Goal: Obtain resource: Download file/media

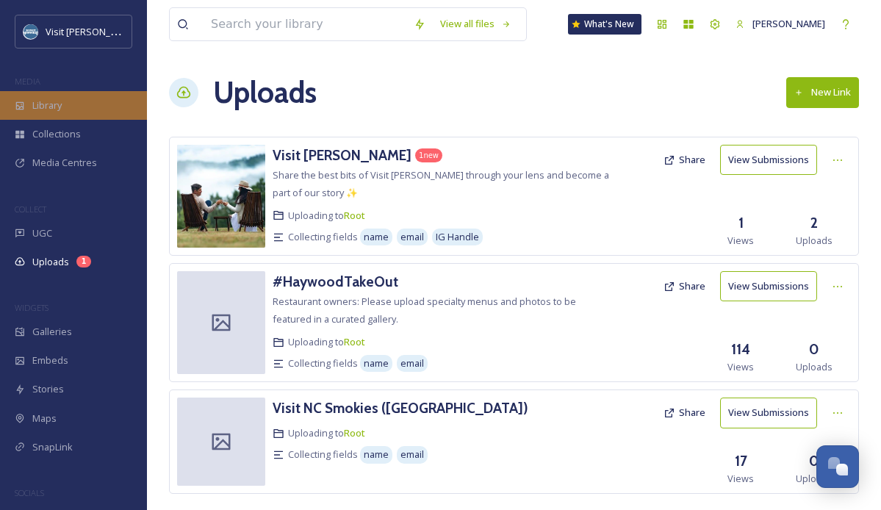
click at [57, 114] on div "Library" at bounding box center [73, 105] width 147 height 29
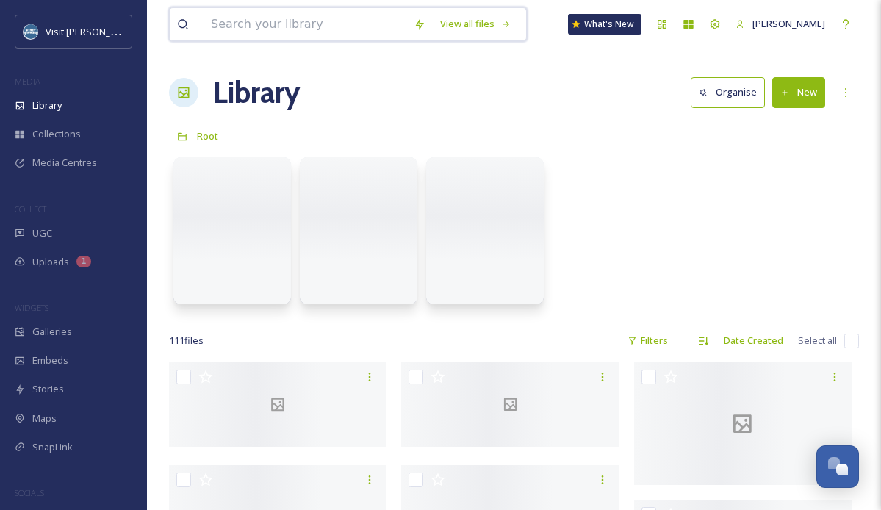
click at [306, 30] on input at bounding box center [305, 24] width 203 height 32
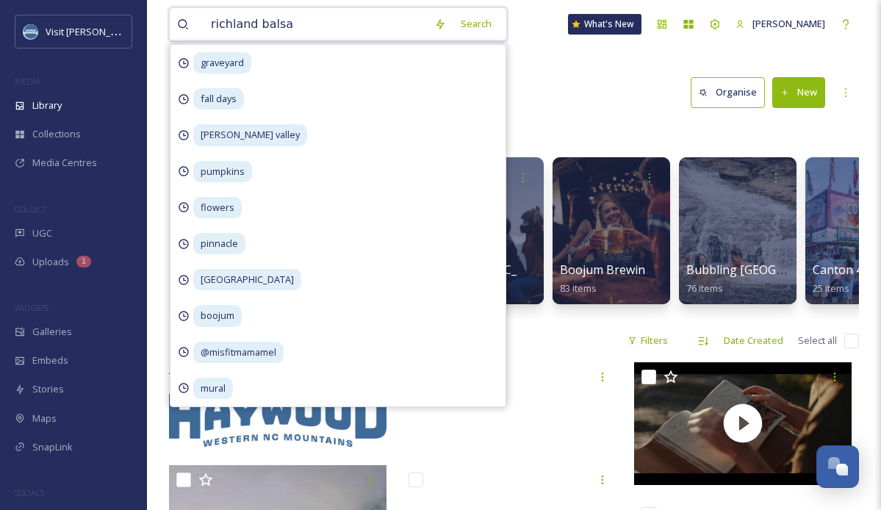
type input "richland balsam"
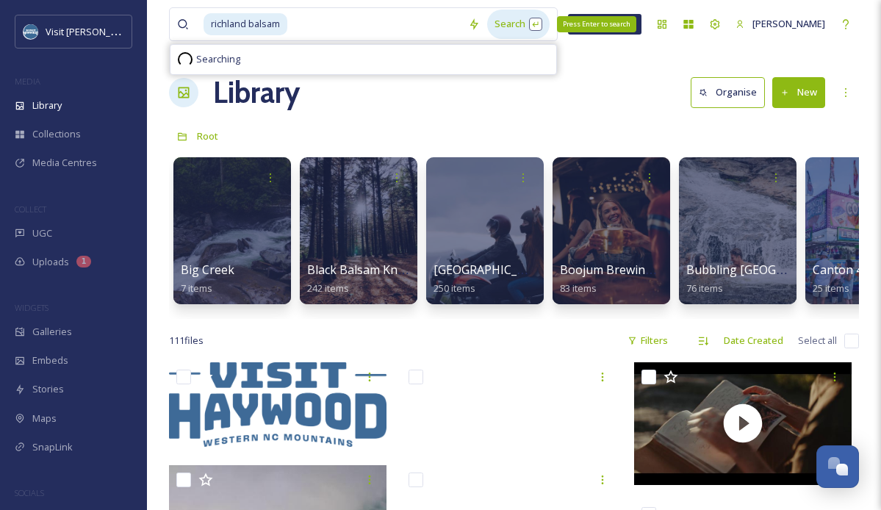
click at [505, 25] on div "Search Press Enter to search" at bounding box center [518, 24] width 62 height 29
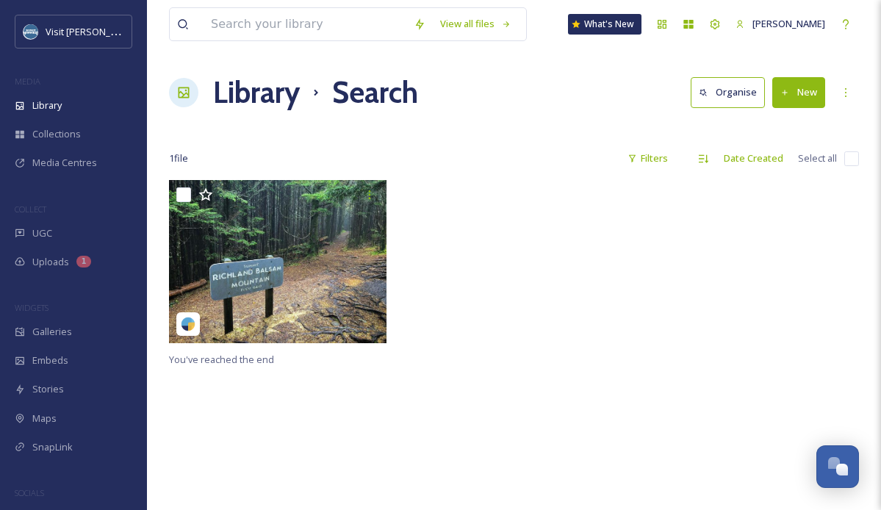
click at [524, 110] on div "Library Search Organise New" at bounding box center [514, 93] width 690 height 44
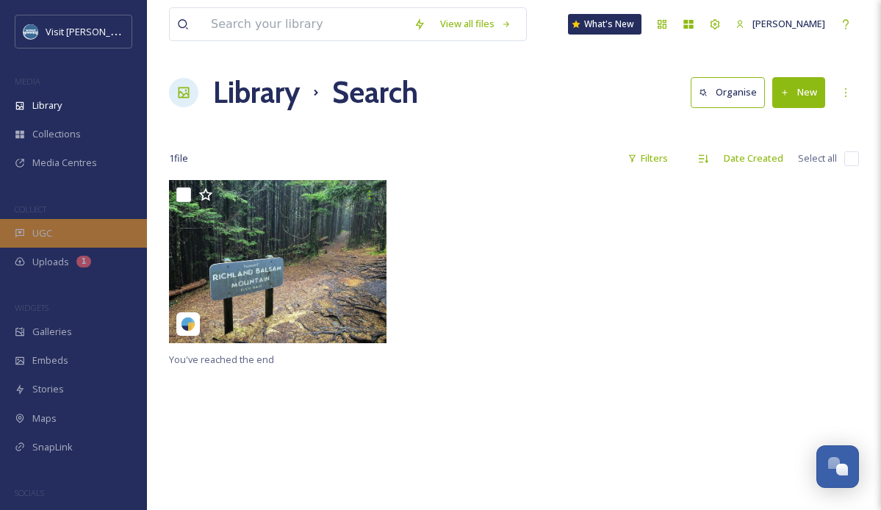
click at [51, 236] on span "UGC" at bounding box center [42, 233] width 20 height 14
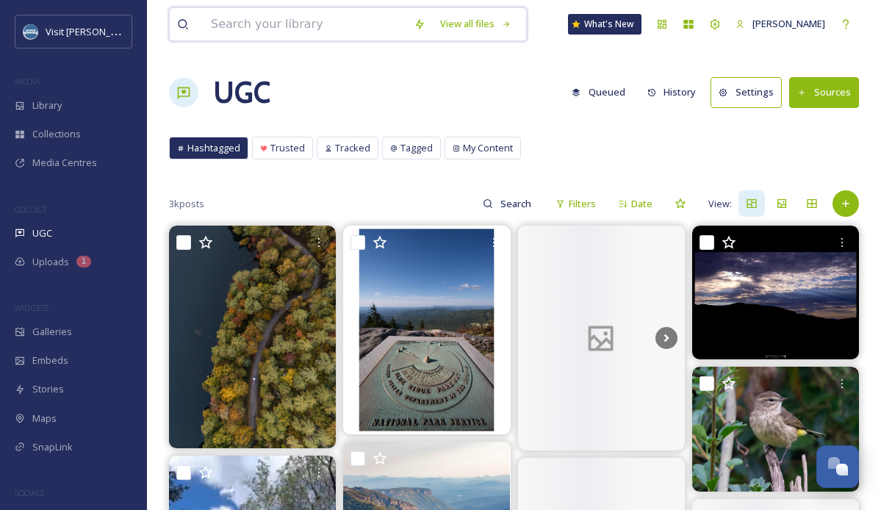
click at [248, 29] on input at bounding box center [305, 24] width 203 height 32
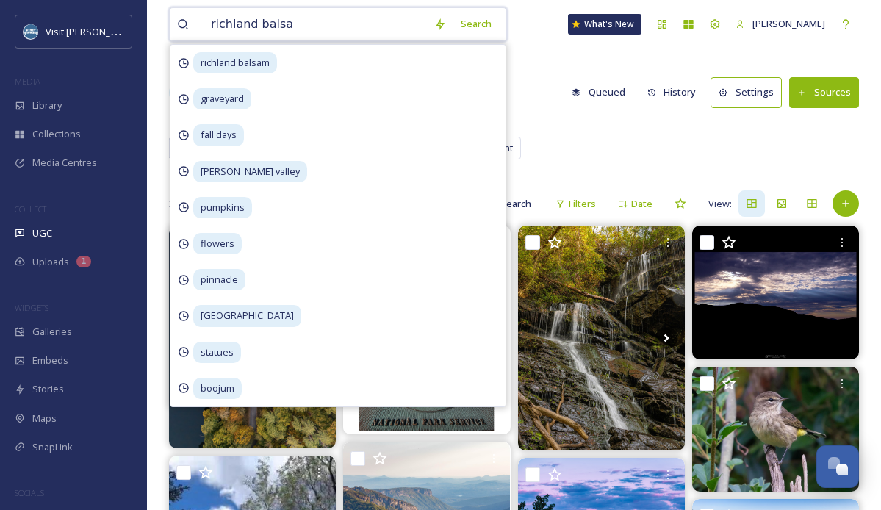
type input "richland balsam"
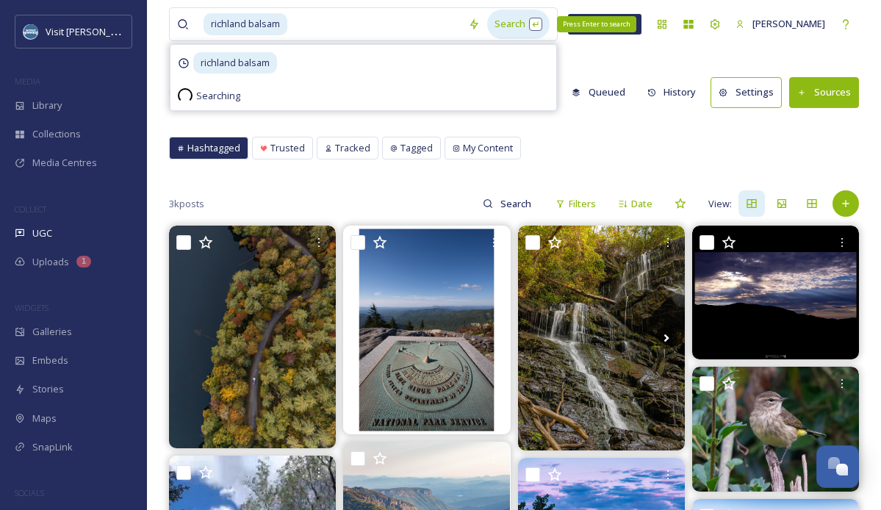
click at [502, 20] on div "Search Press Enter to search" at bounding box center [518, 24] width 62 height 29
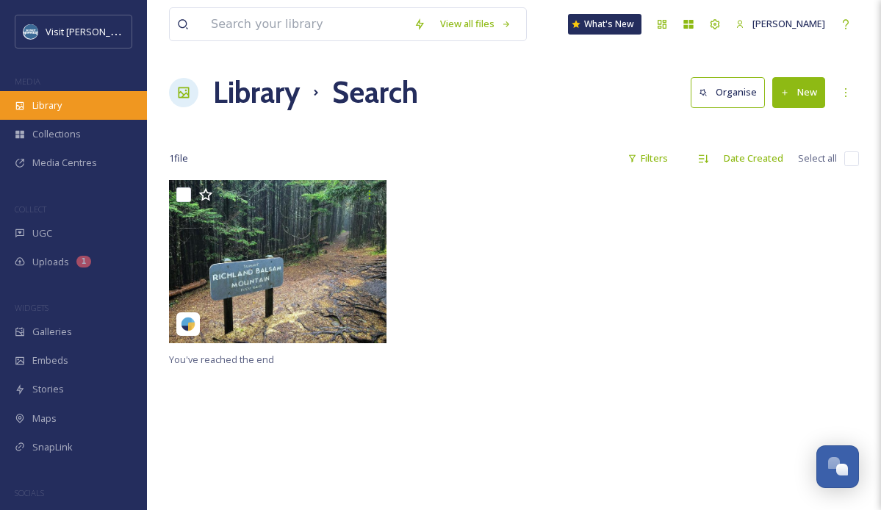
click at [59, 106] on span "Library" at bounding box center [46, 105] width 29 height 14
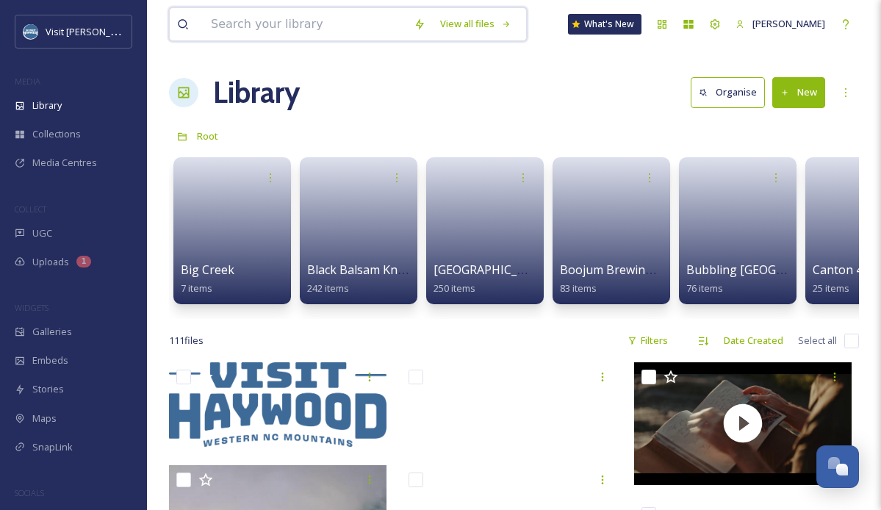
click at [287, 27] on input at bounding box center [305, 24] width 203 height 32
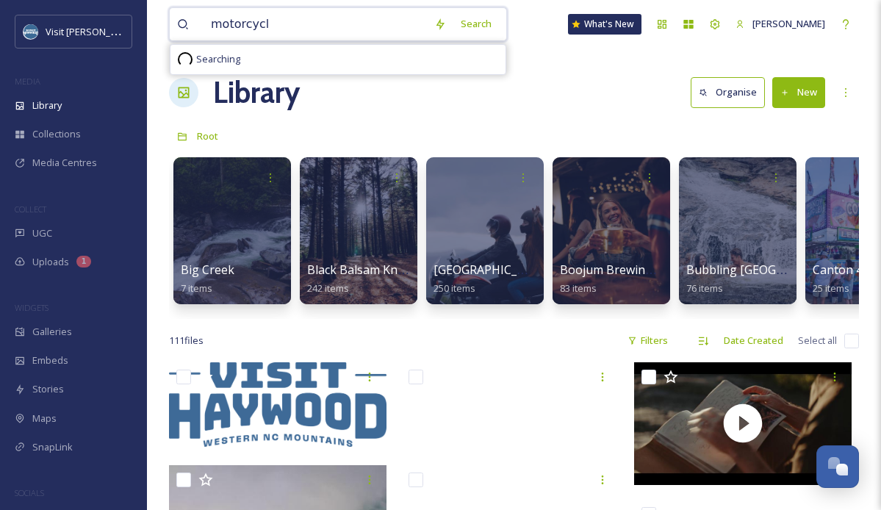
type input "motorcycle"
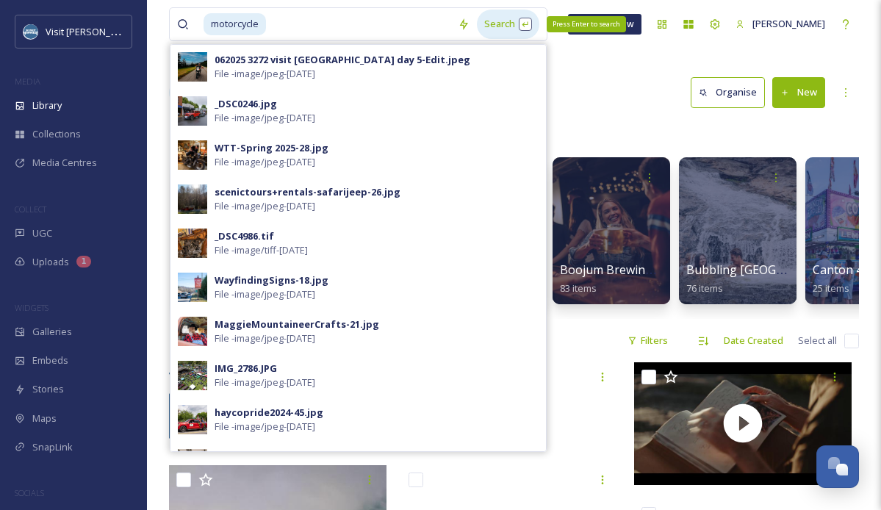
click at [495, 34] on div "Search Press Enter to search" at bounding box center [508, 24] width 62 height 29
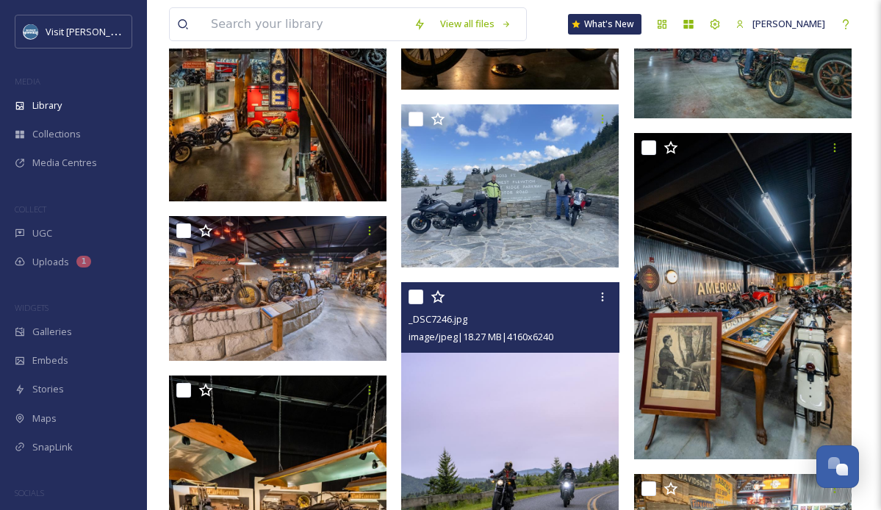
scroll to position [14935, 0]
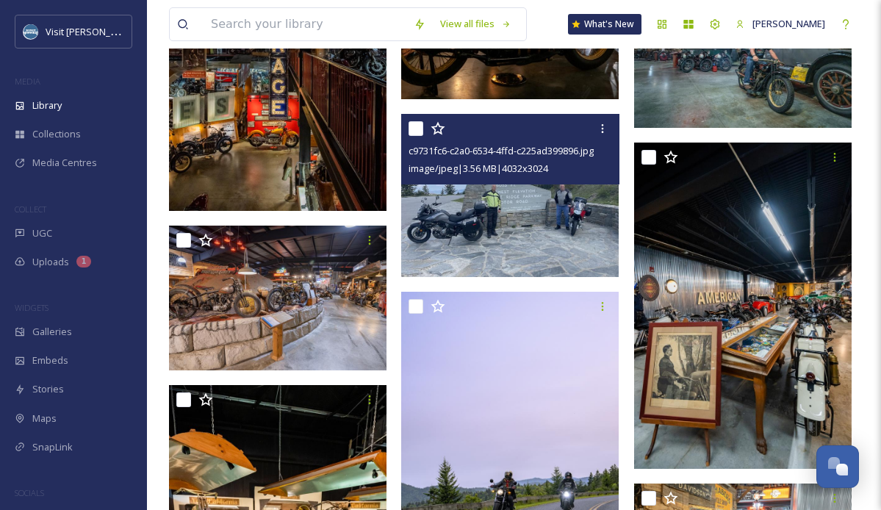
click at [511, 215] on img at bounding box center [509, 195] width 217 height 163
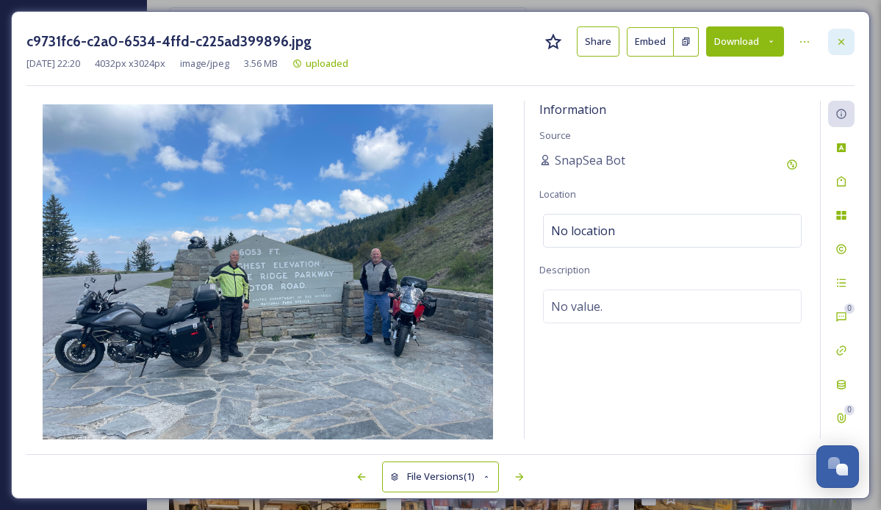
click at [838, 46] on icon at bounding box center [841, 42] width 12 height 12
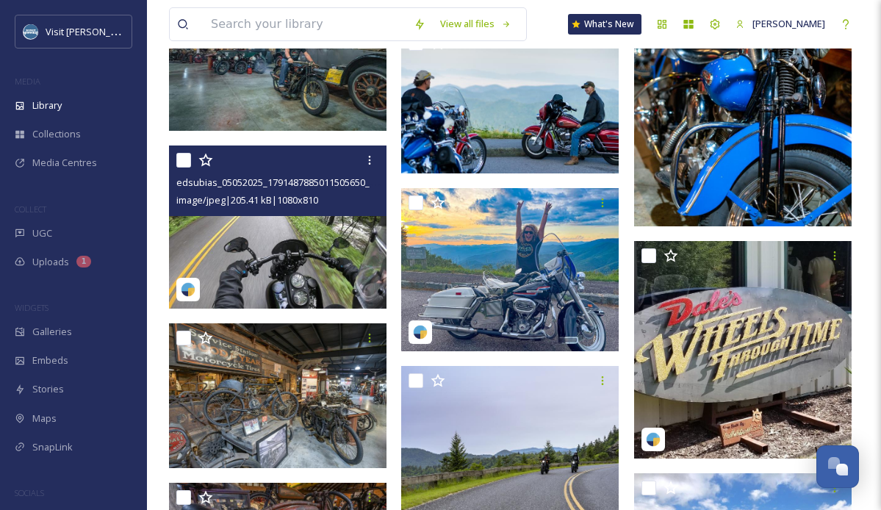
scroll to position [21349, 0]
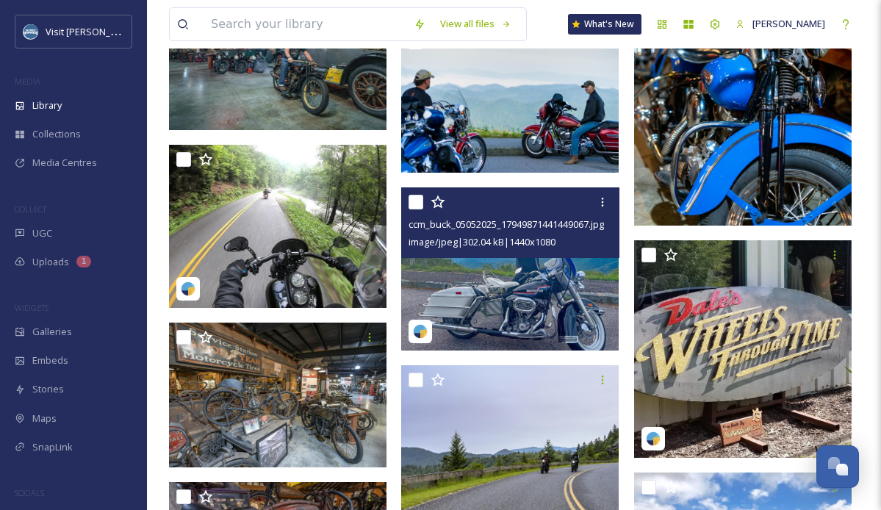
click at [488, 262] on img at bounding box center [509, 268] width 217 height 163
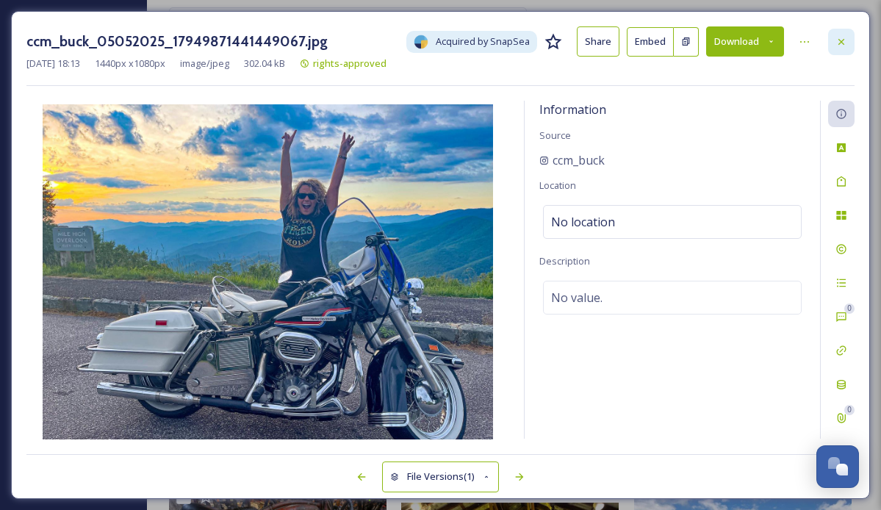
click at [847, 40] on div at bounding box center [841, 42] width 26 height 26
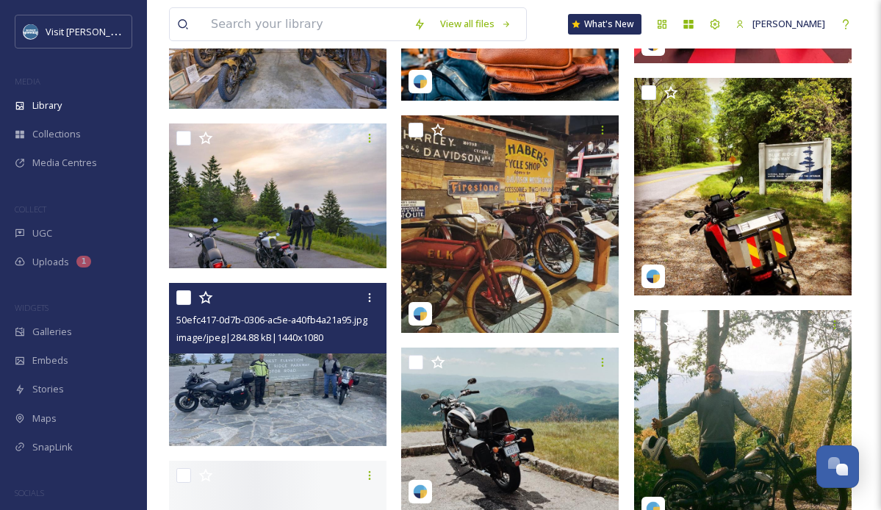
scroll to position [23503, 0]
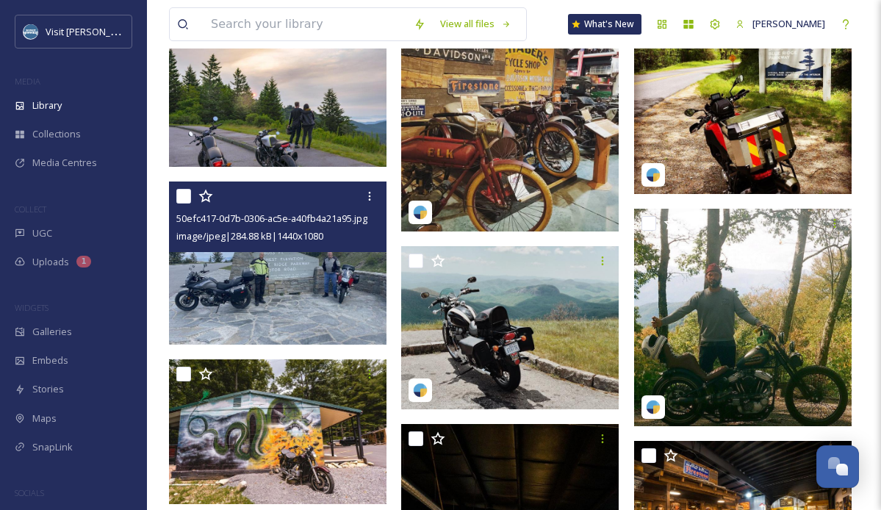
click at [296, 281] on img at bounding box center [277, 262] width 217 height 163
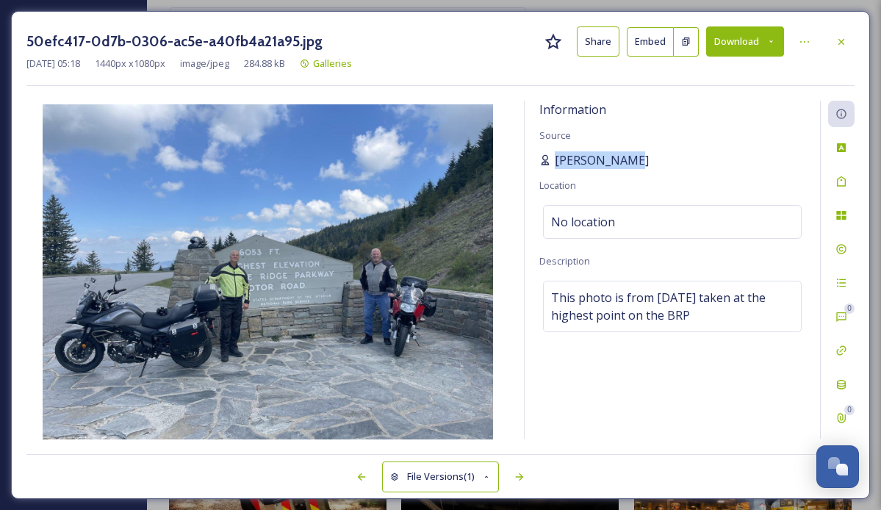
drag, startPoint x: 632, startPoint y: 159, endPoint x: 553, endPoint y: 159, distance: 78.6
click at [553, 159] on div "[PERSON_NAME]" at bounding box center [672, 160] width 266 height 18
copy span "[PERSON_NAME]"
click at [760, 45] on button "Download" at bounding box center [745, 41] width 78 height 30
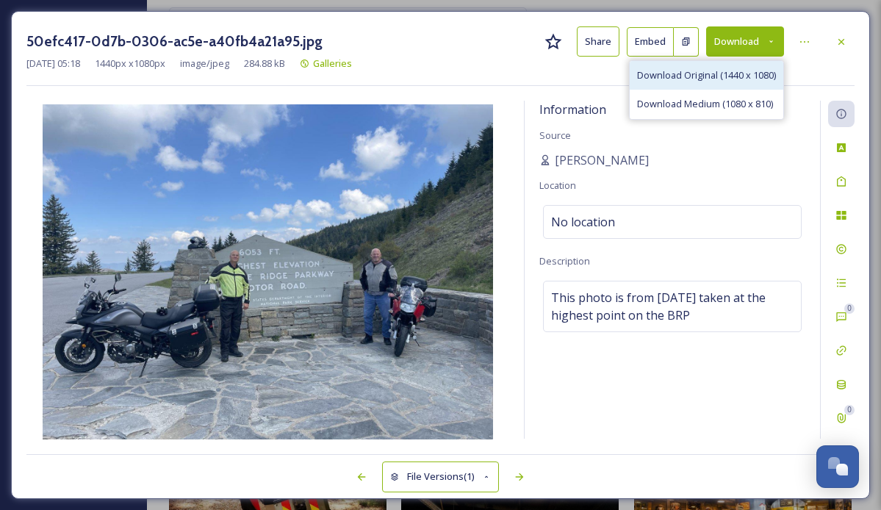
click at [734, 73] on span "Download Original (1440 x 1080)" at bounding box center [706, 75] width 139 height 14
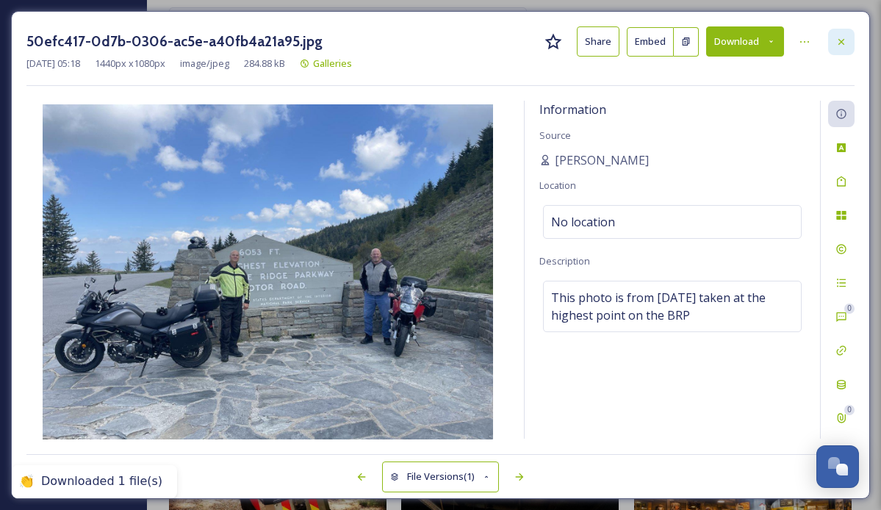
click at [842, 40] on icon at bounding box center [841, 41] width 6 height 6
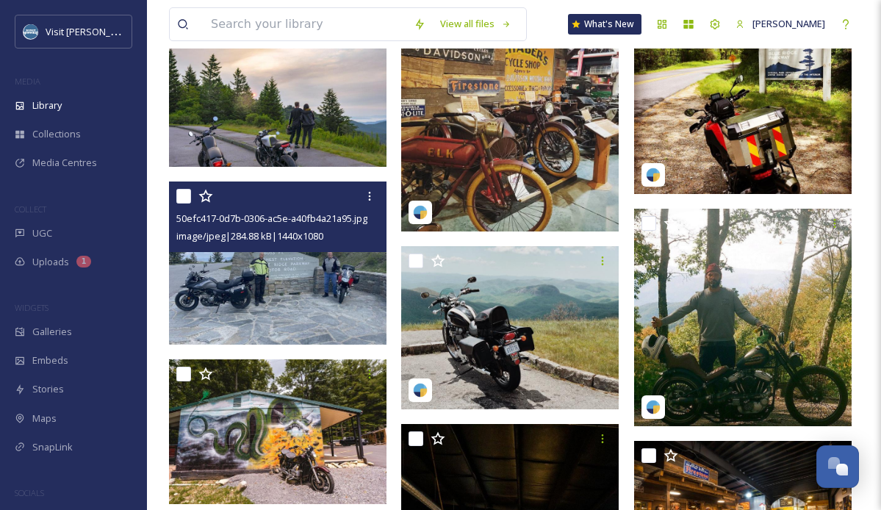
click at [270, 310] on img at bounding box center [277, 262] width 217 height 163
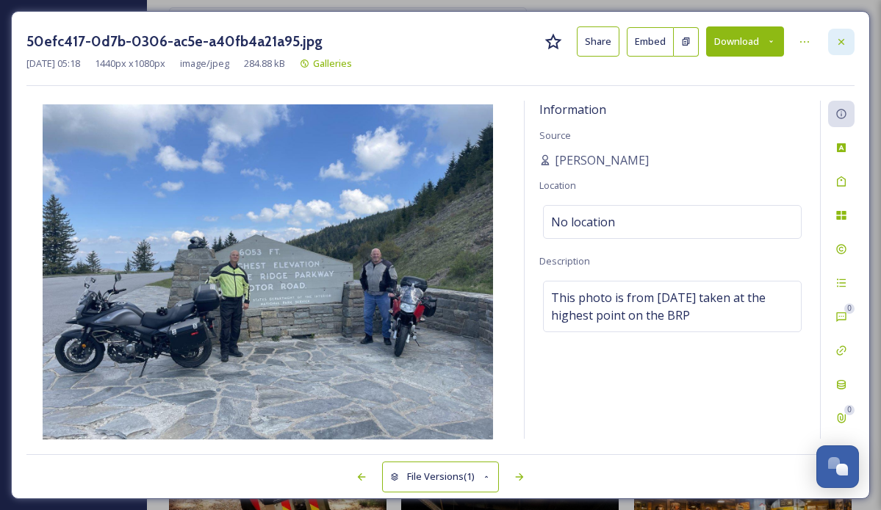
click at [838, 42] on icon at bounding box center [841, 42] width 12 height 12
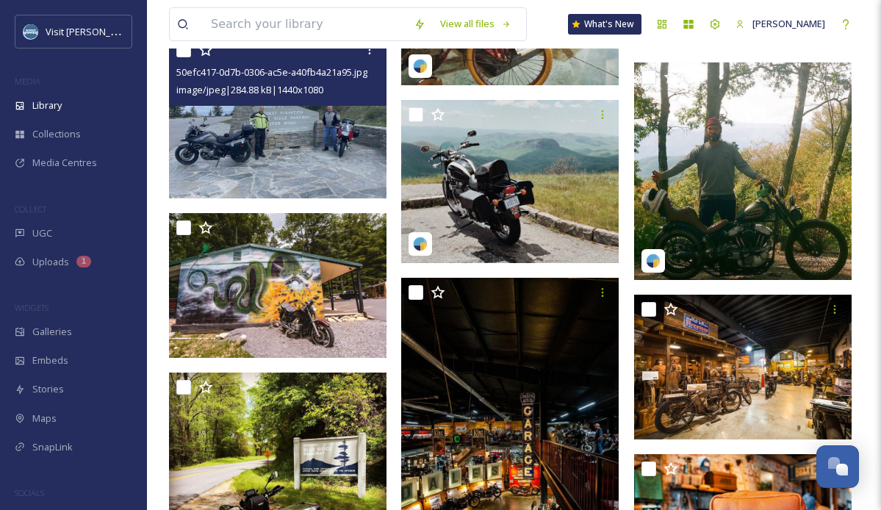
scroll to position [22885, 0]
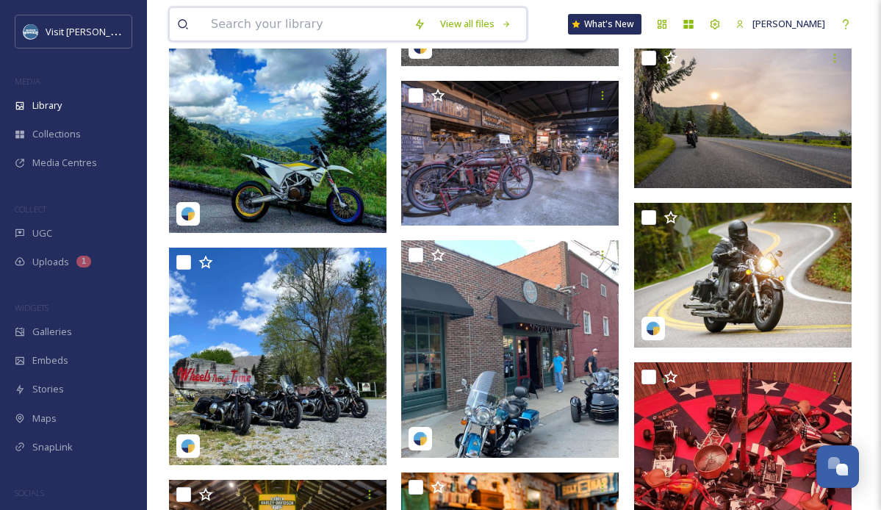
click at [351, 23] on input at bounding box center [305, 24] width 203 height 32
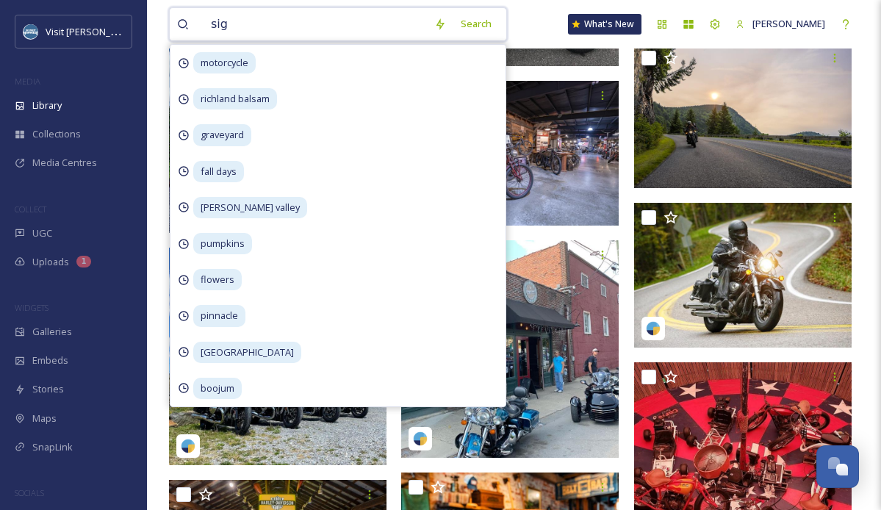
type input "sign"
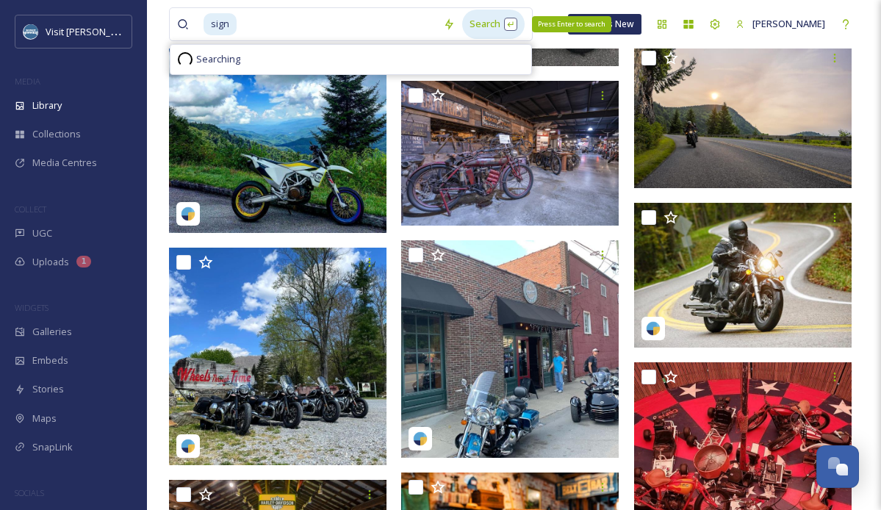
click at [483, 23] on div "Search Press Enter to search" at bounding box center [493, 24] width 62 height 29
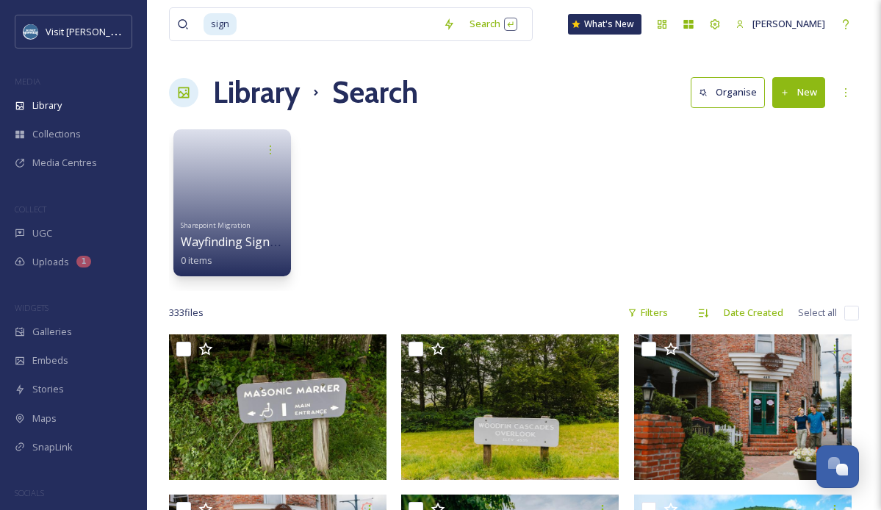
click at [622, 97] on div "Library Search Organise New" at bounding box center [514, 93] width 690 height 44
click at [657, 313] on div "Filters" at bounding box center [647, 312] width 55 height 29
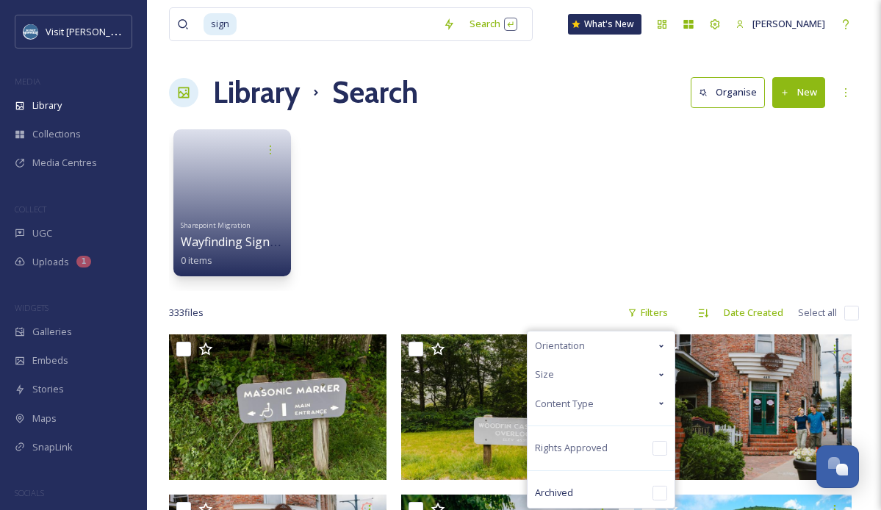
click at [648, 393] on div "Content Type" at bounding box center [601, 403] width 147 height 29
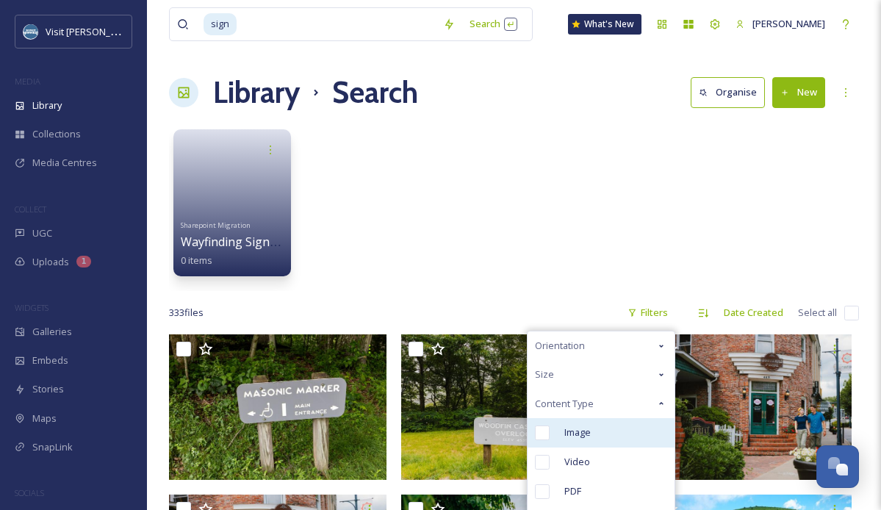
scroll to position [131, 0]
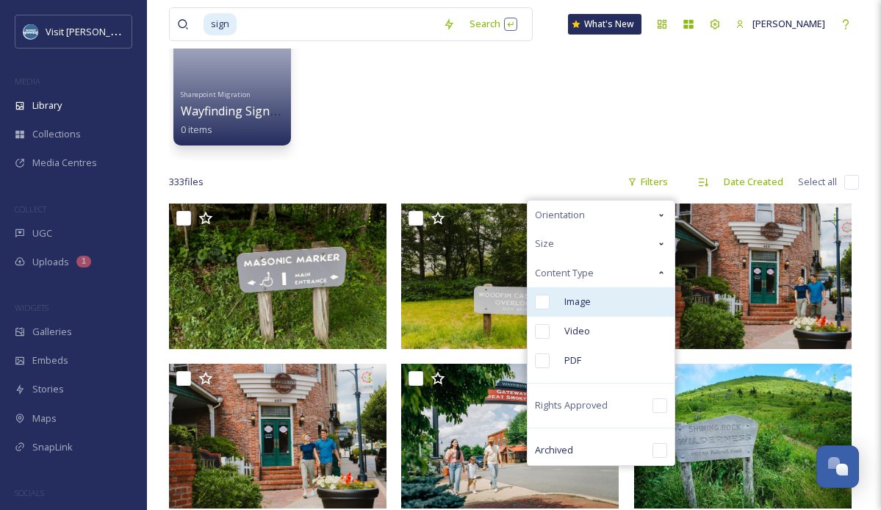
click at [544, 302] on input "checkbox" at bounding box center [542, 302] width 15 height 15
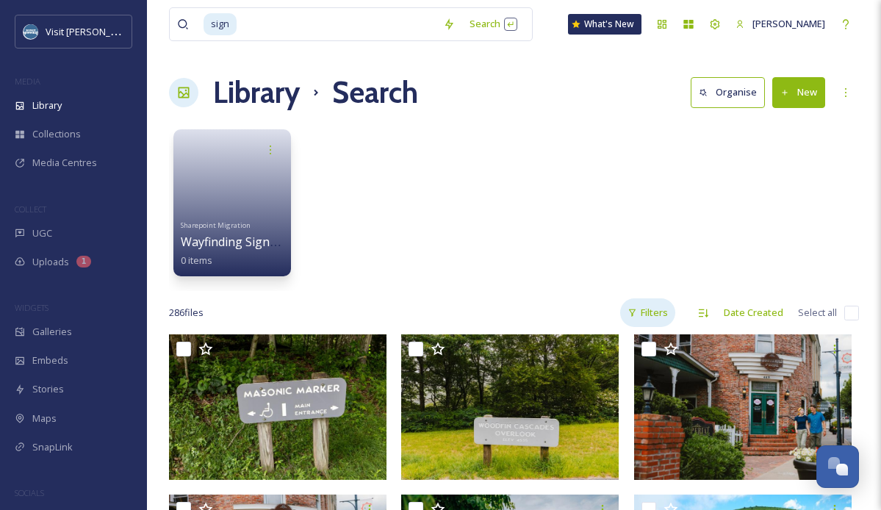
click at [635, 306] on div "Filters" at bounding box center [647, 312] width 55 height 29
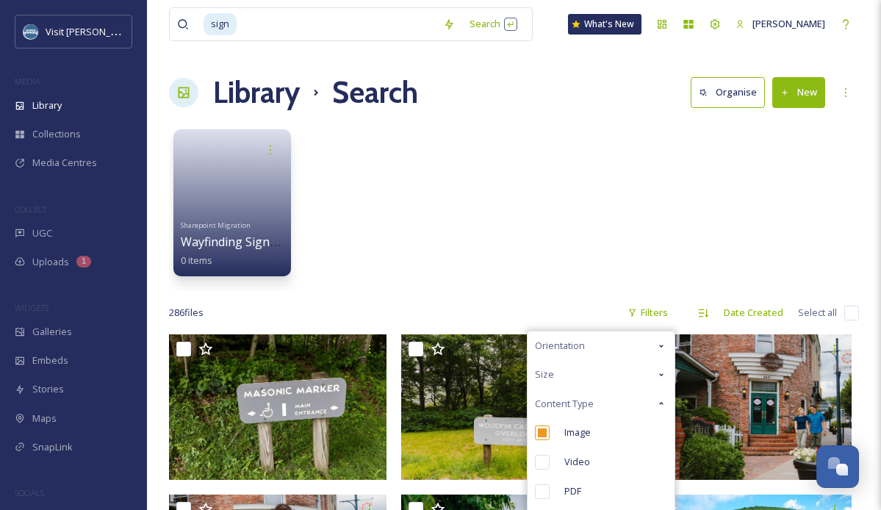
scroll to position [91, 0]
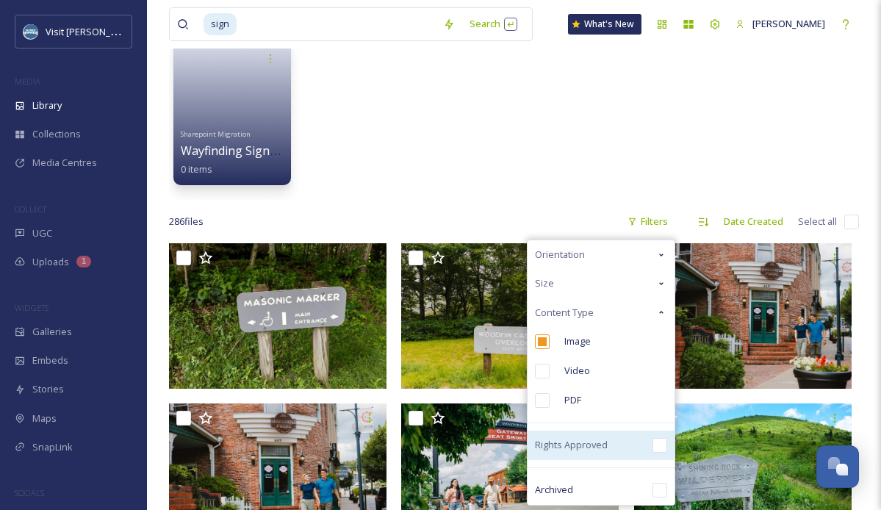
click at [658, 447] on input "checkbox" at bounding box center [659, 445] width 15 height 15
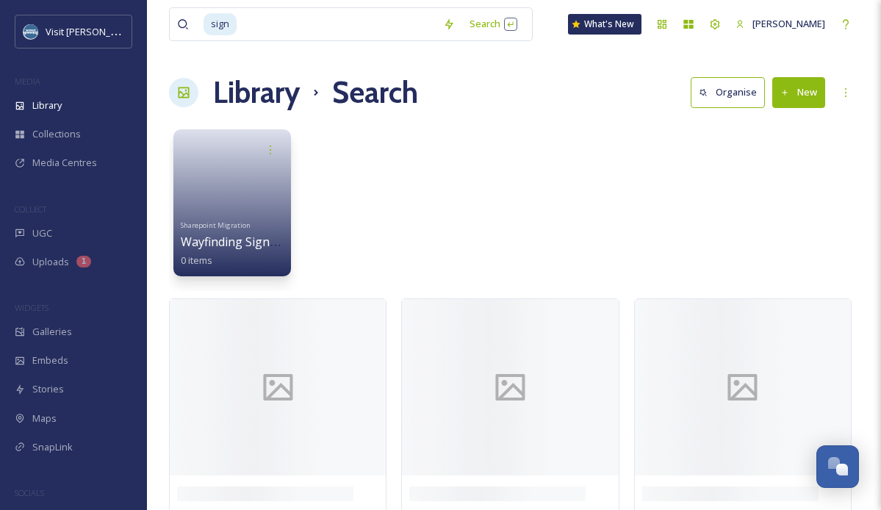
click at [588, 198] on div "Sharepoint Migration Wayfinding Signage 0 items" at bounding box center [514, 206] width 690 height 169
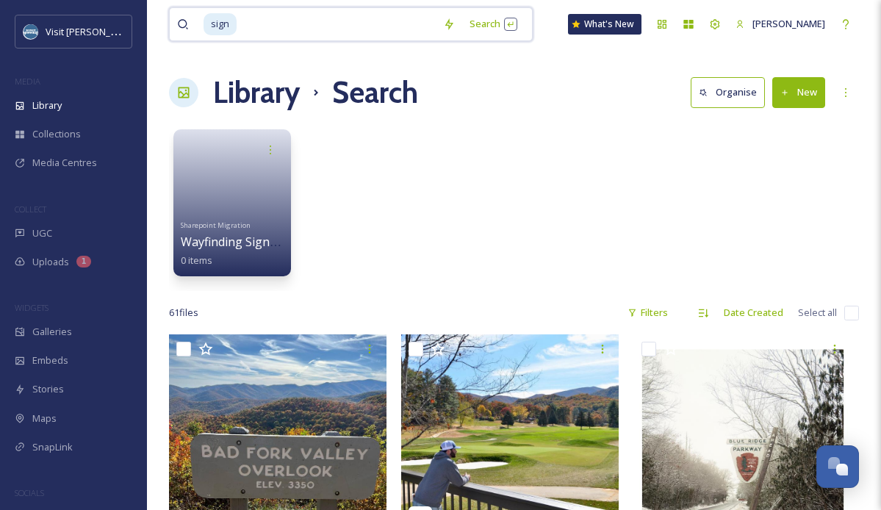
drag, startPoint x: 296, startPoint y: 37, endPoint x: 216, endPoint y: 21, distance: 81.6
click at [216, 21] on div "sign" at bounding box center [320, 24] width 232 height 32
type input "s"
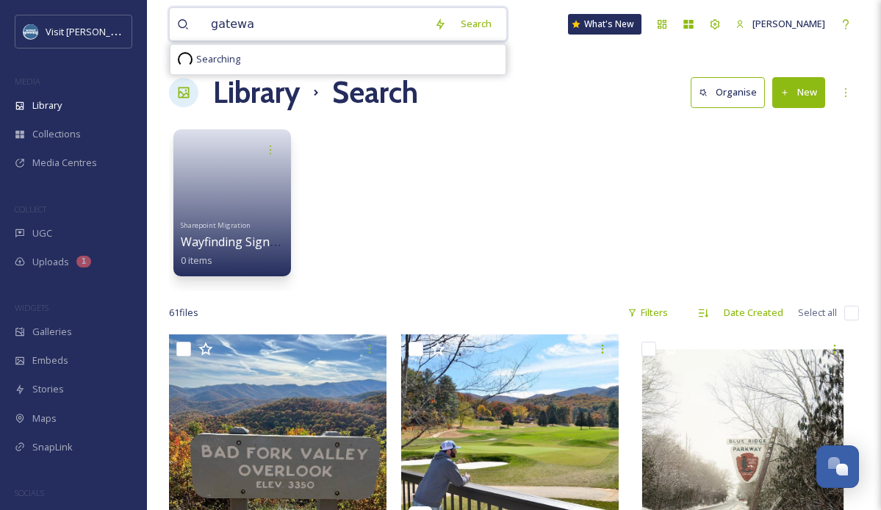
type input "gateway"
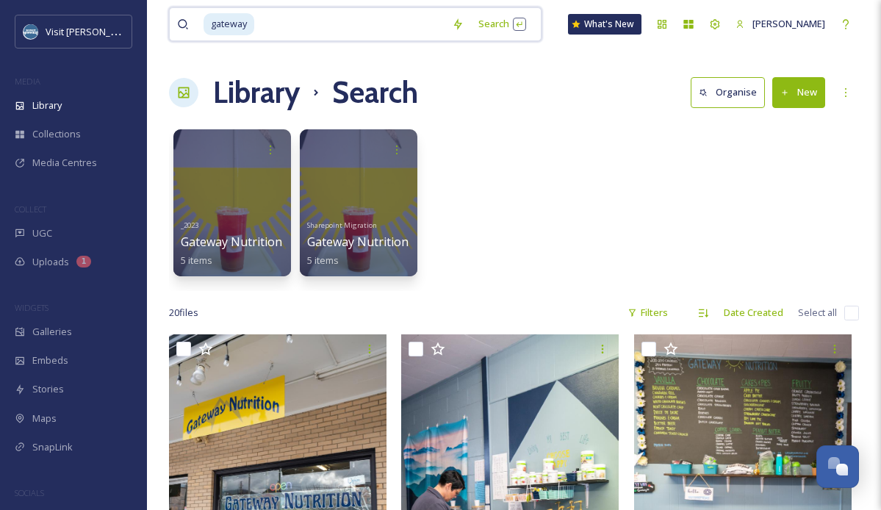
click at [260, 18] on input at bounding box center [350, 24] width 189 height 32
type input "g"
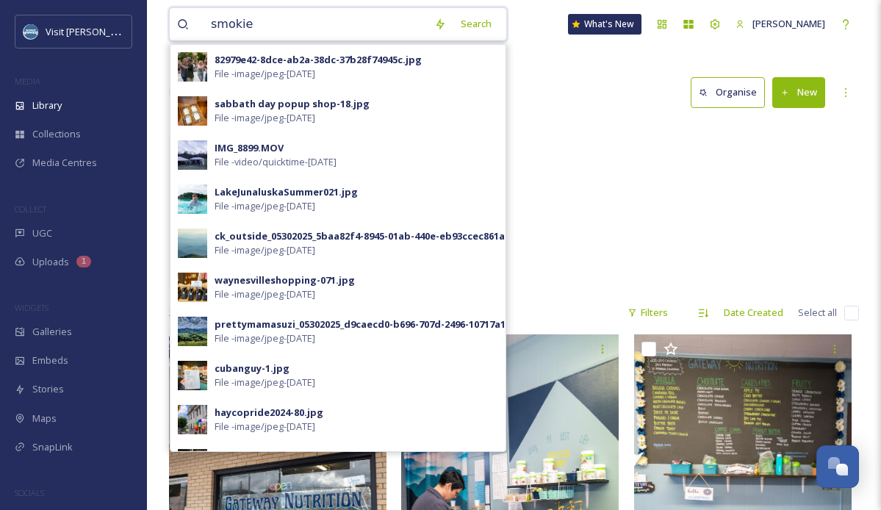
type input "smokies"
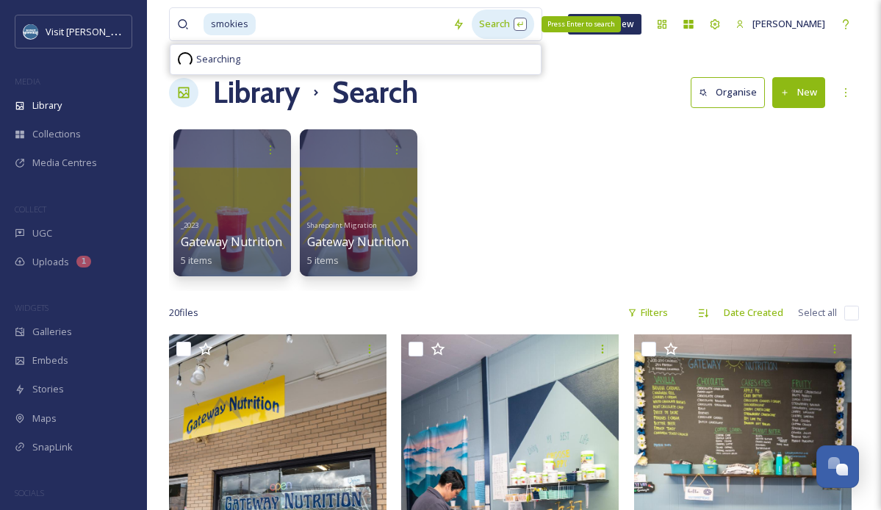
click at [494, 25] on div "Search Press Enter to search" at bounding box center [503, 24] width 62 height 29
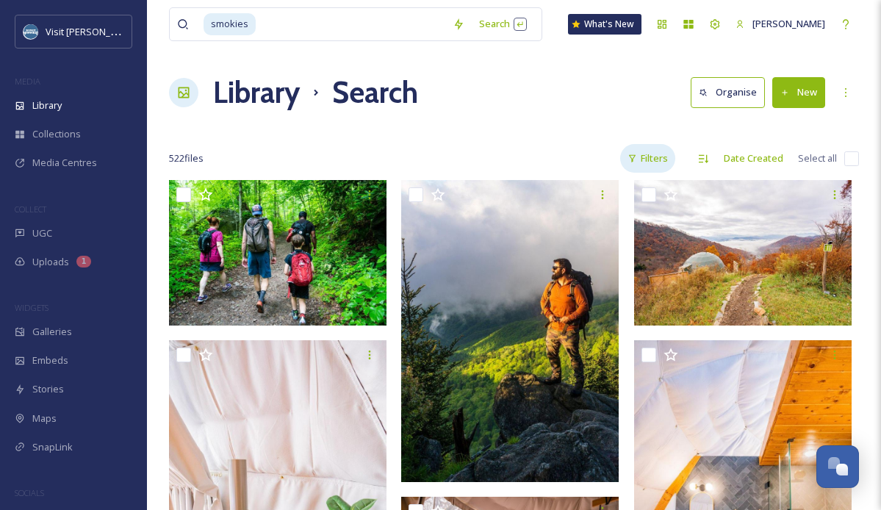
click at [674, 159] on div "Filters" at bounding box center [647, 158] width 55 height 29
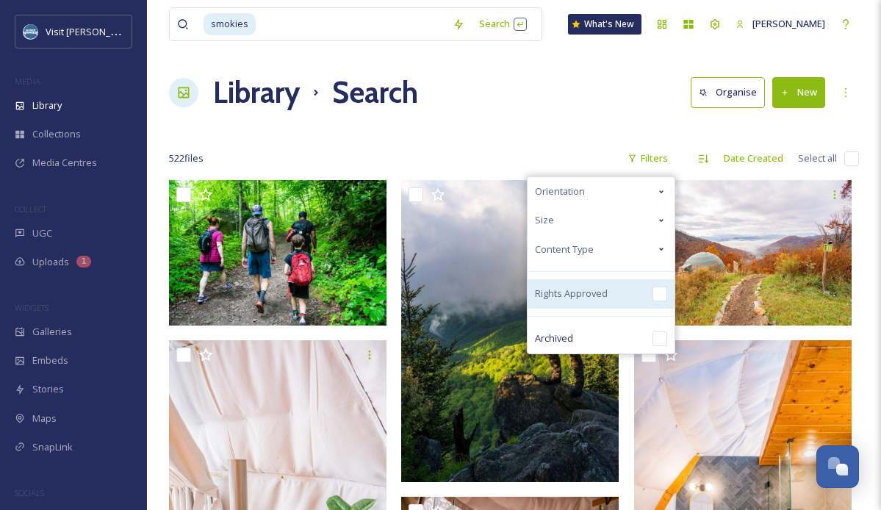
click at [659, 297] on input "checkbox" at bounding box center [659, 294] width 15 height 15
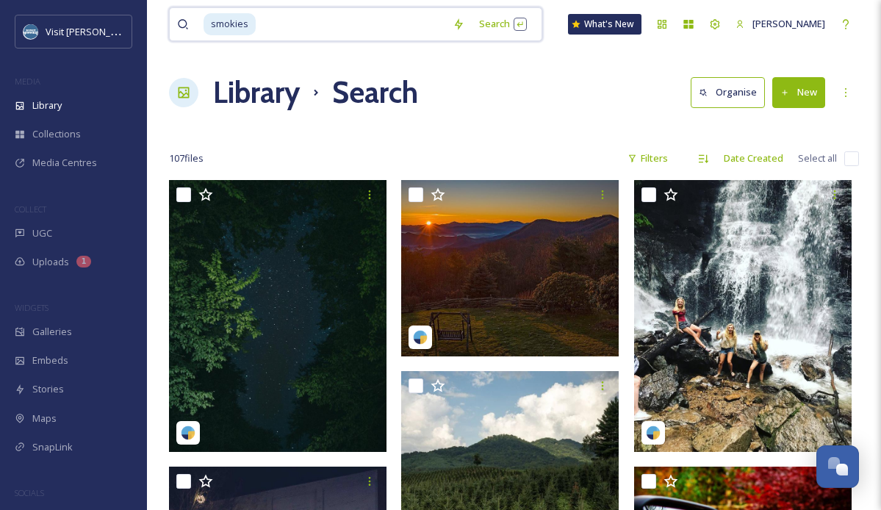
drag, startPoint x: 269, startPoint y: 24, endPoint x: 201, endPoint y: 24, distance: 67.6
click at [201, 24] on div "smokies" at bounding box center [311, 24] width 268 height 32
type input "s"
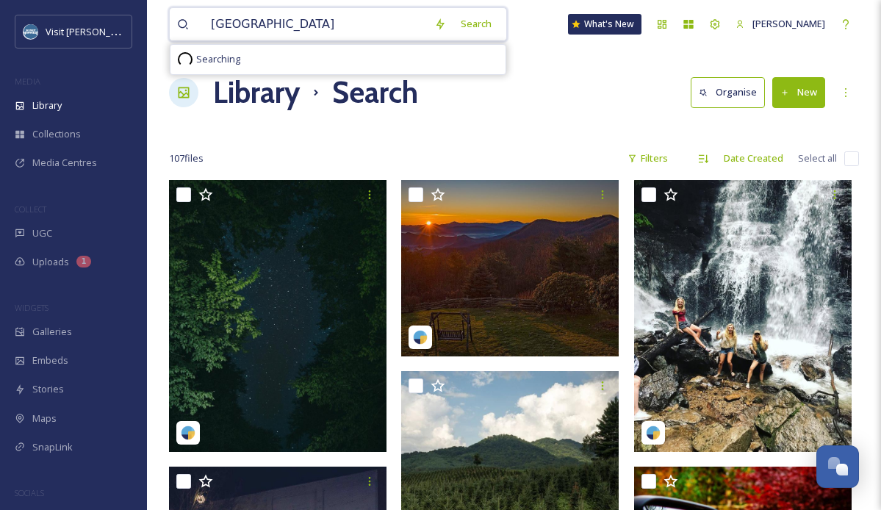
type input "[GEOGRAPHIC_DATA]"
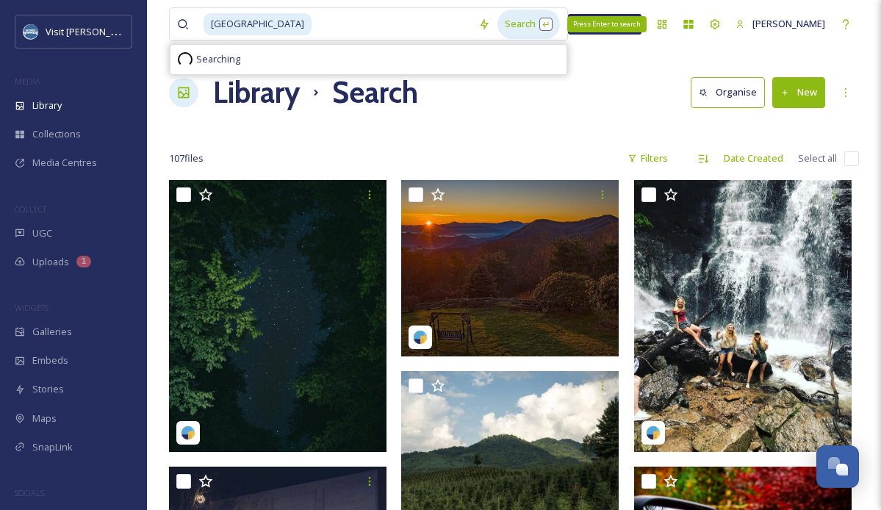
click at [503, 18] on div "Search Press Enter to search" at bounding box center [528, 24] width 62 height 29
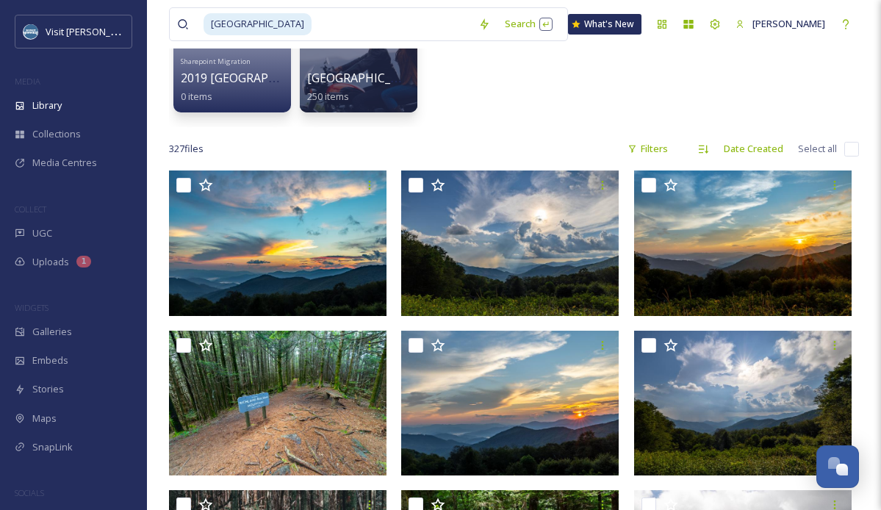
scroll to position [165, 0]
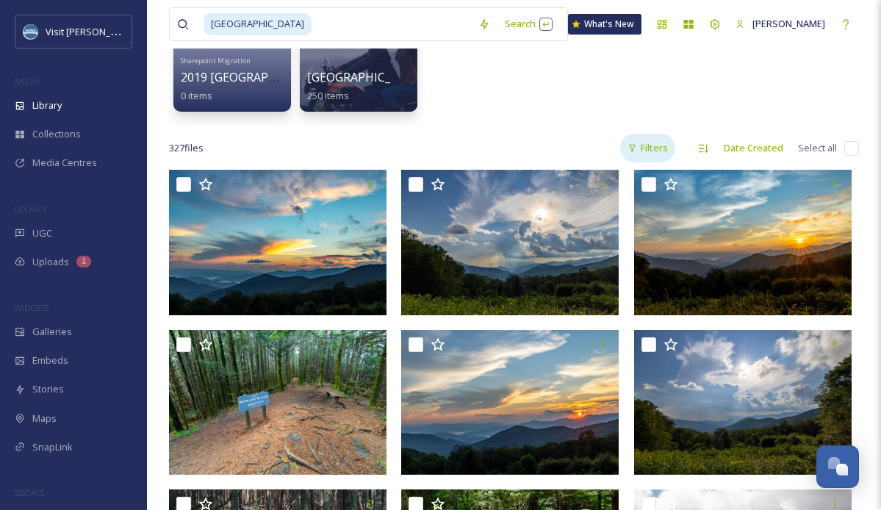
click at [630, 154] on div "Filters" at bounding box center [647, 148] width 55 height 29
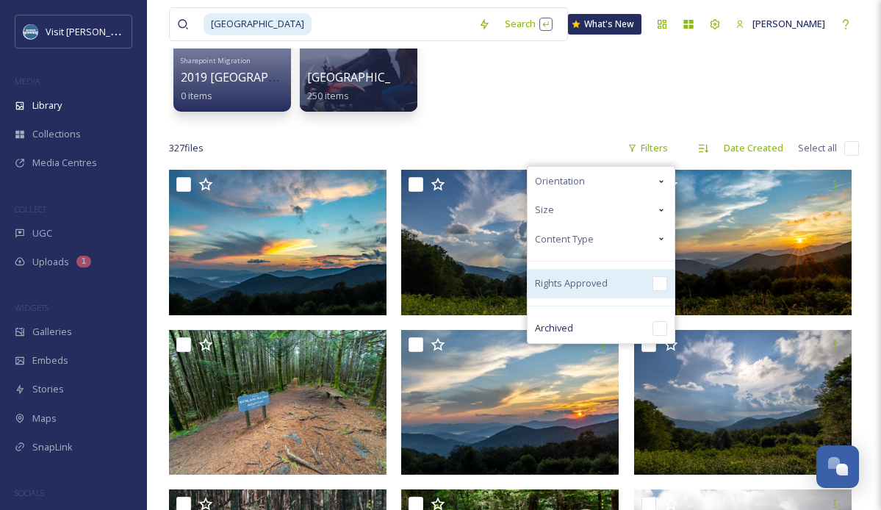
click at [655, 289] on input "checkbox" at bounding box center [659, 283] width 15 height 15
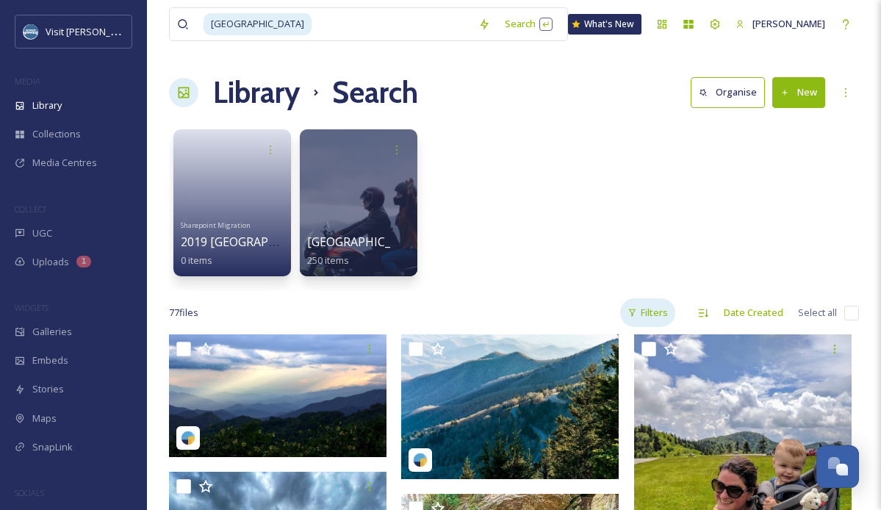
click at [641, 317] on div "Filters" at bounding box center [647, 312] width 55 height 29
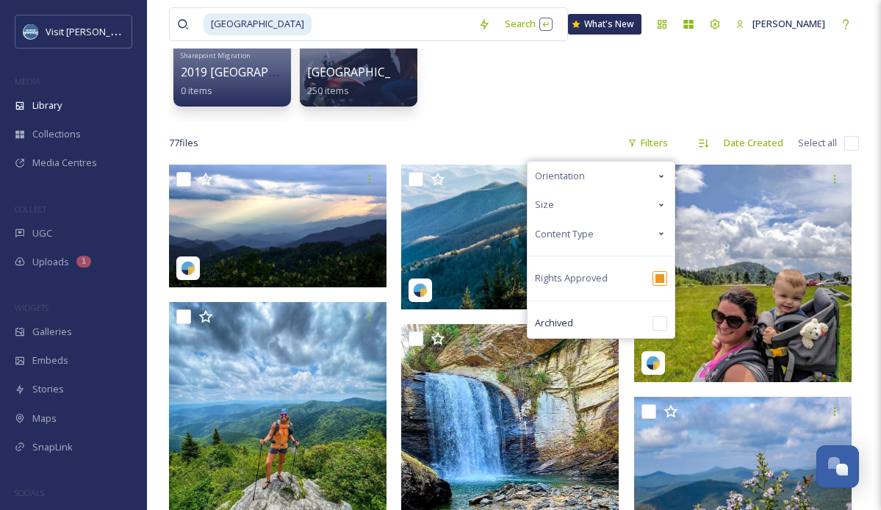
scroll to position [172, 0]
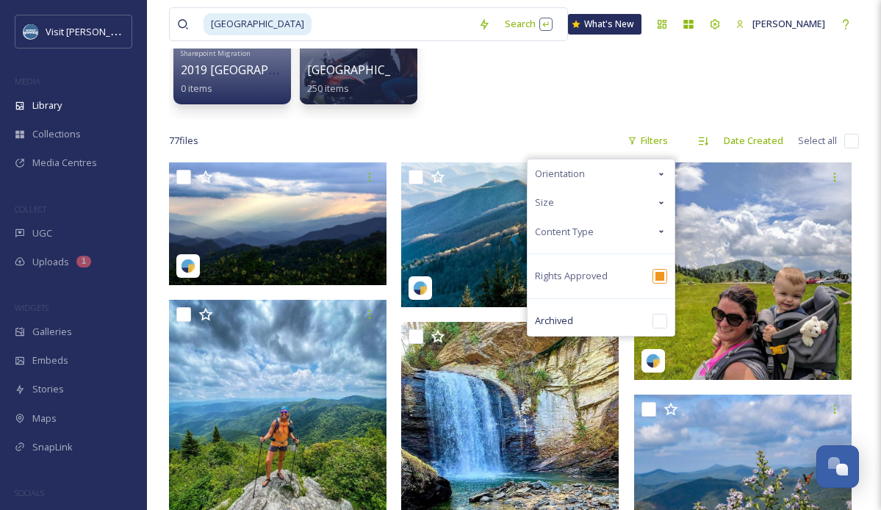
click at [655, 233] on div "Content Type" at bounding box center [601, 231] width 147 height 29
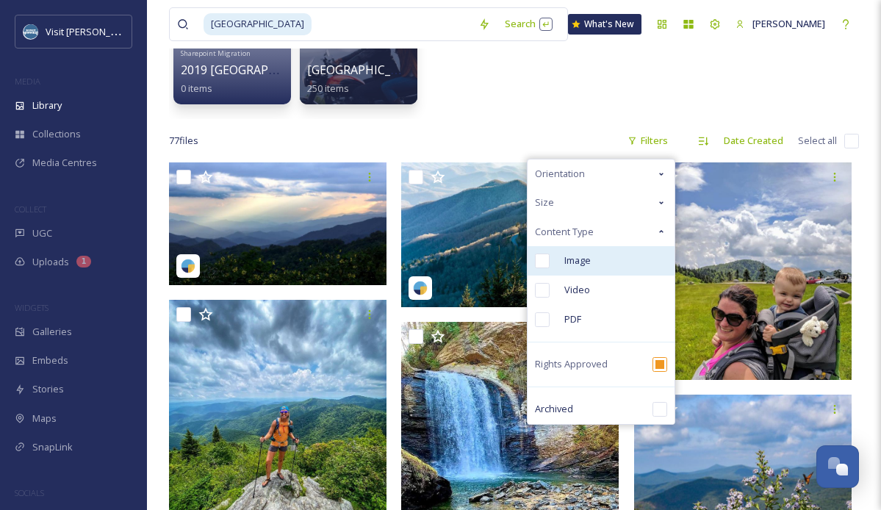
click at [588, 256] on span "Image" at bounding box center [577, 260] width 26 height 14
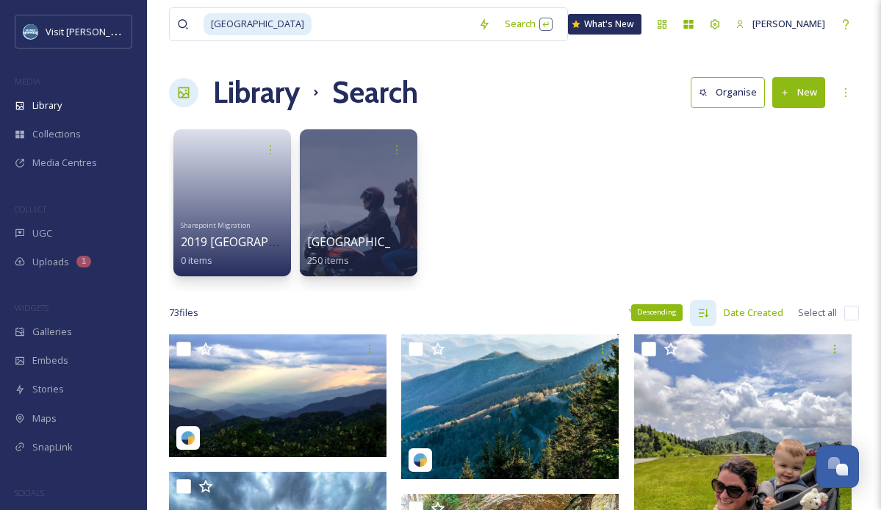
click at [696, 307] on div "Descending" at bounding box center [703, 313] width 26 height 26
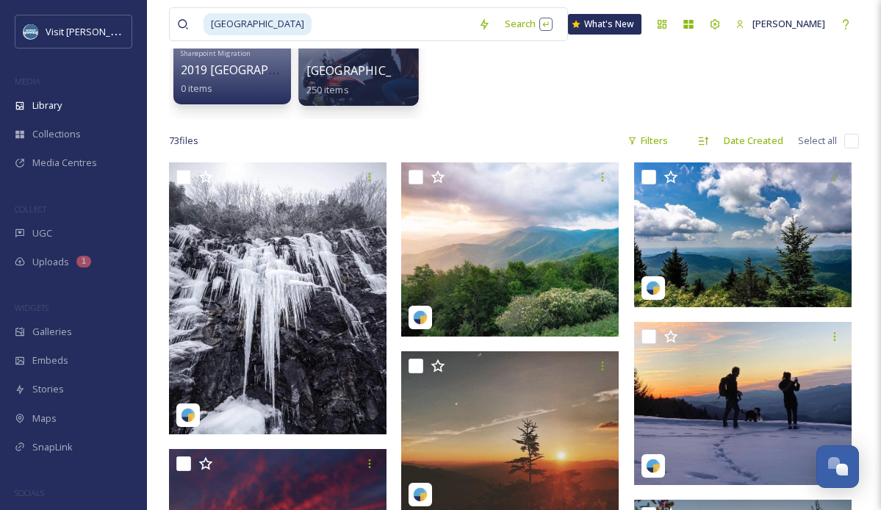
scroll to position [87, 0]
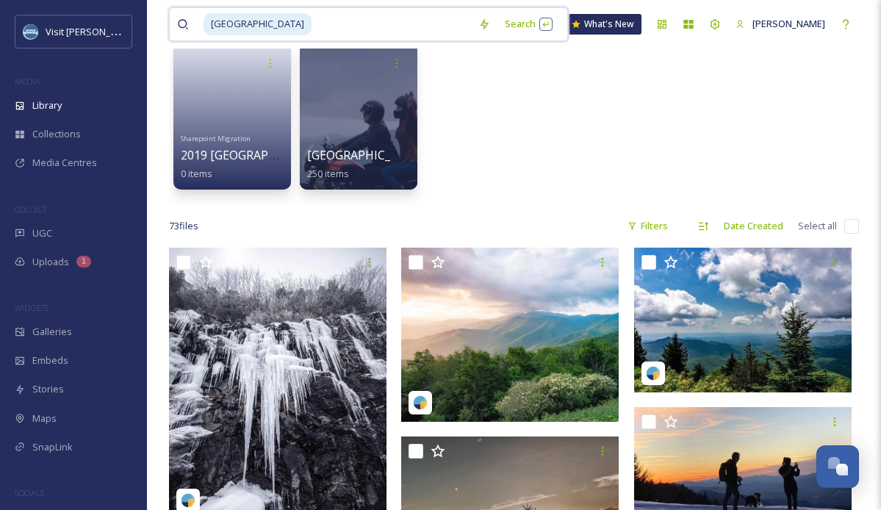
click at [367, 26] on input at bounding box center [392, 24] width 158 height 32
type input "b"
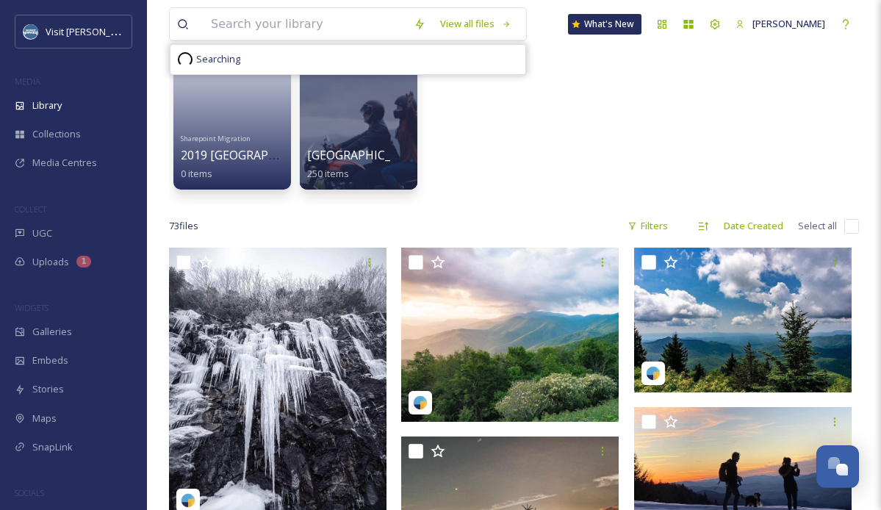
click at [77, 89] on div "MEDIA" at bounding box center [73, 81] width 147 height 19
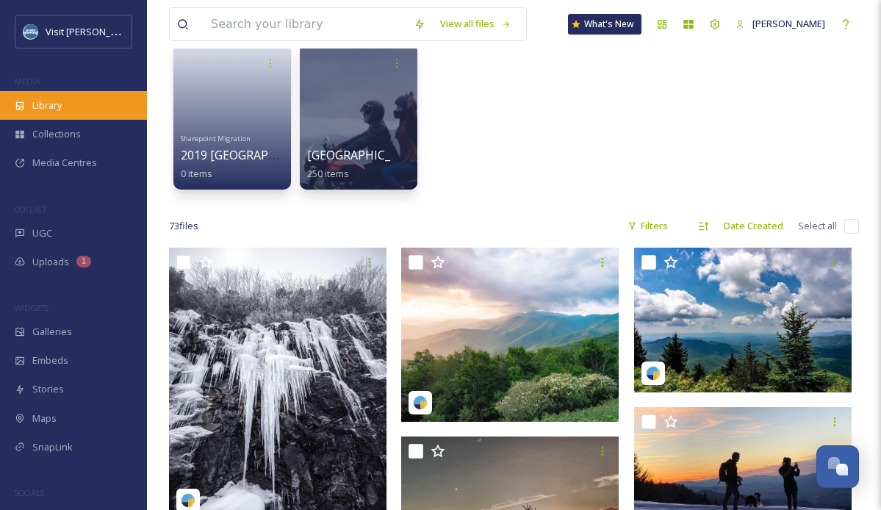
click at [77, 106] on div "Library" at bounding box center [73, 105] width 147 height 29
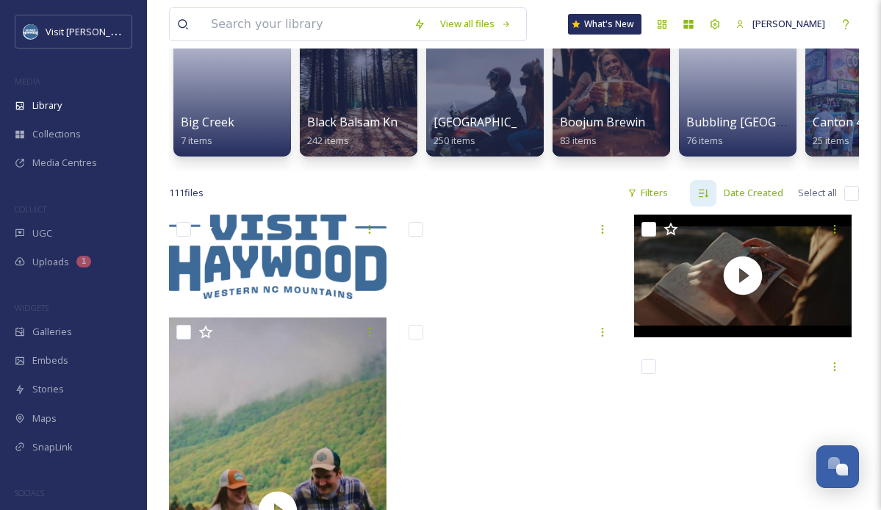
scroll to position [151, 0]
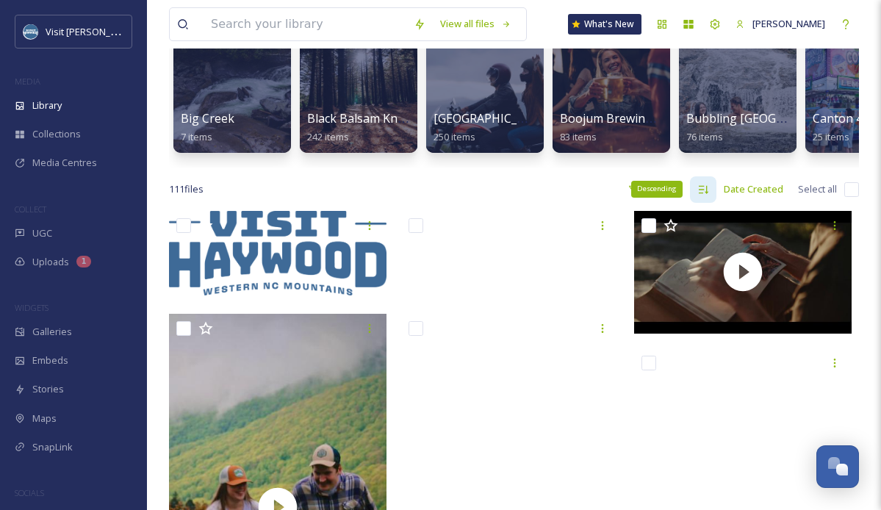
click at [708, 186] on icon at bounding box center [704, 189] width 10 height 8
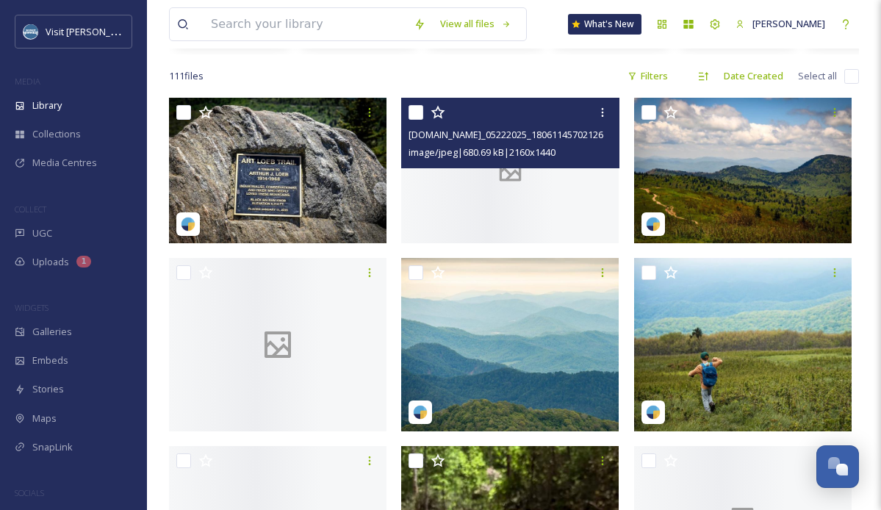
scroll to position [264, 0]
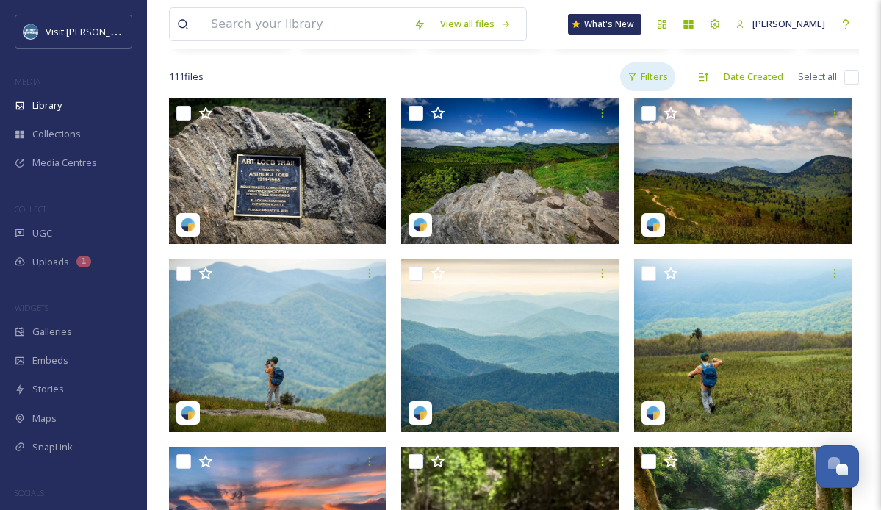
click at [659, 73] on div "Filters" at bounding box center [647, 76] width 55 height 29
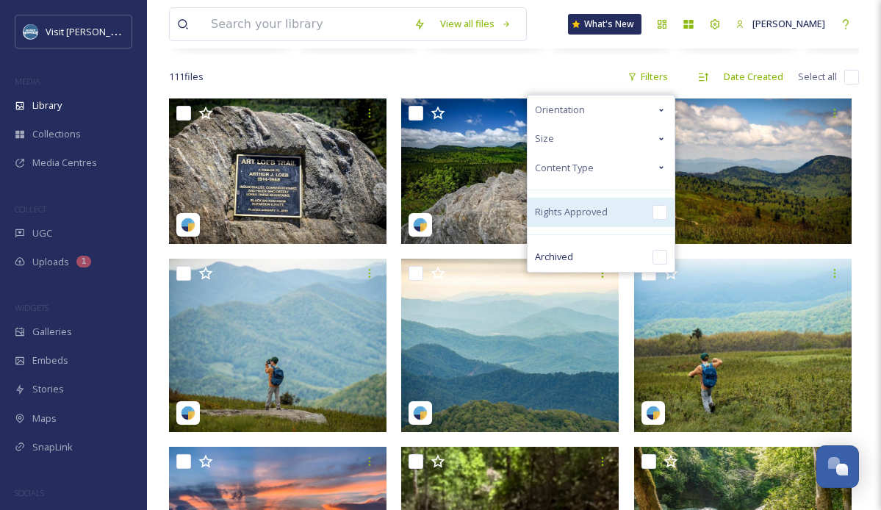
click at [604, 206] on span "Rights Approved" at bounding box center [571, 212] width 73 height 14
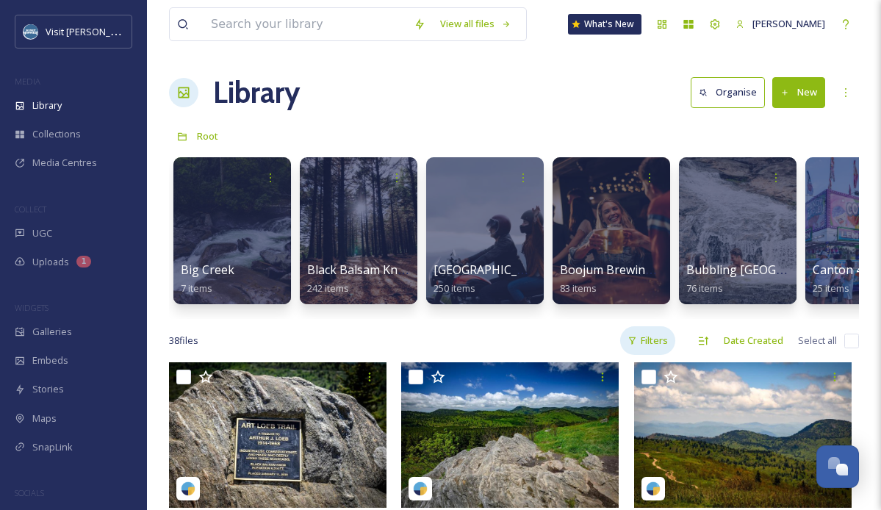
click at [639, 338] on div "Filters" at bounding box center [647, 340] width 55 height 29
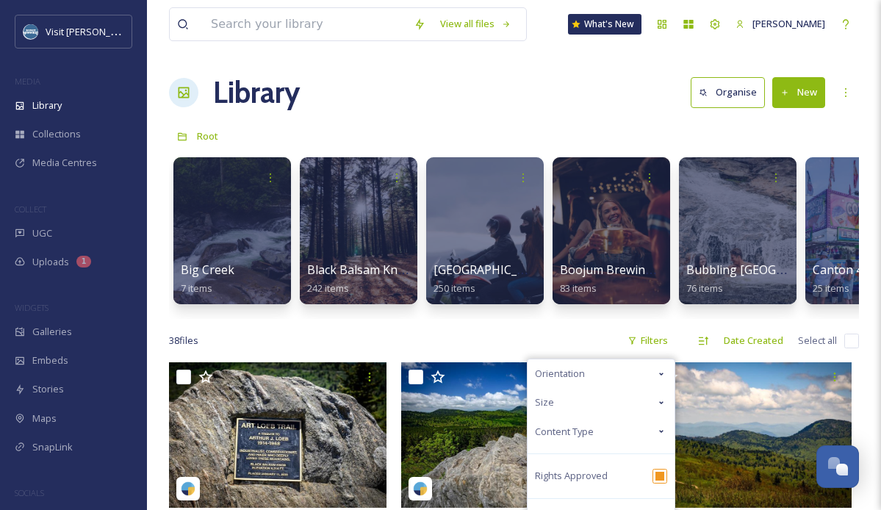
click at [585, 435] on span "Content Type" at bounding box center [564, 432] width 59 height 14
click at [557, 458] on div "Image" at bounding box center [601, 460] width 147 height 29
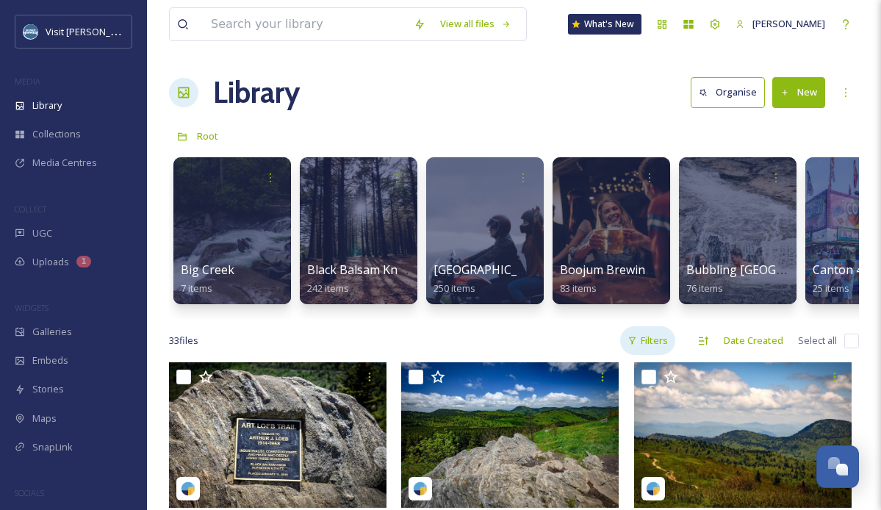
click at [647, 346] on div "Filters" at bounding box center [647, 340] width 55 height 29
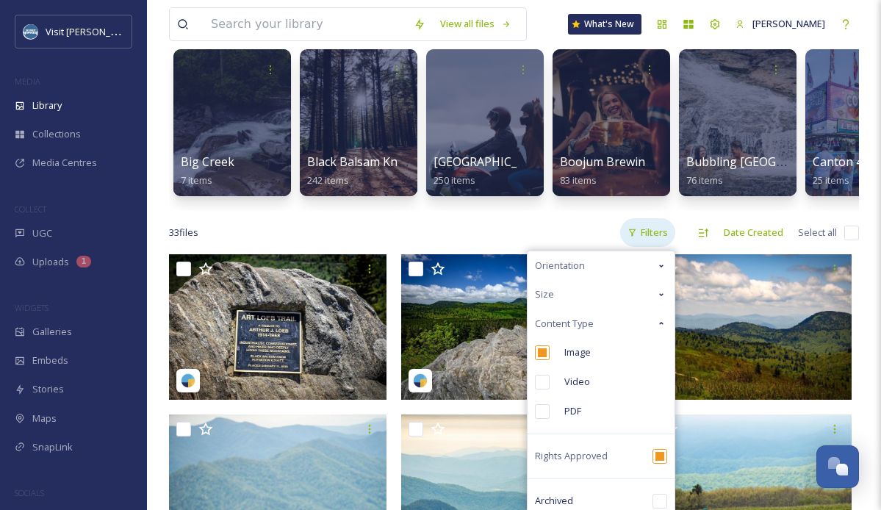
scroll to position [134, 0]
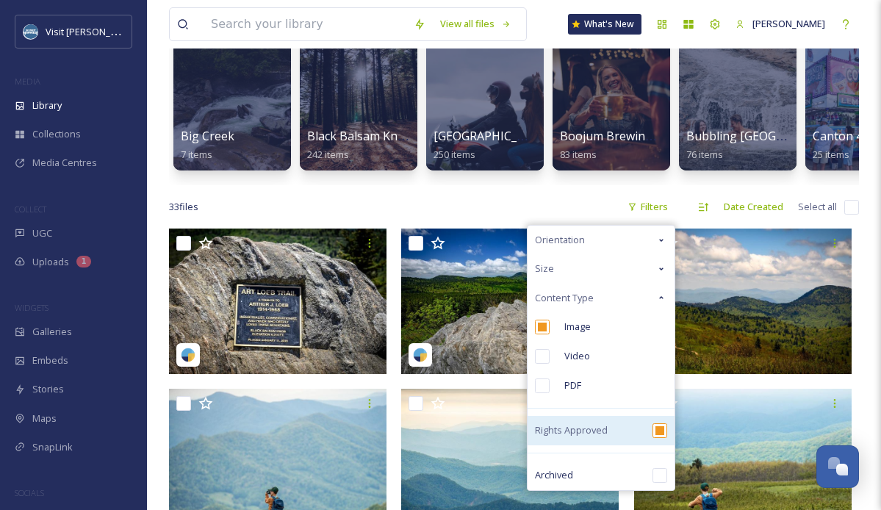
click at [660, 432] on input "checkbox" at bounding box center [659, 430] width 15 height 15
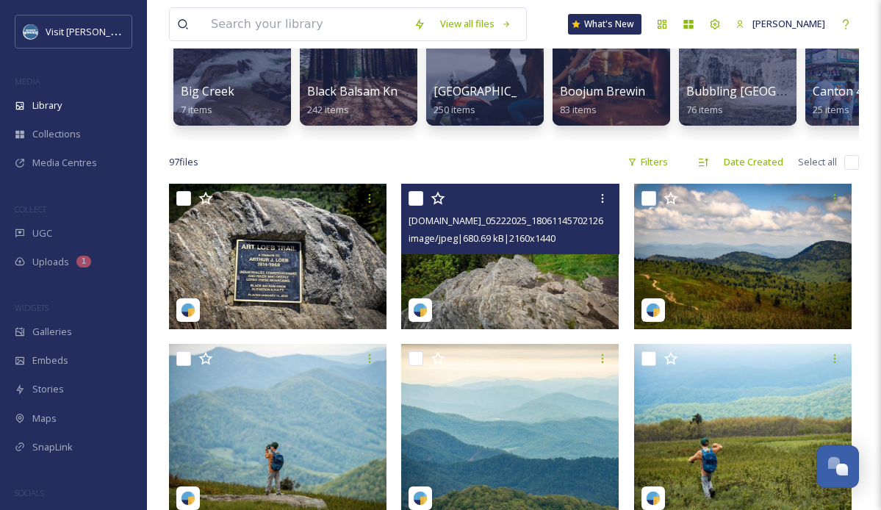
scroll to position [176, 0]
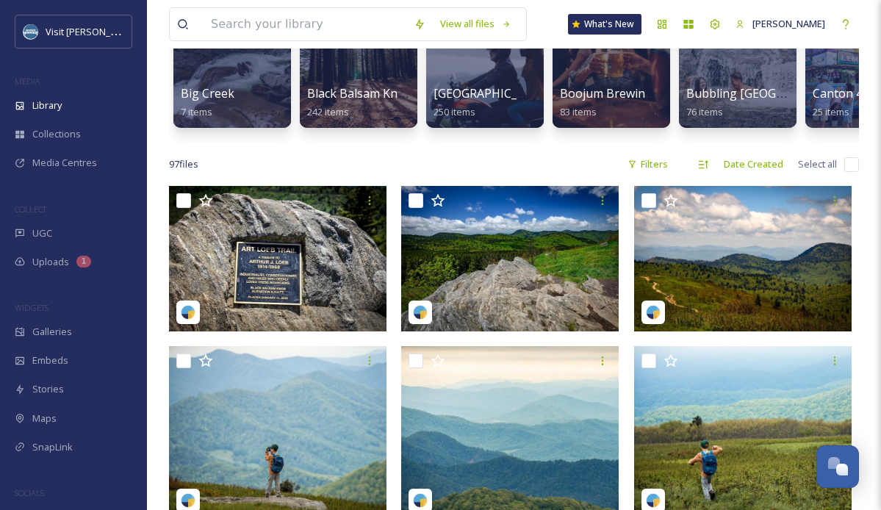
click at [508, 151] on div "97 file s Filters Date Created Select all" at bounding box center [514, 164] width 690 height 29
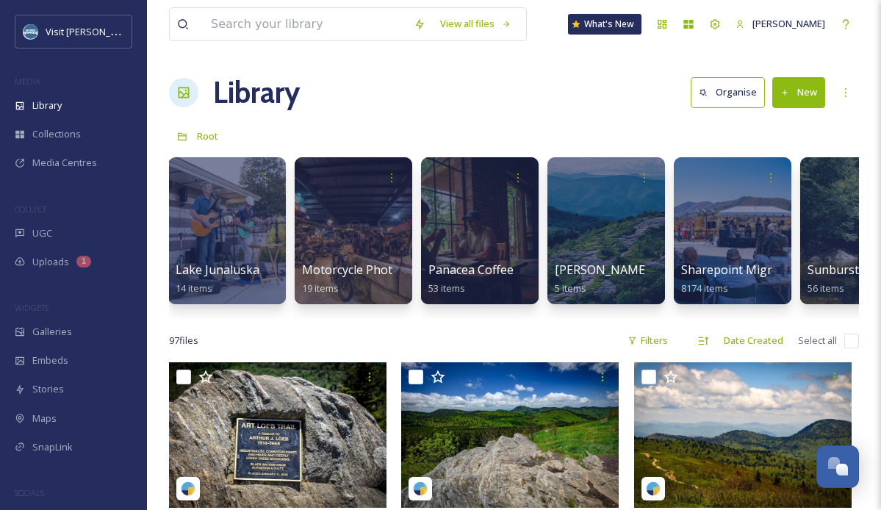
scroll to position [0, 2343]
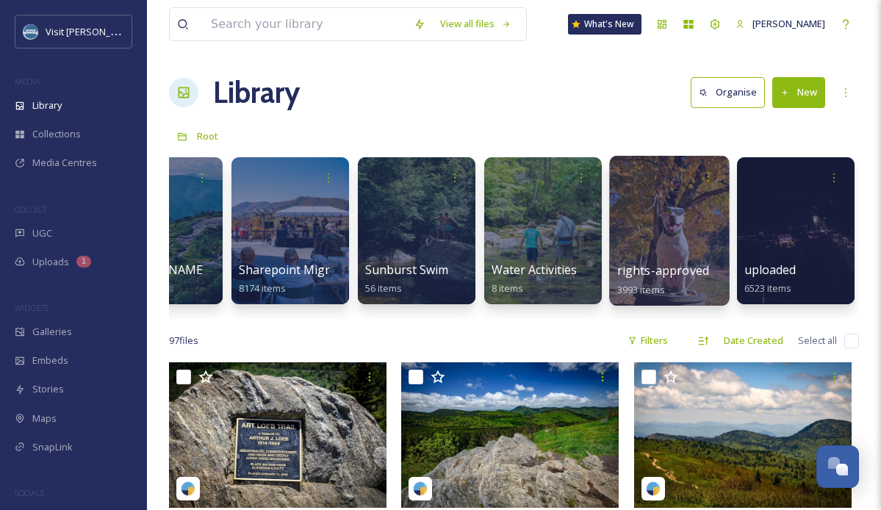
click at [684, 217] on div at bounding box center [669, 231] width 120 height 150
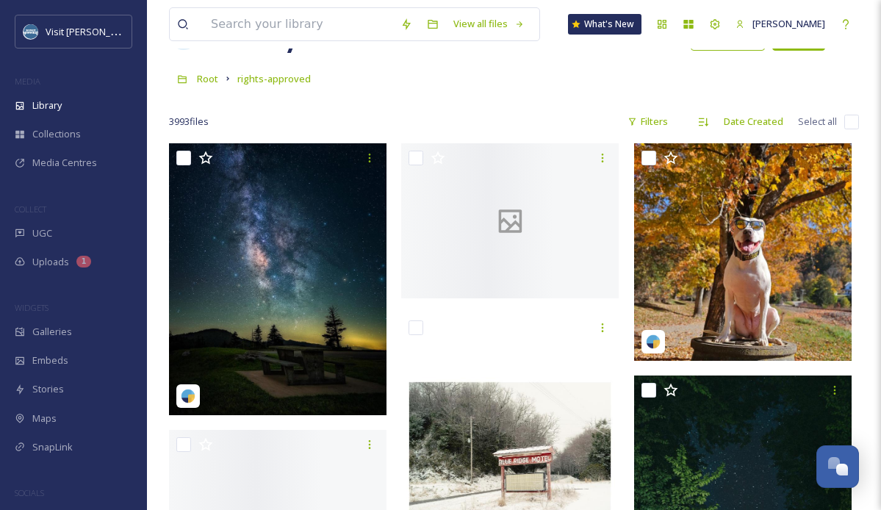
scroll to position [57, 0]
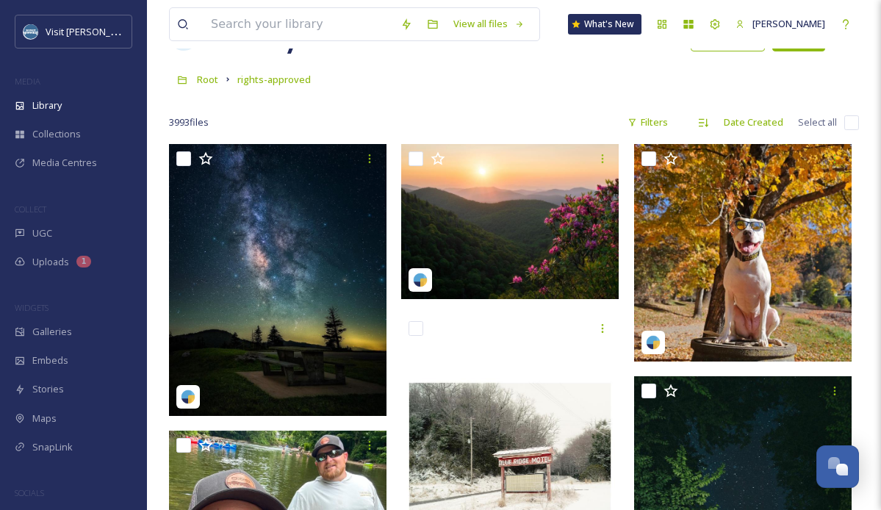
click at [531, 97] on div at bounding box center [514, 100] width 690 height 15
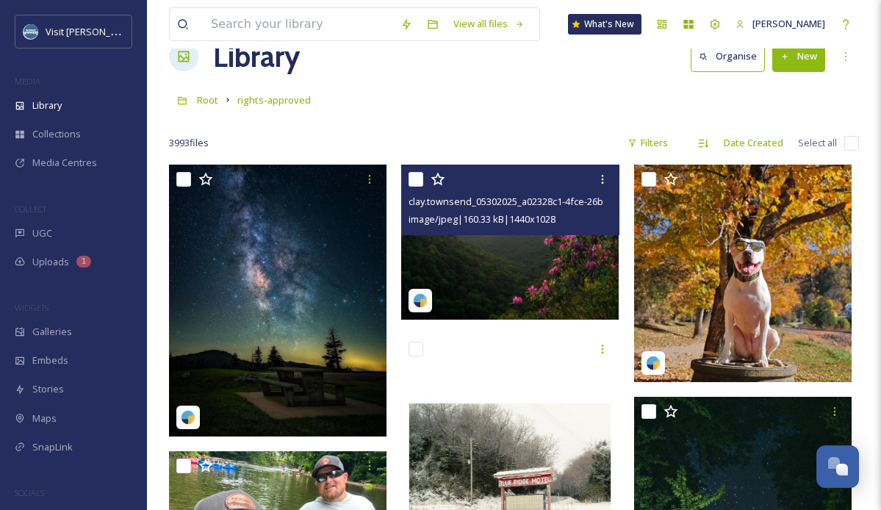
scroll to position [35, 0]
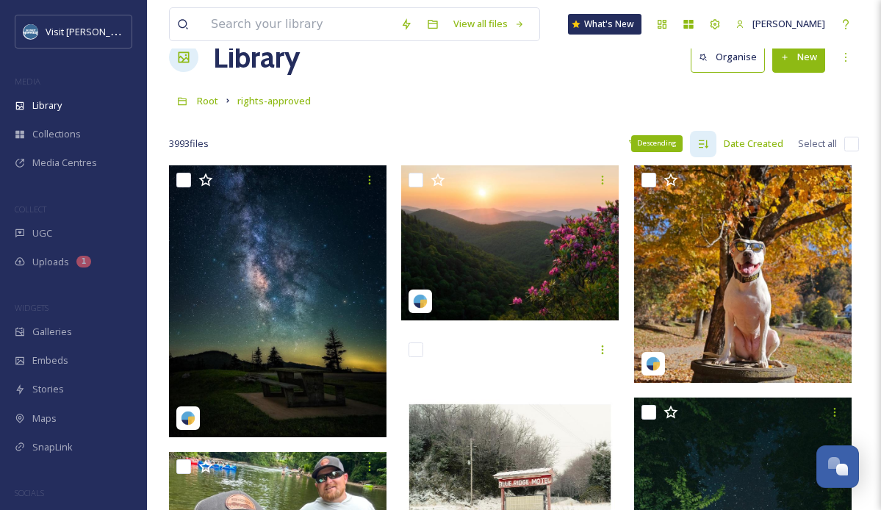
click at [708, 139] on icon at bounding box center [703, 144] width 12 height 12
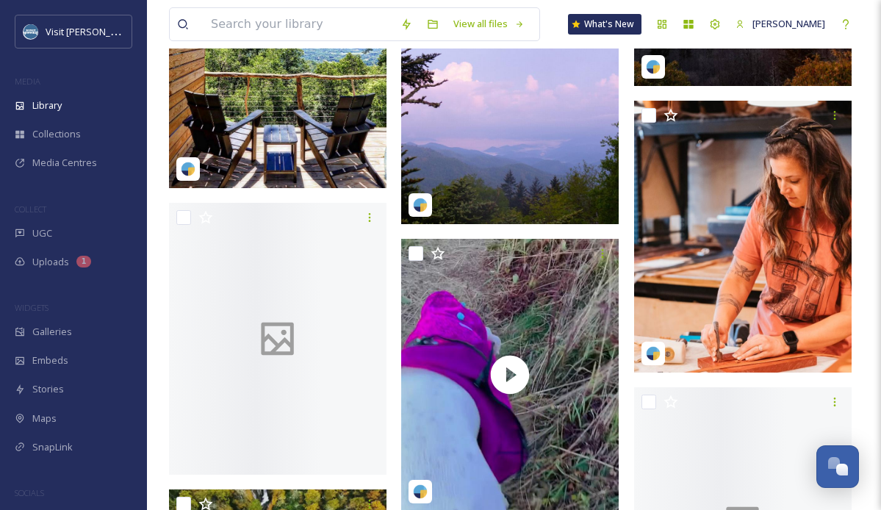
scroll to position [11912, 0]
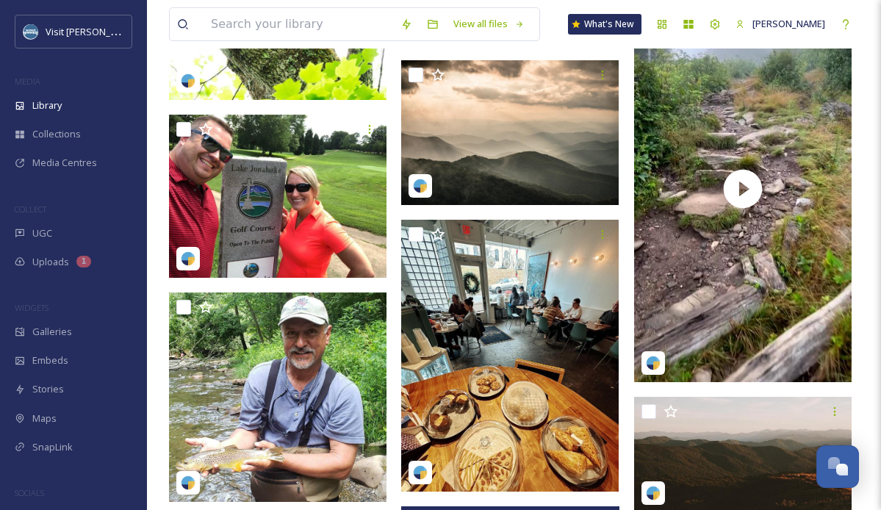
scroll to position [0, 0]
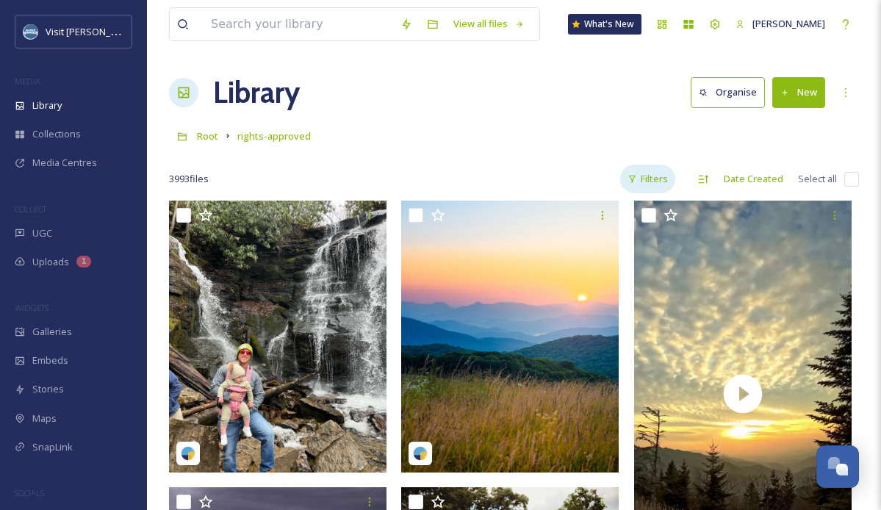
click at [660, 176] on div "Filters" at bounding box center [647, 179] width 55 height 29
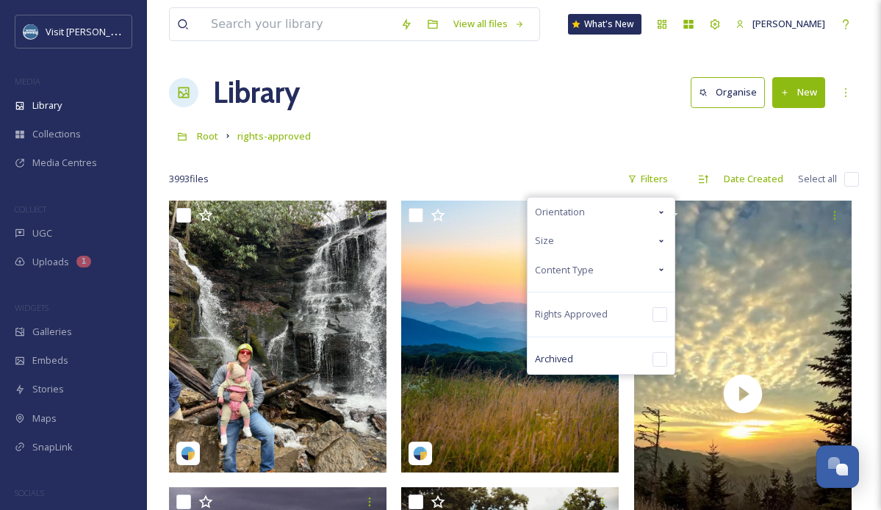
click at [631, 269] on div "Content Type" at bounding box center [601, 270] width 147 height 29
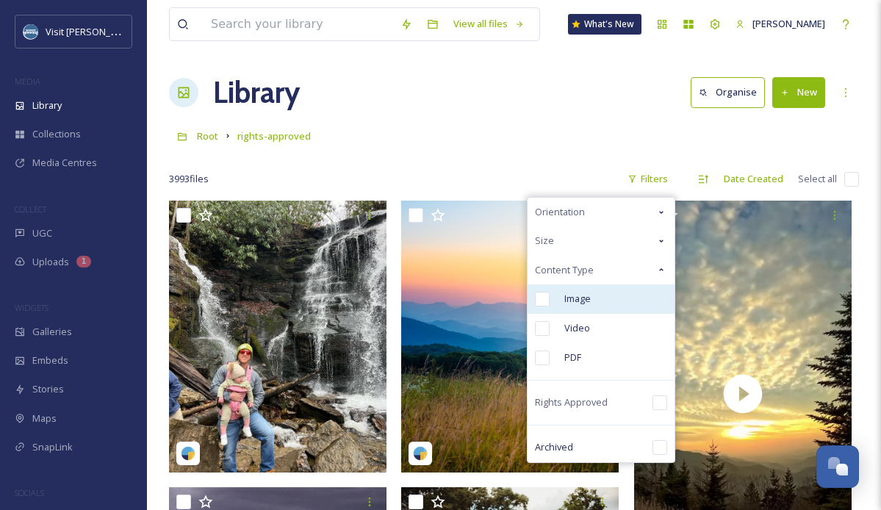
click at [587, 298] on span "Image" at bounding box center [577, 299] width 26 height 14
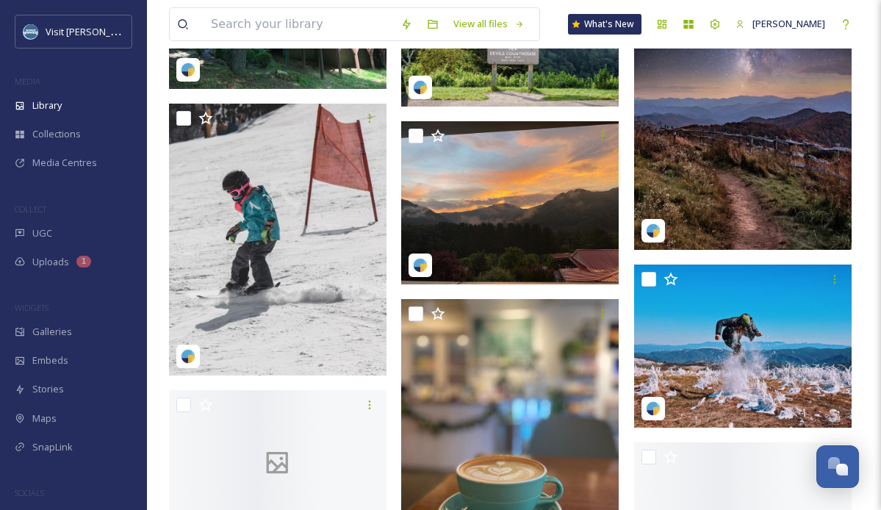
scroll to position [4794, 0]
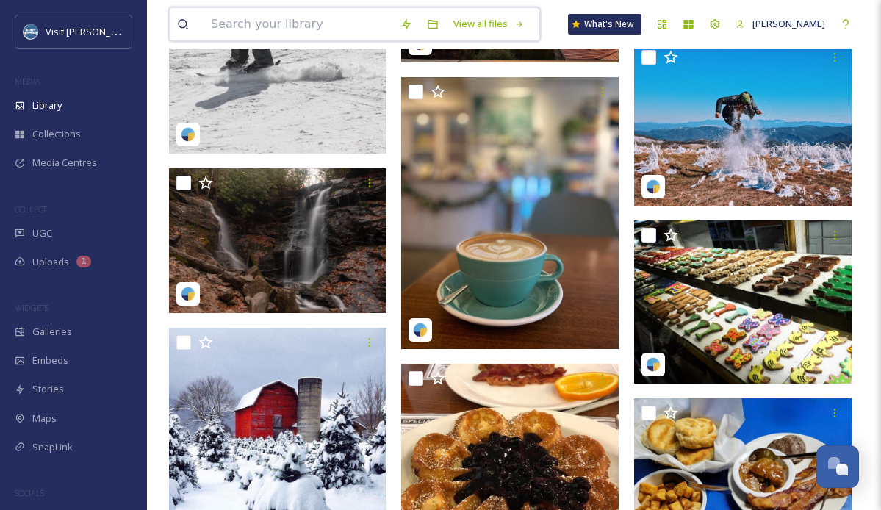
click at [303, 27] on input at bounding box center [299, 24] width 190 height 32
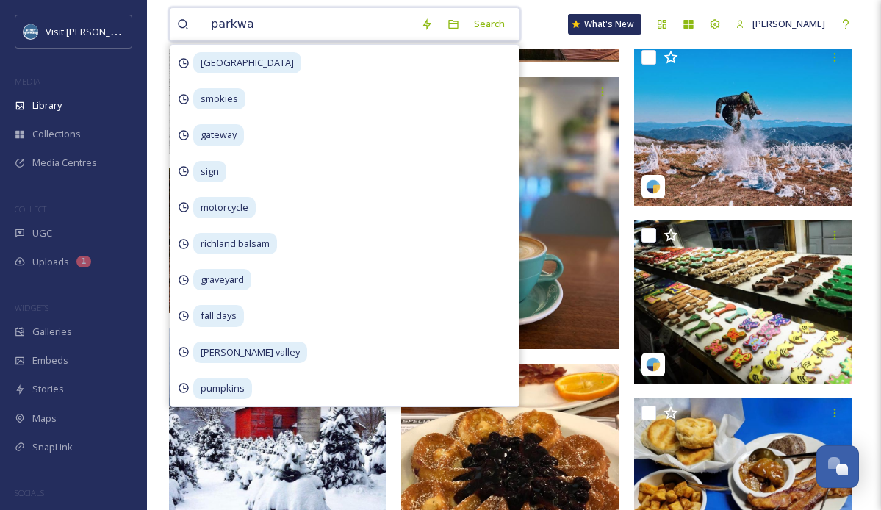
type input "parkway"
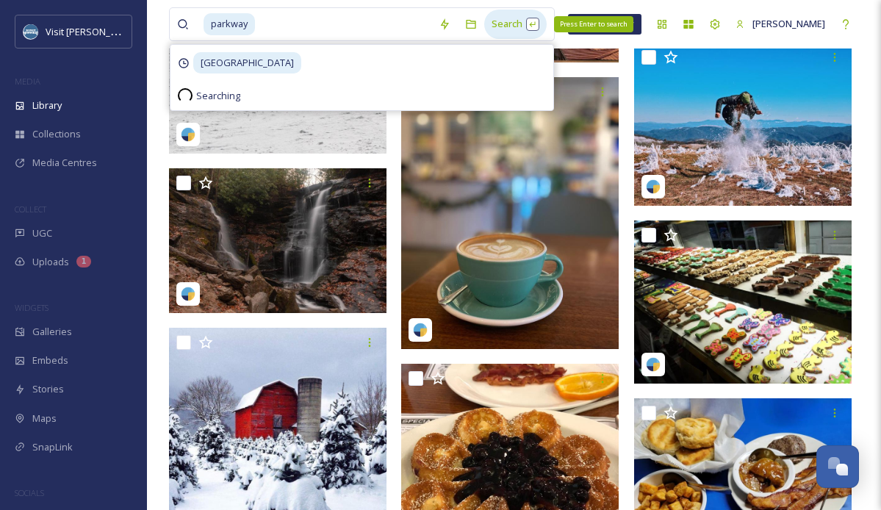
click at [507, 26] on div "Search Press Enter to search" at bounding box center [515, 24] width 62 height 29
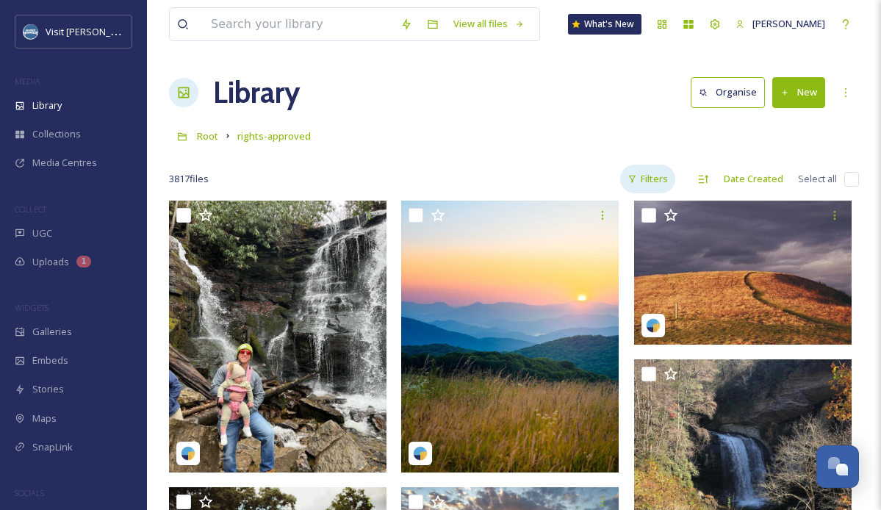
click at [634, 181] on icon at bounding box center [632, 179] width 10 height 10
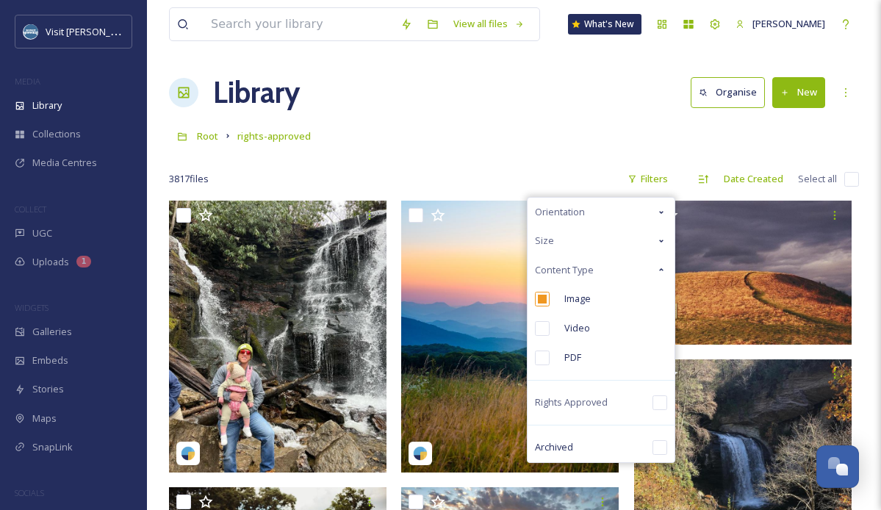
click at [603, 214] on div "Orientation" at bounding box center [601, 212] width 147 height 29
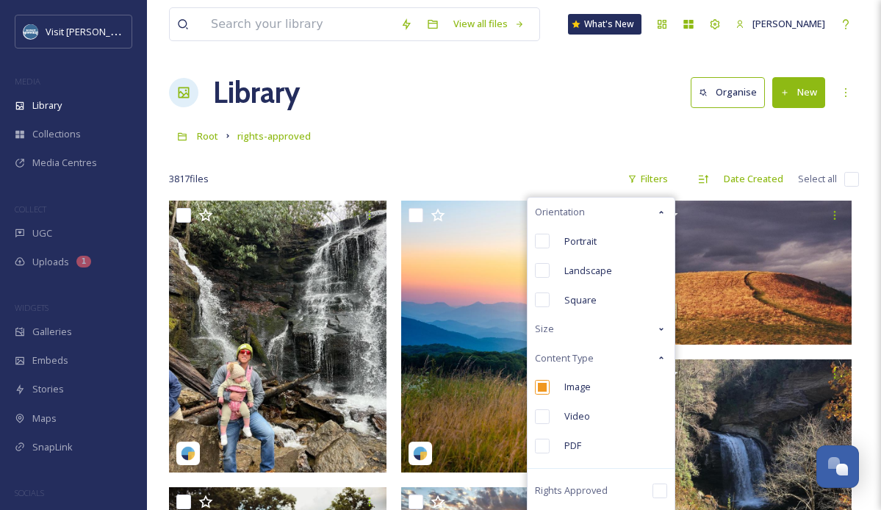
click at [602, 209] on div "Orientation" at bounding box center [601, 212] width 147 height 29
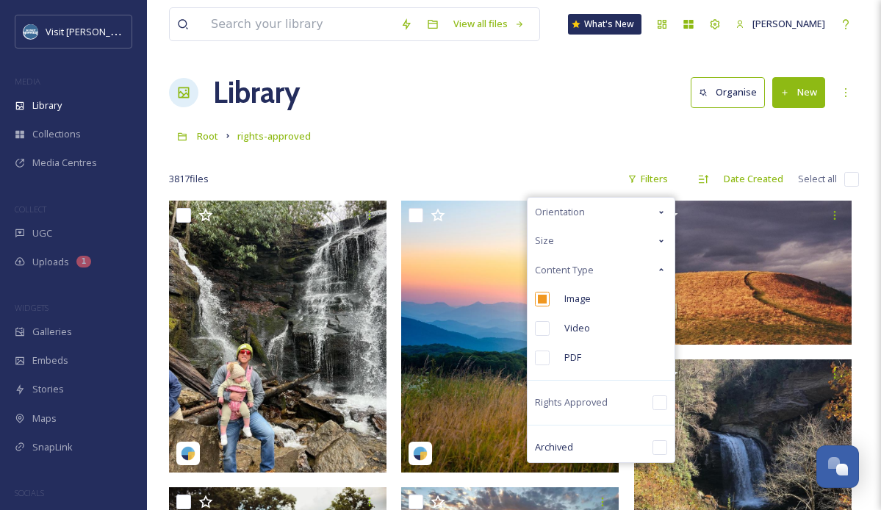
click at [583, 245] on div "Size" at bounding box center [601, 240] width 147 height 29
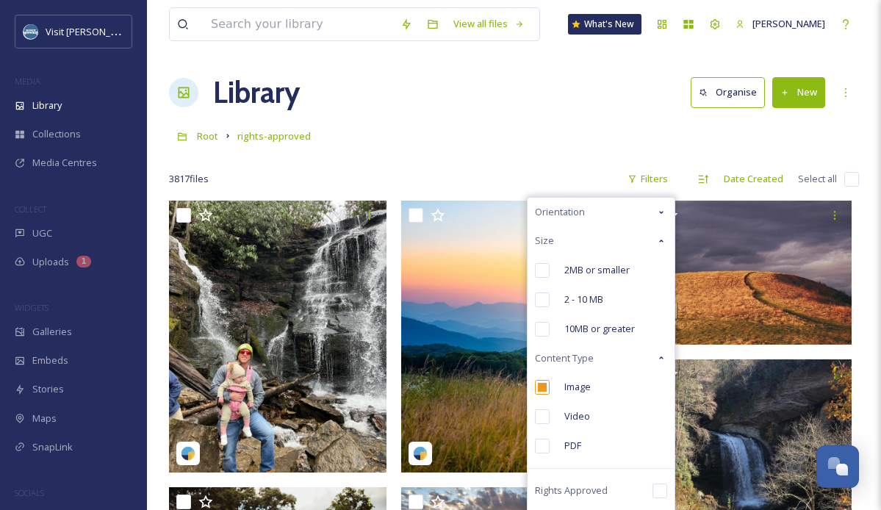
click at [581, 243] on div "Size" at bounding box center [601, 240] width 147 height 29
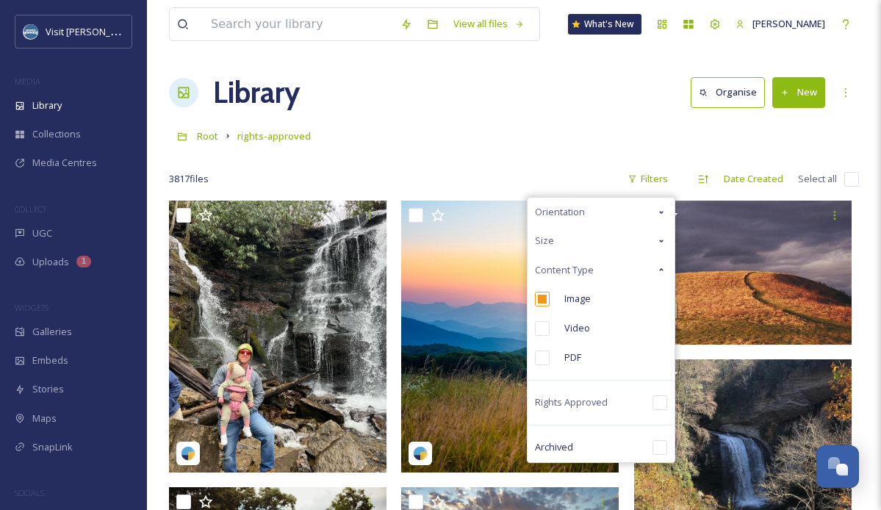
click at [520, 129] on div "Root rights-approved" at bounding box center [514, 136] width 690 height 28
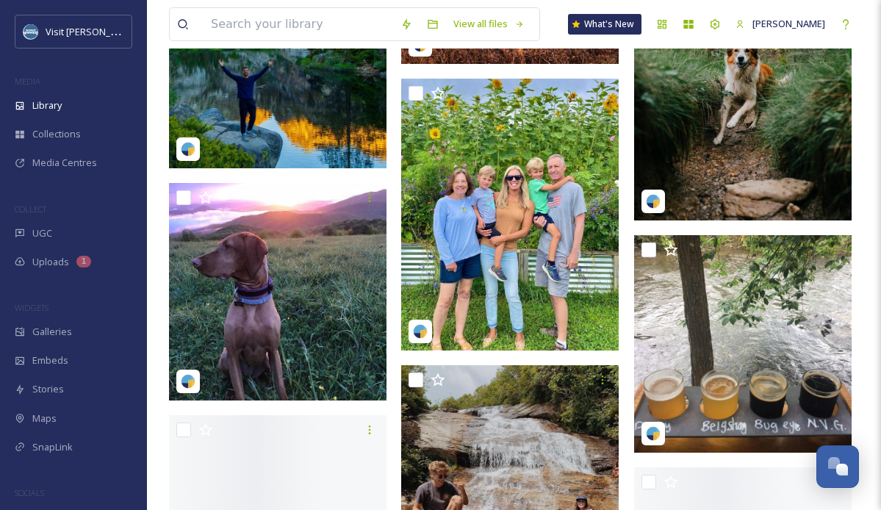
scroll to position [16892, 0]
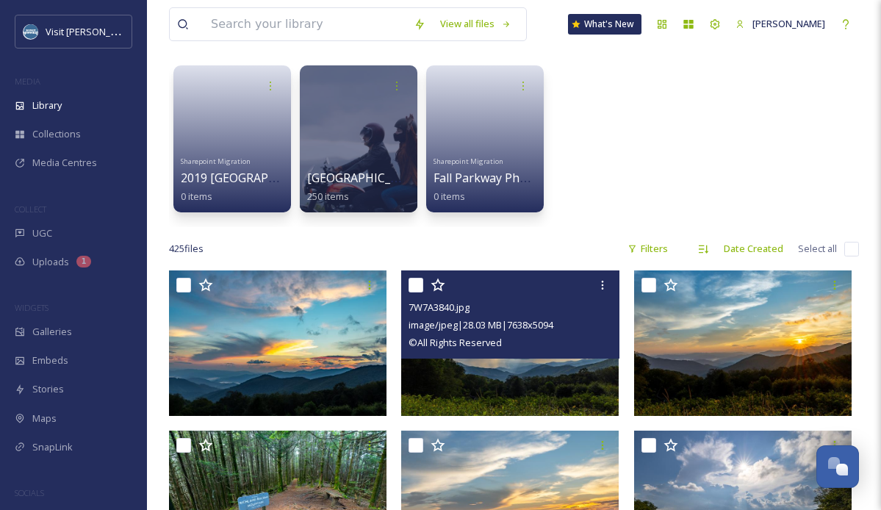
scroll to position [65, 0]
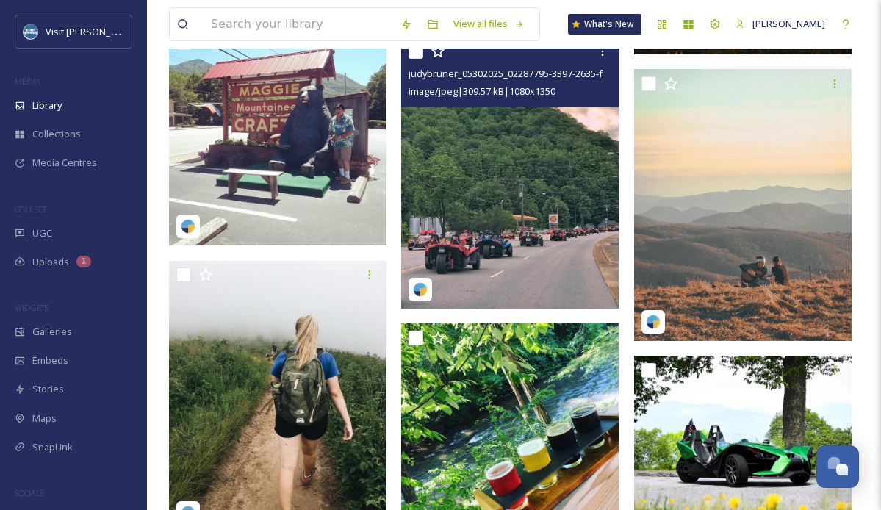
scroll to position [30990, 0]
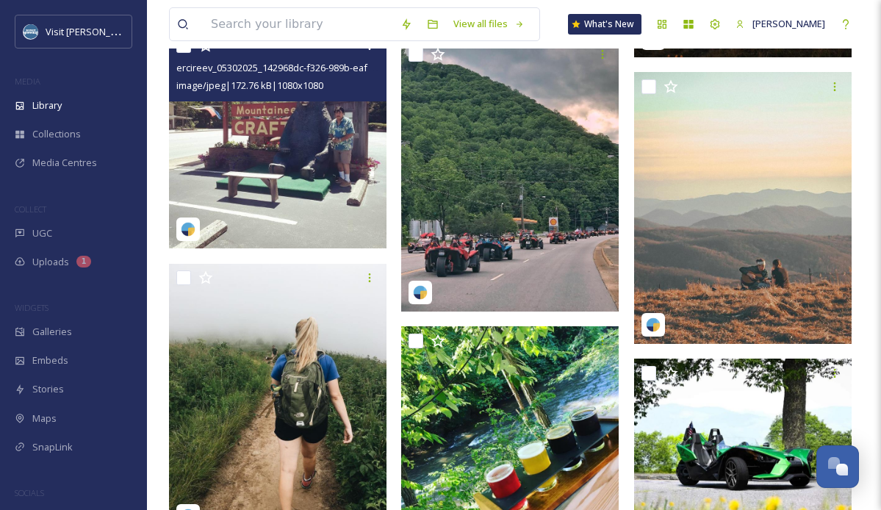
click at [295, 131] on img at bounding box center [277, 139] width 217 height 217
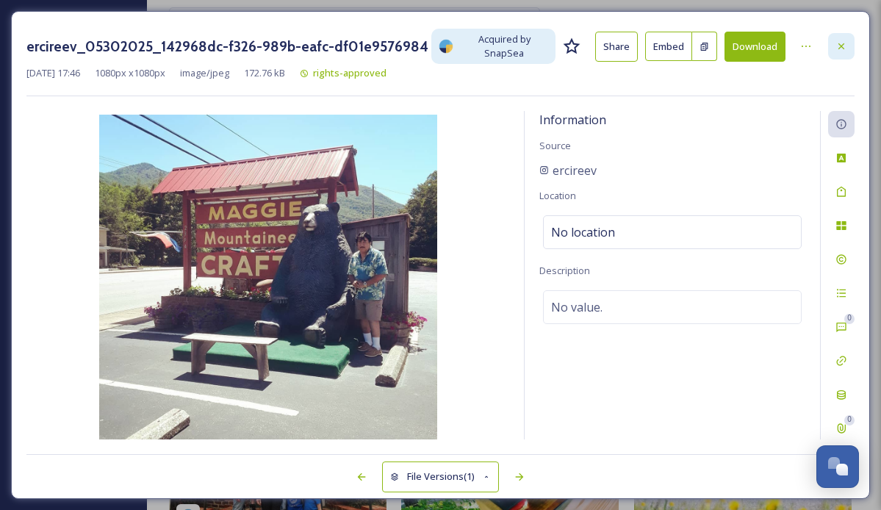
click at [842, 51] on icon at bounding box center [841, 46] width 12 height 12
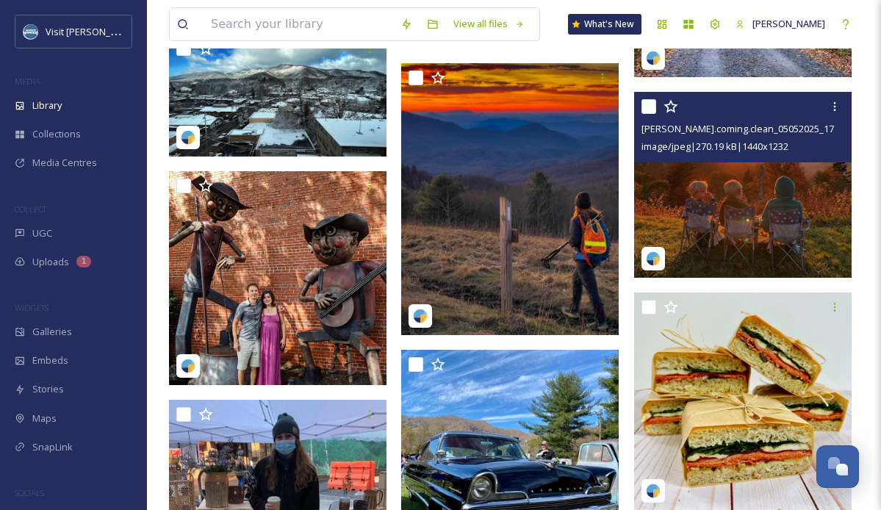
scroll to position [33452, 0]
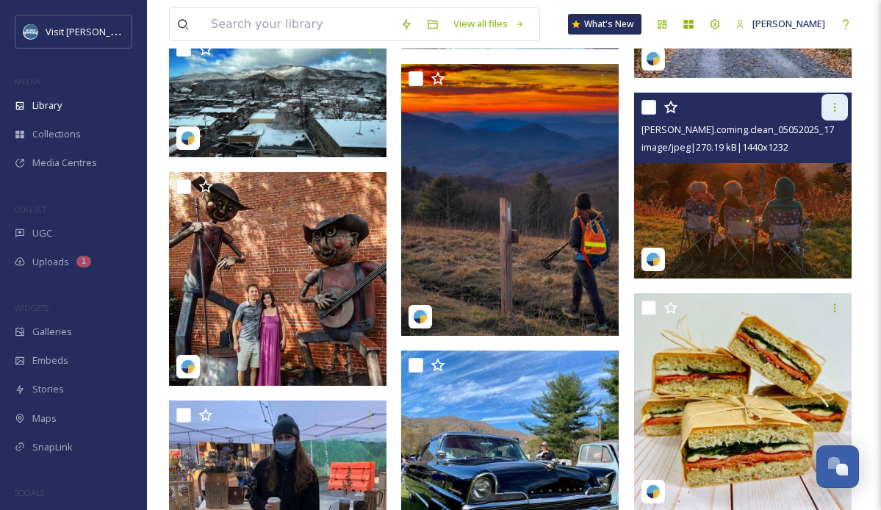
click at [837, 109] on icon at bounding box center [835, 107] width 12 height 12
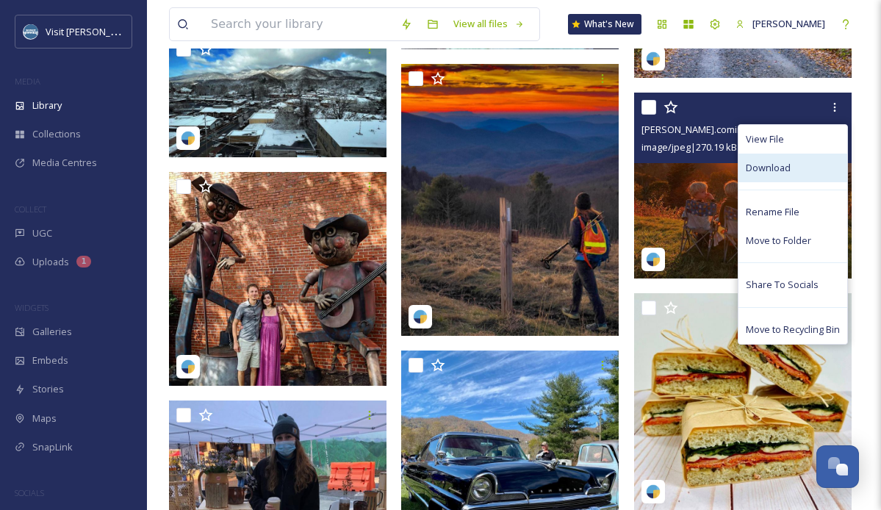
click at [786, 167] on span "Download" at bounding box center [768, 168] width 45 height 14
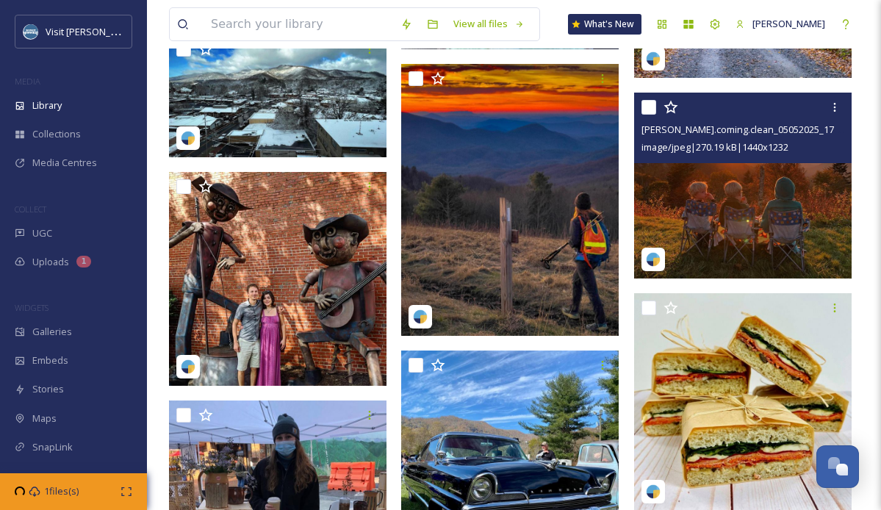
click at [717, 192] on img at bounding box center [742, 186] width 217 height 186
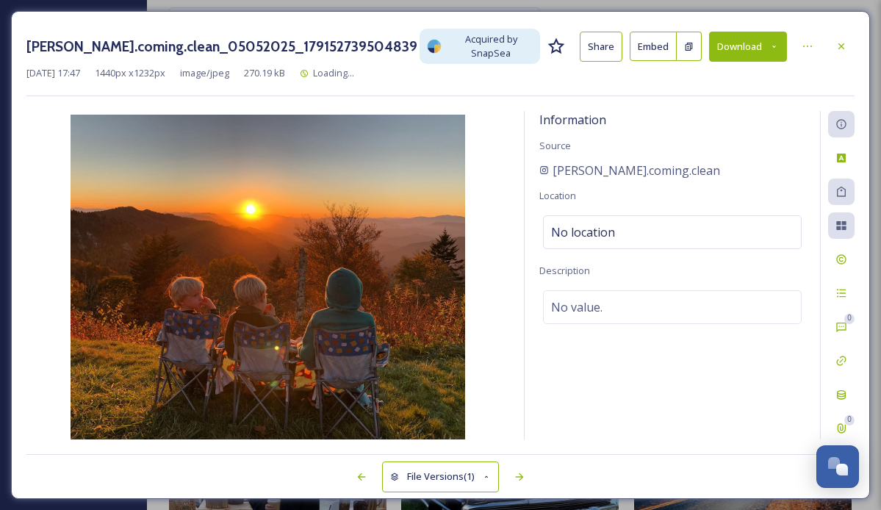
click at [787, 143] on div "Information Source [PERSON_NAME].coming.clean Location No location Description …" at bounding box center [672, 280] width 295 height 338
drag, startPoint x: 663, startPoint y: 161, endPoint x: 546, endPoint y: 161, distance: 117.6
click at [546, 162] on div "[PERSON_NAME].coming.clean" at bounding box center [672, 171] width 266 height 18
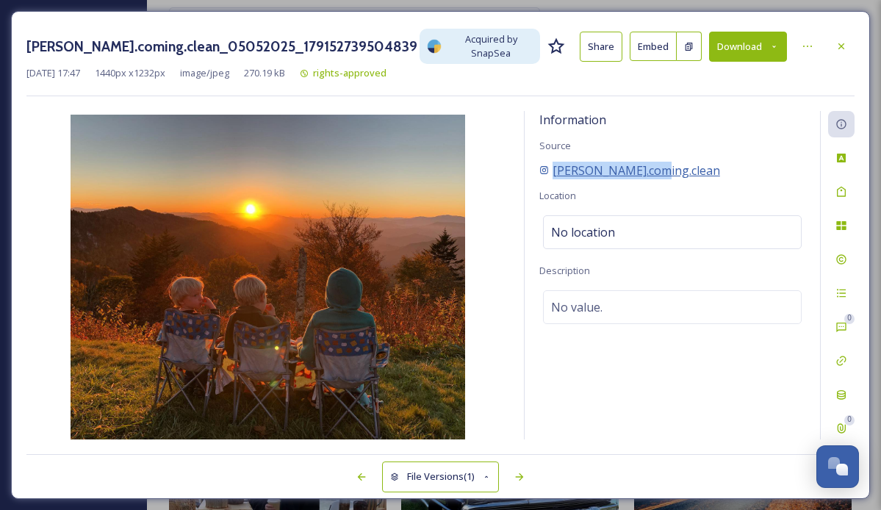
copy span "[PERSON_NAME].coming.clean"
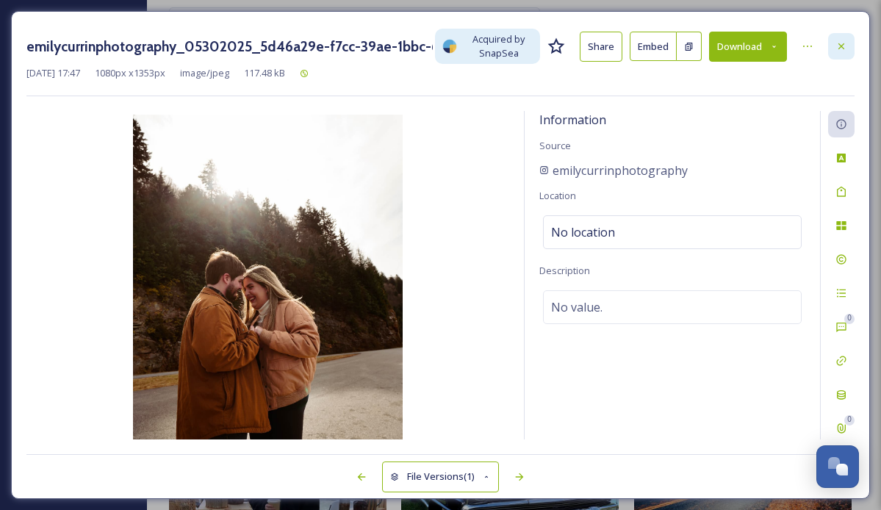
click at [844, 41] on icon at bounding box center [841, 46] width 12 height 12
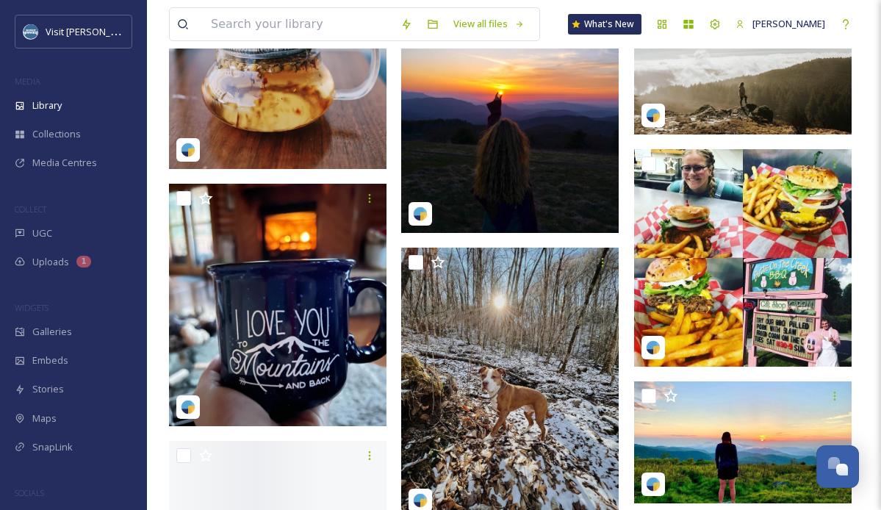
scroll to position [40055, 0]
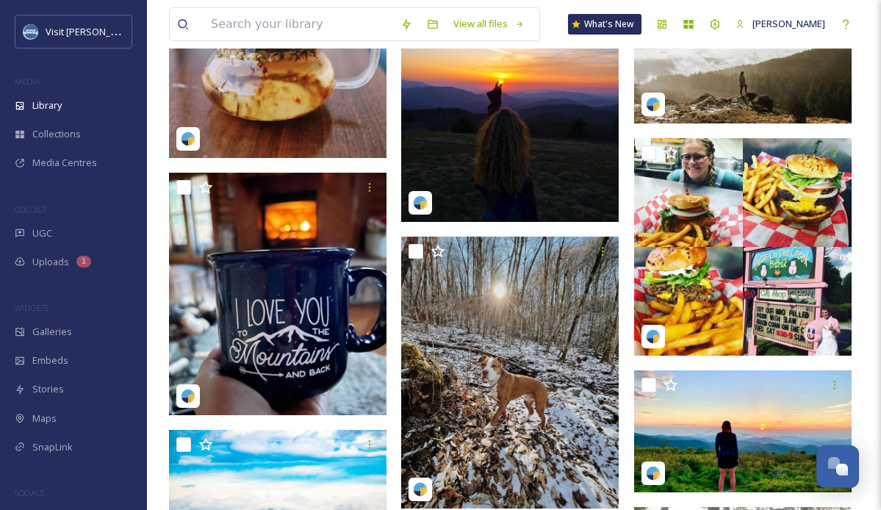
click at [531, 127] on img at bounding box center [509, 86] width 217 height 272
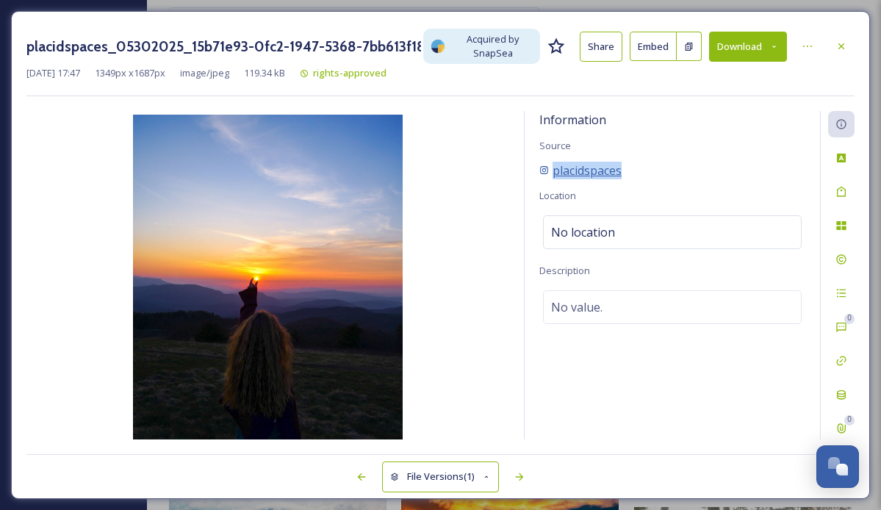
drag, startPoint x: 647, startPoint y: 172, endPoint x: 553, endPoint y: 171, distance: 93.3
click at [553, 171] on div "placidspaces" at bounding box center [672, 171] width 266 height 18
copy span "placidspaces"
click at [746, 42] on button "Download" at bounding box center [748, 47] width 78 height 30
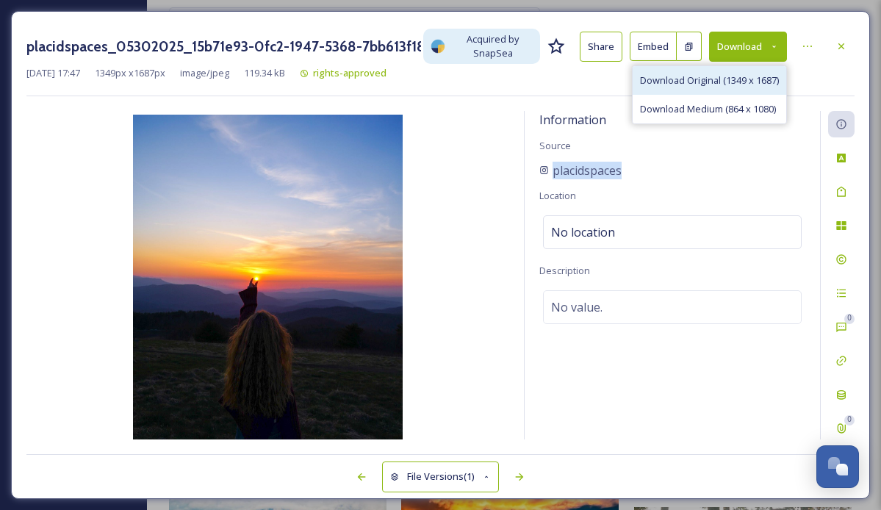
click at [717, 78] on span "Download Original (1349 x 1687)" at bounding box center [709, 80] width 139 height 14
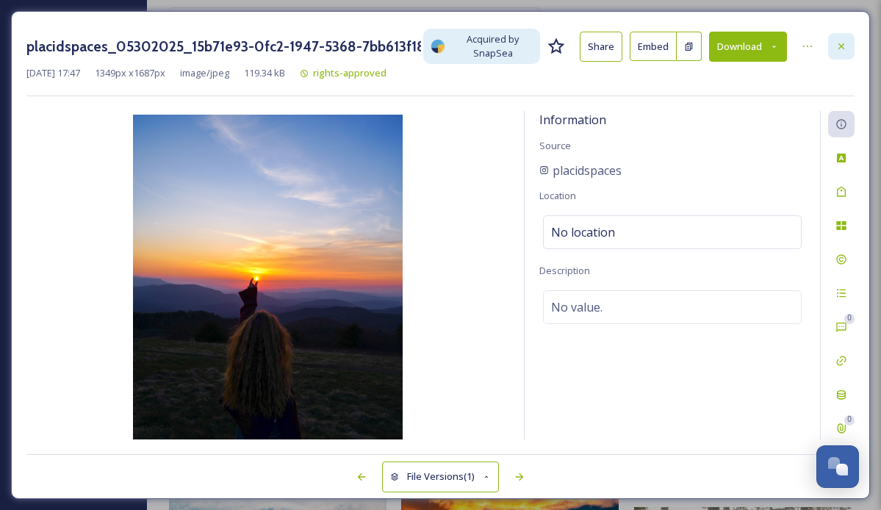
click at [841, 48] on icon at bounding box center [841, 46] width 12 height 12
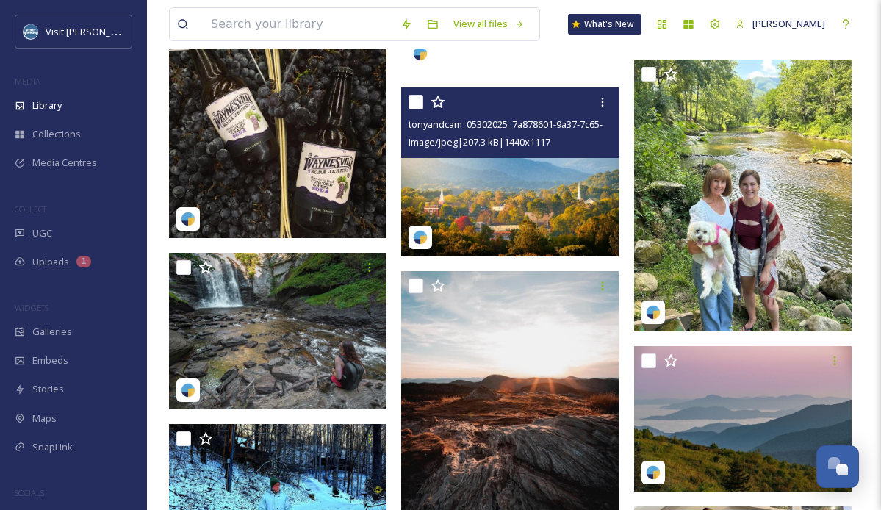
scroll to position [47096, 0]
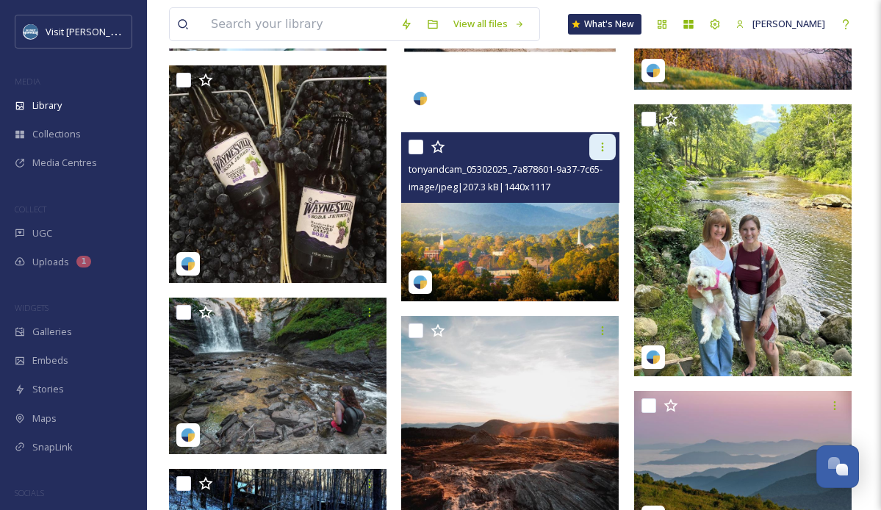
click at [605, 145] on icon at bounding box center [603, 147] width 12 height 12
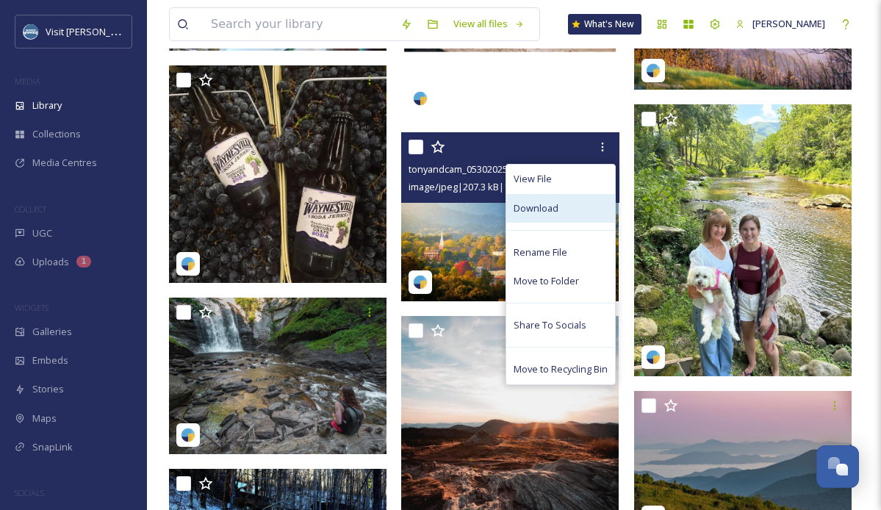
click at [556, 211] on span "Download" at bounding box center [536, 208] width 45 height 14
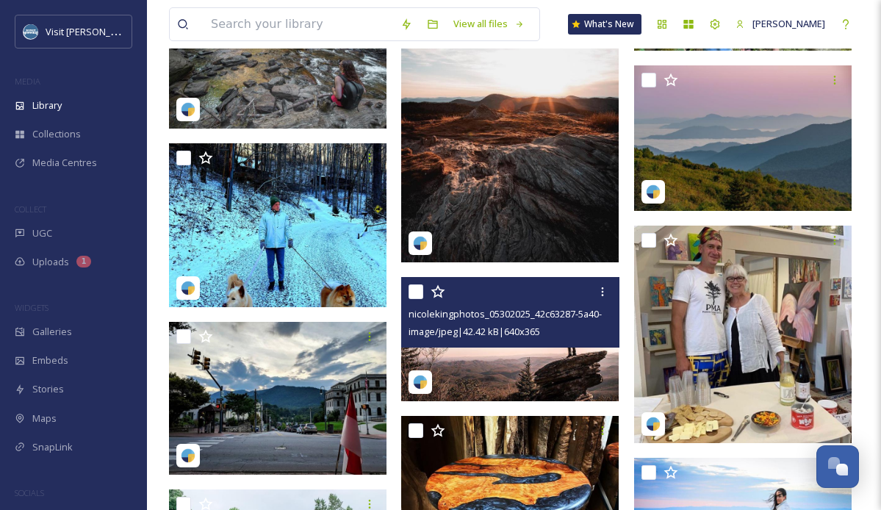
scroll to position [47442, 0]
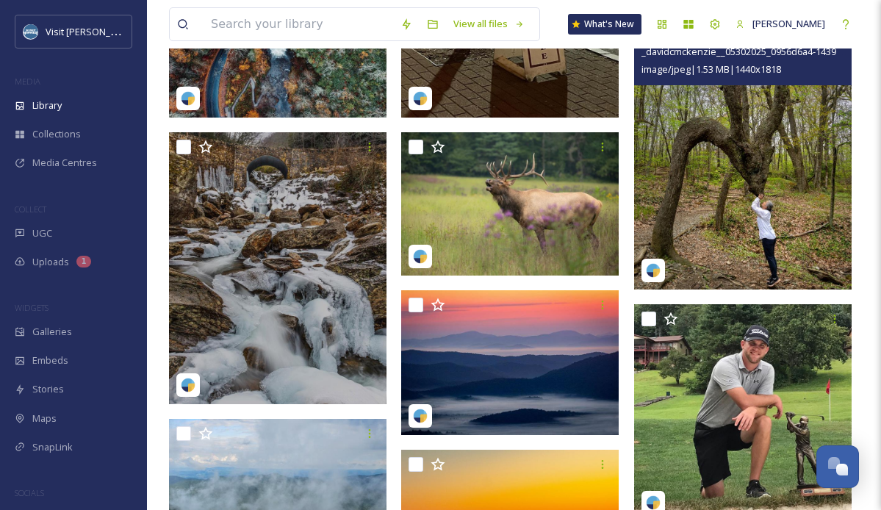
scroll to position [66882, 0]
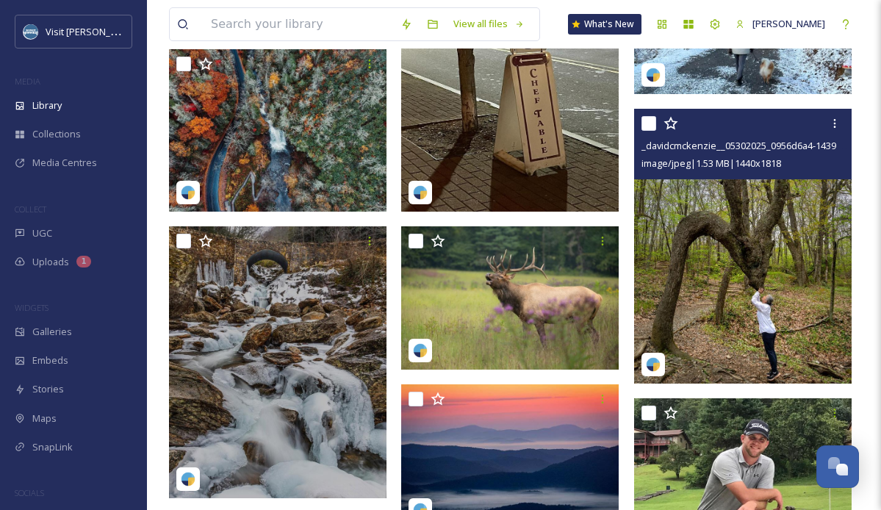
click at [749, 225] on img at bounding box center [742, 246] width 217 height 275
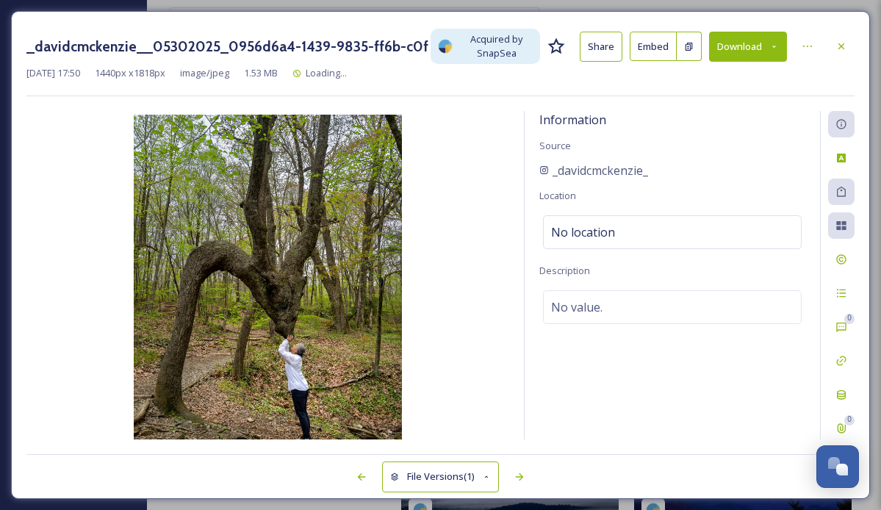
click at [758, 51] on button "Download" at bounding box center [748, 47] width 78 height 30
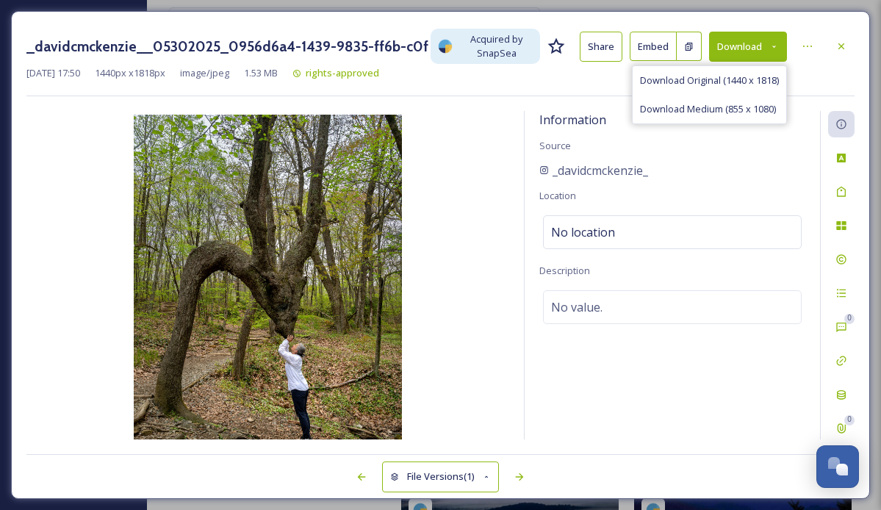
click at [724, 78] on span "Download Original (1440 x 1818)" at bounding box center [709, 80] width 139 height 14
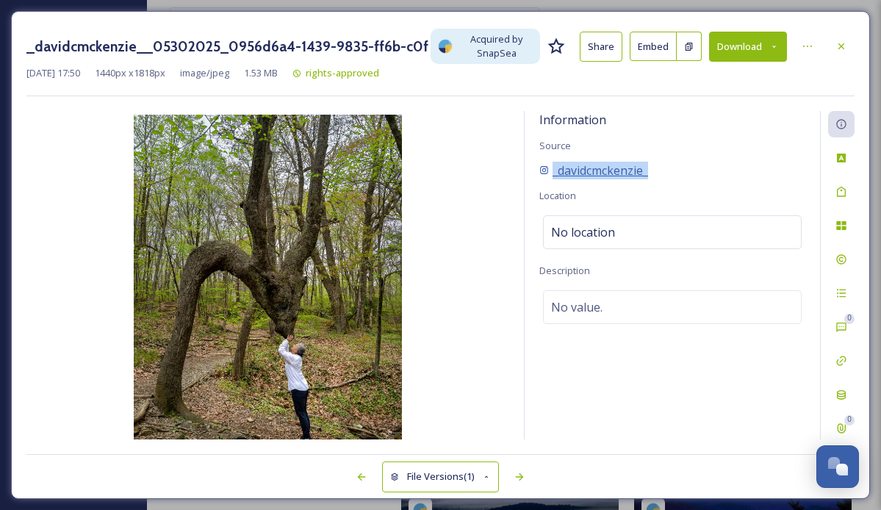
drag, startPoint x: 666, startPoint y: 172, endPoint x: 553, endPoint y: 171, distance: 113.1
click at [553, 171] on div "_davidcmckenzie_" at bounding box center [672, 171] width 266 height 18
copy span "_davidcmckenzie_"
click at [750, 148] on div "Information Source _davidcmckenzie_ Location No location Description No value." at bounding box center [672, 280] width 295 height 338
click at [832, 47] on div at bounding box center [841, 46] width 26 height 26
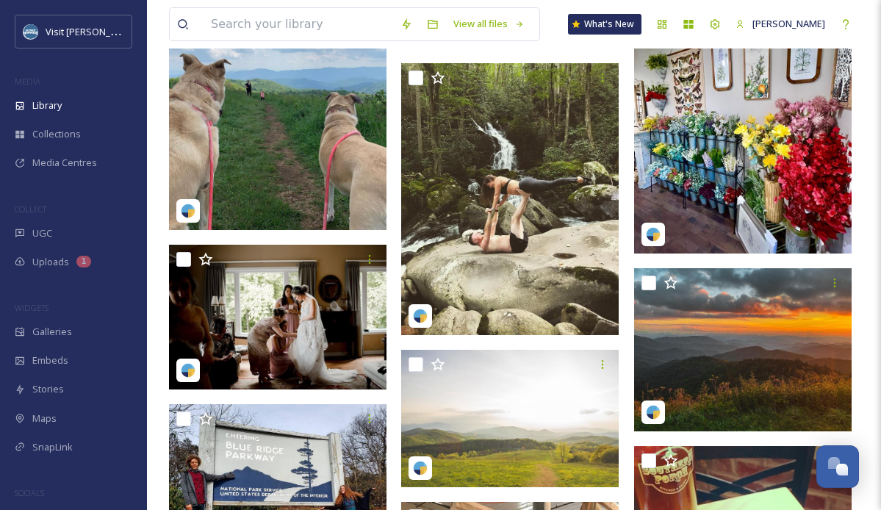
scroll to position [69026, 0]
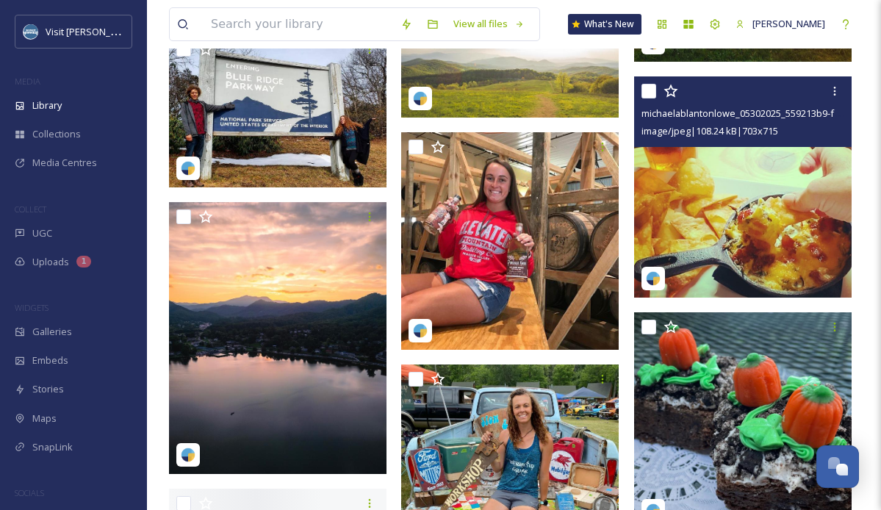
click at [267, 110] on img at bounding box center [277, 111] width 217 height 153
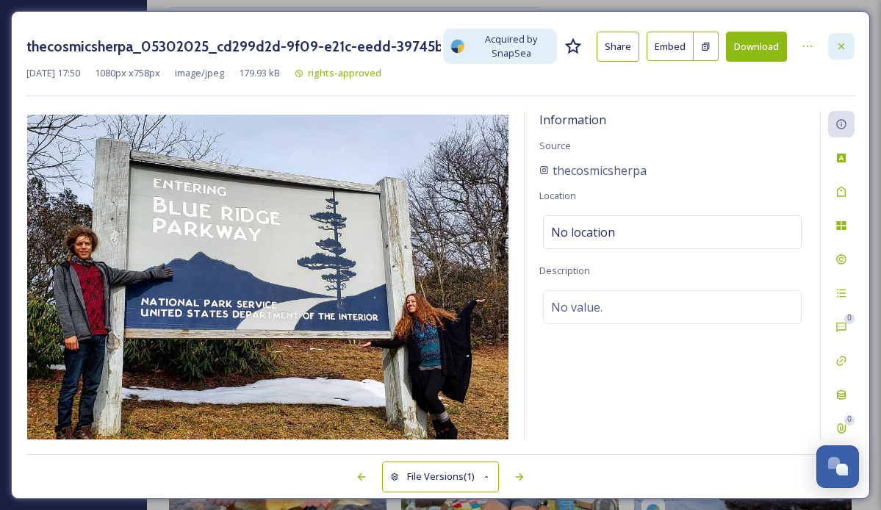
click at [842, 45] on icon at bounding box center [841, 46] width 6 height 6
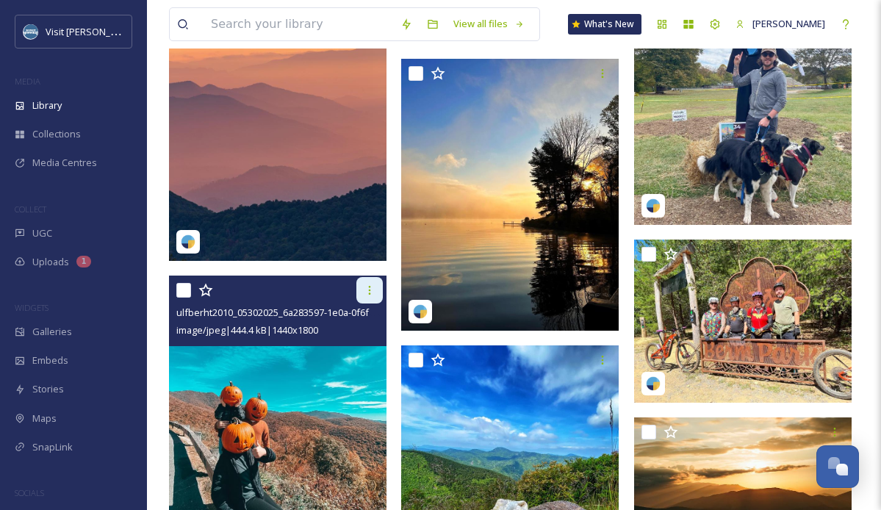
scroll to position [73280, 0]
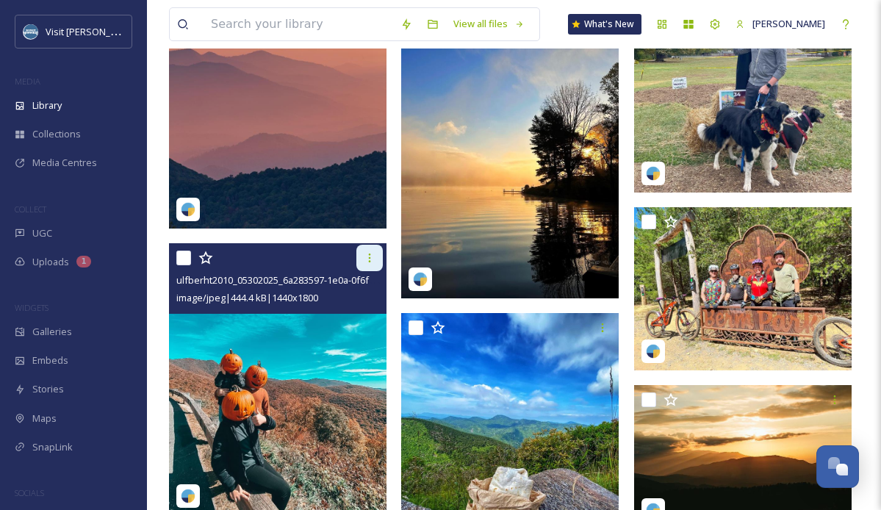
click at [367, 254] on icon at bounding box center [370, 258] width 12 height 12
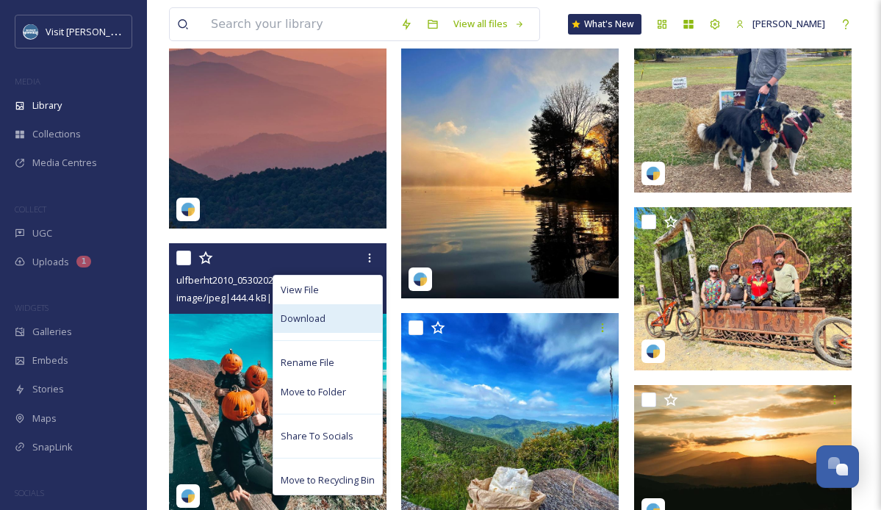
click at [333, 319] on div "Download" at bounding box center [327, 318] width 109 height 29
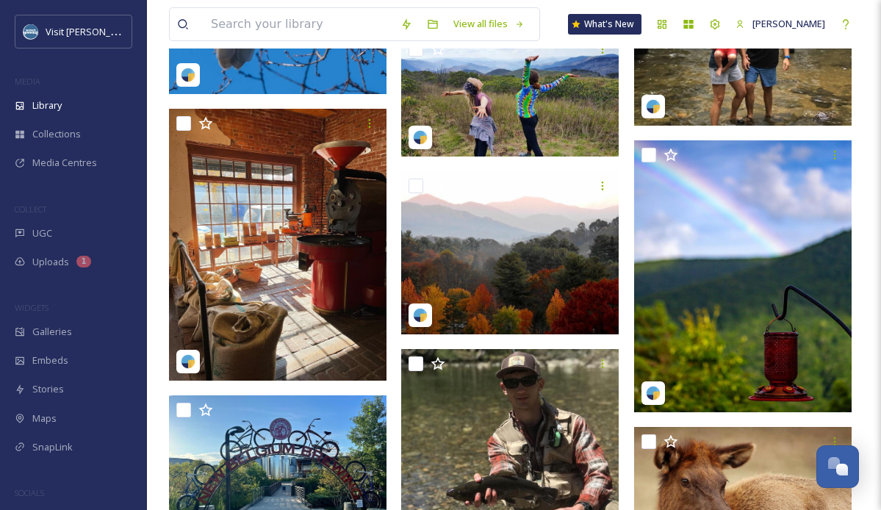
scroll to position [74440, 0]
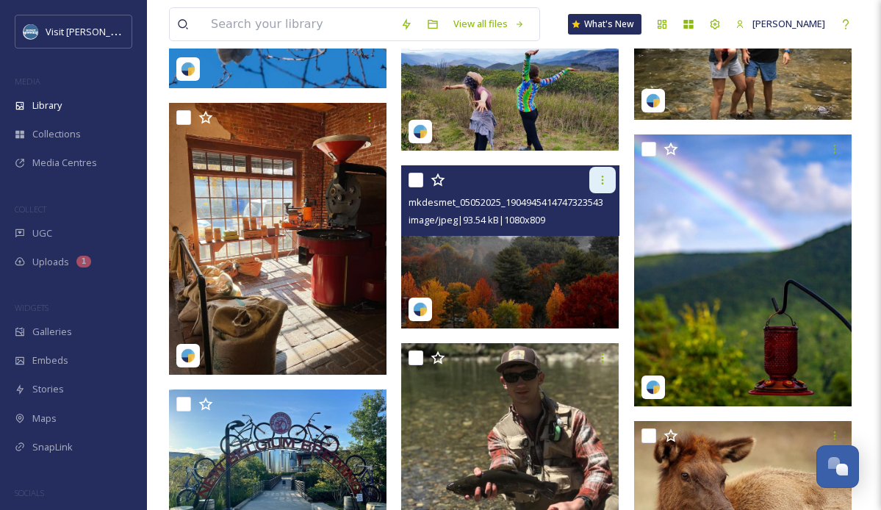
click at [608, 181] on div at bounding box center [602, 180] width 26 height 26
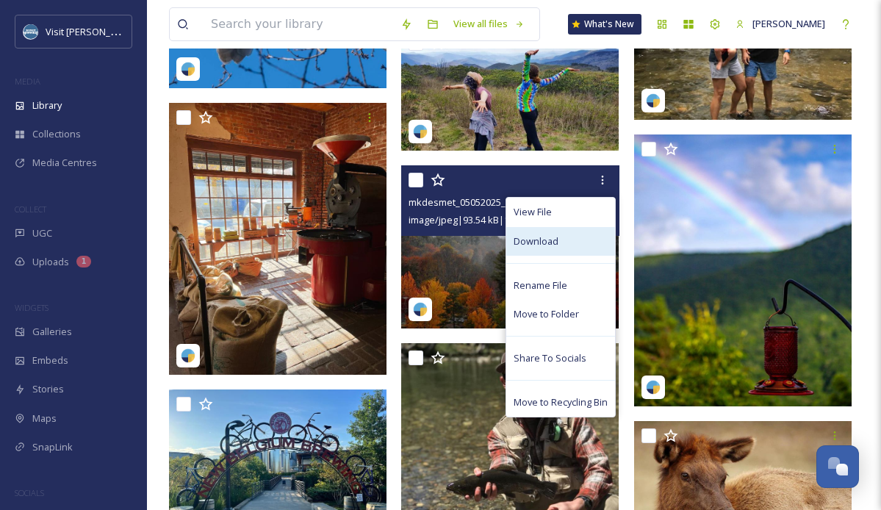
click at [552, 245] on span "Download" at bounding box center [536, 241] width 45 height 14
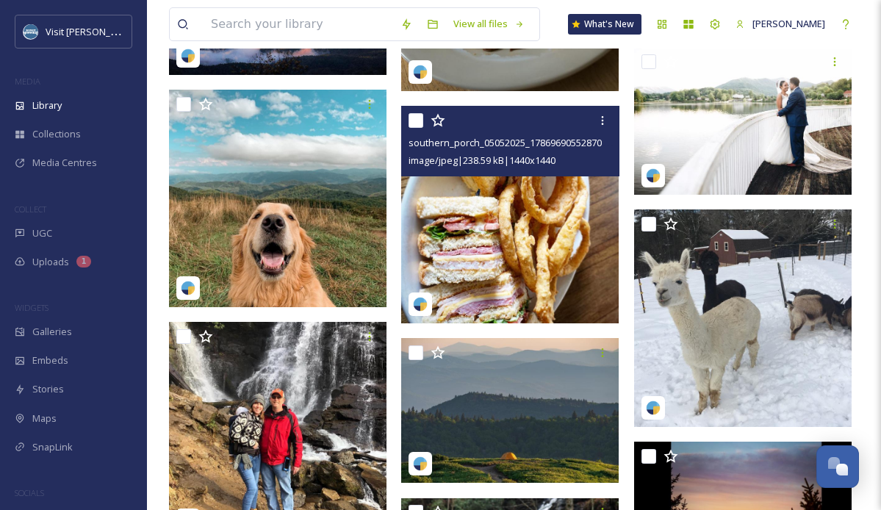
scroll to position [88220, 0]
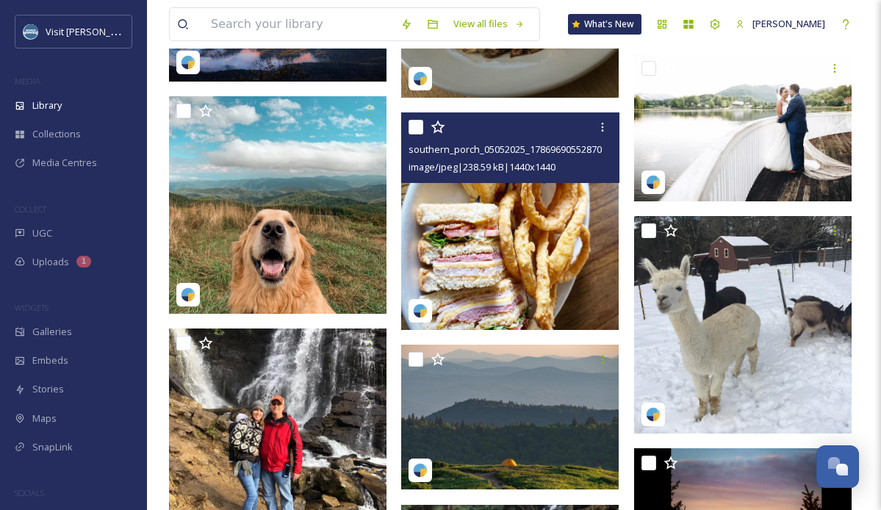
click at [306, 232] on img at bounding box center [277, 204] width 217 height 217
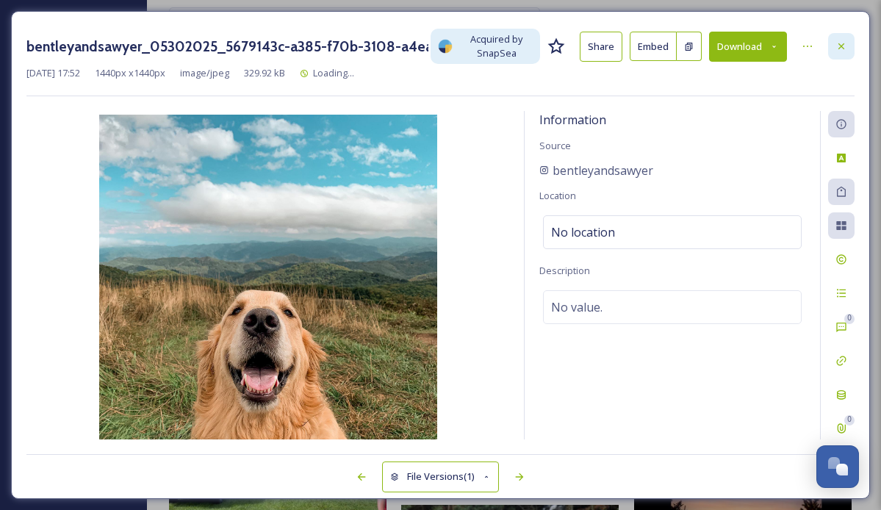
click at [840, 37] on div at bounding box center [841, 46] width 26 height 26
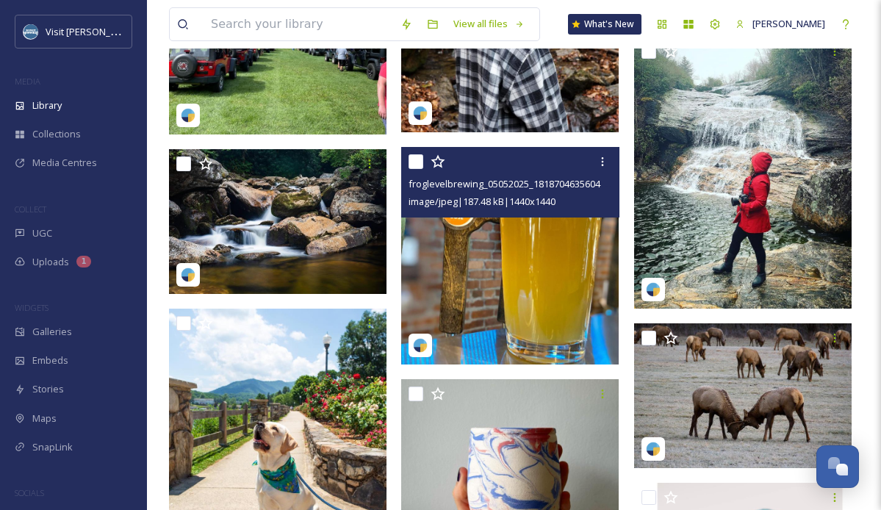
scroll to position [88865, 0]
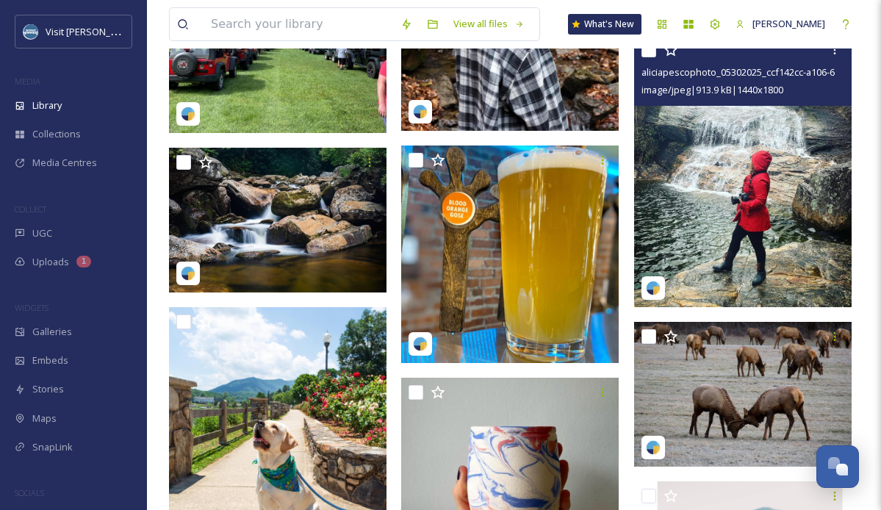
click at [768, 213] on img at bounding box center [742, 171] width 217 height 272
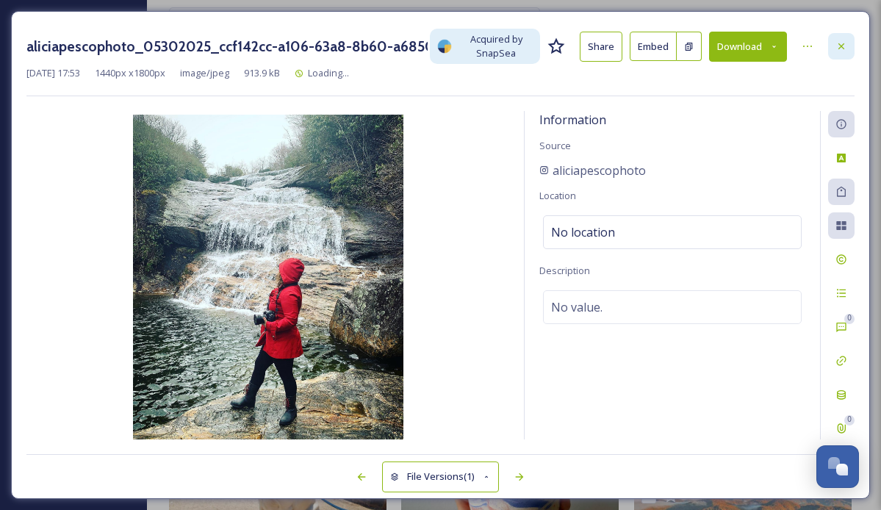
click at [840, 46] on icon at bounding box center [841, 46] width 12 height 12
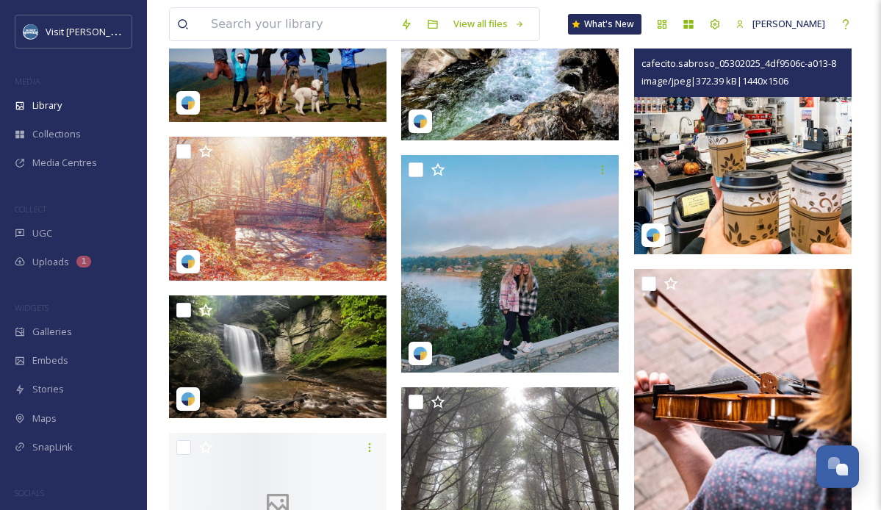
scroll to position [90160, 0]
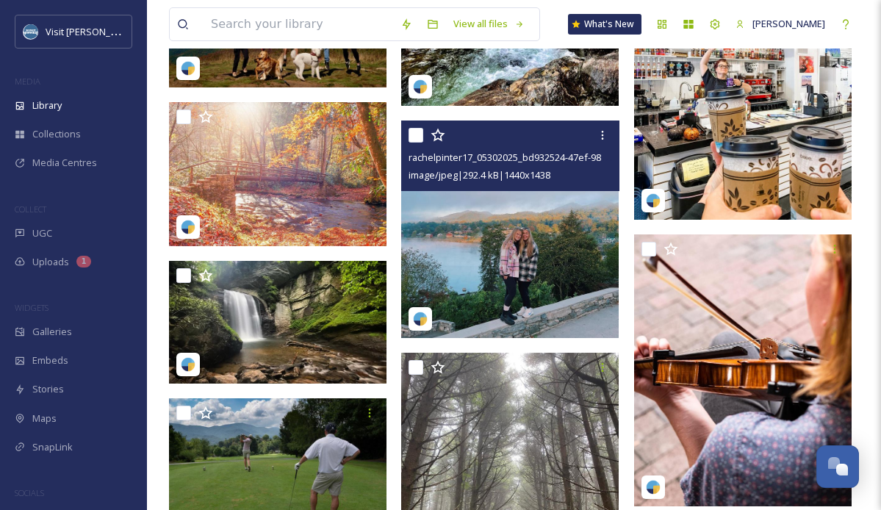
click at [513, 236] on img at bounding box center [509, 228] width 217 height 217
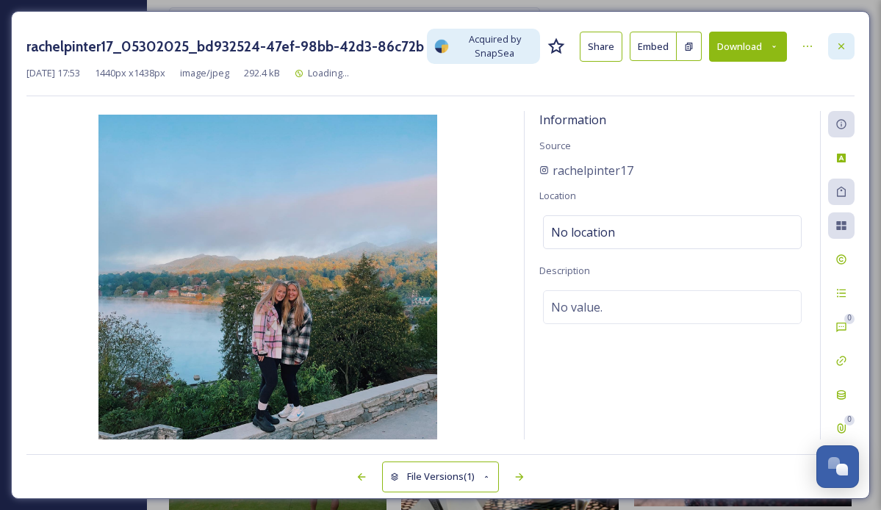
click at [845, 43] on icon at bounding box center [841, 46] width 12 height 12
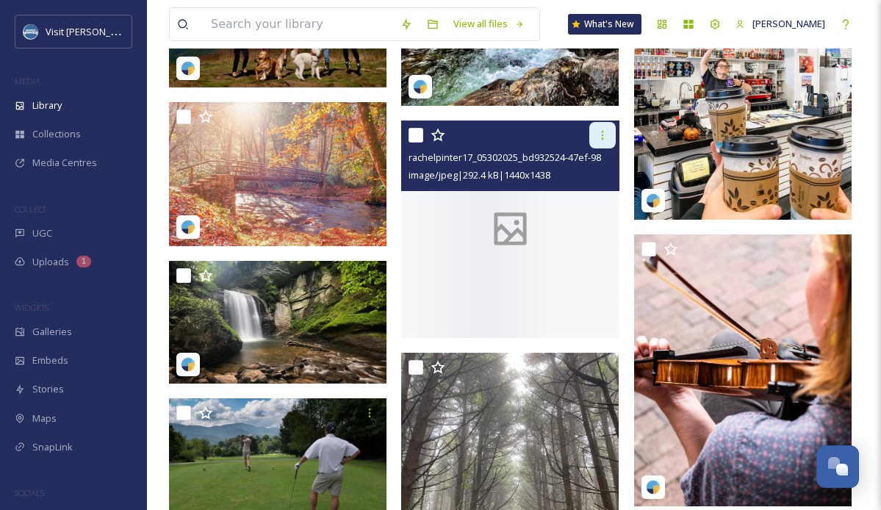
click at [604, 129] on div at bounding box center [602, 135] width 26 height 26
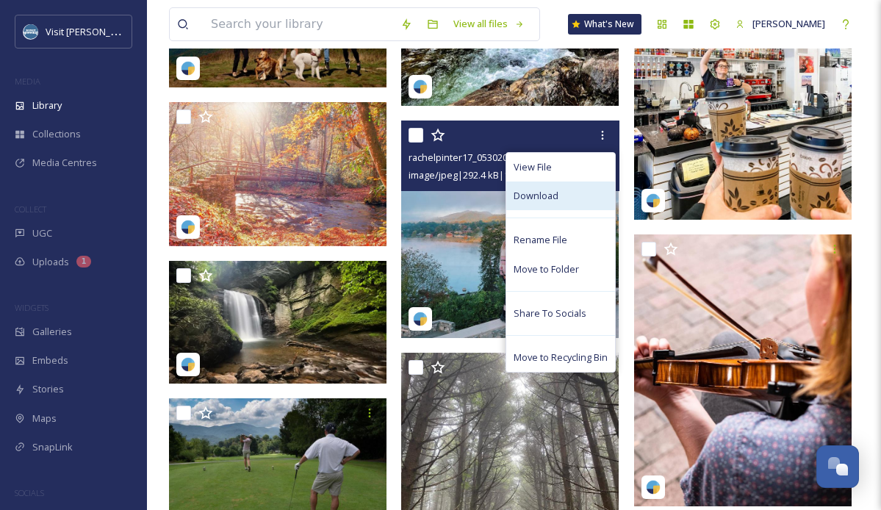
click at [564, 191] on div "Download" at bounding box center [560, 195] width 109 height 29
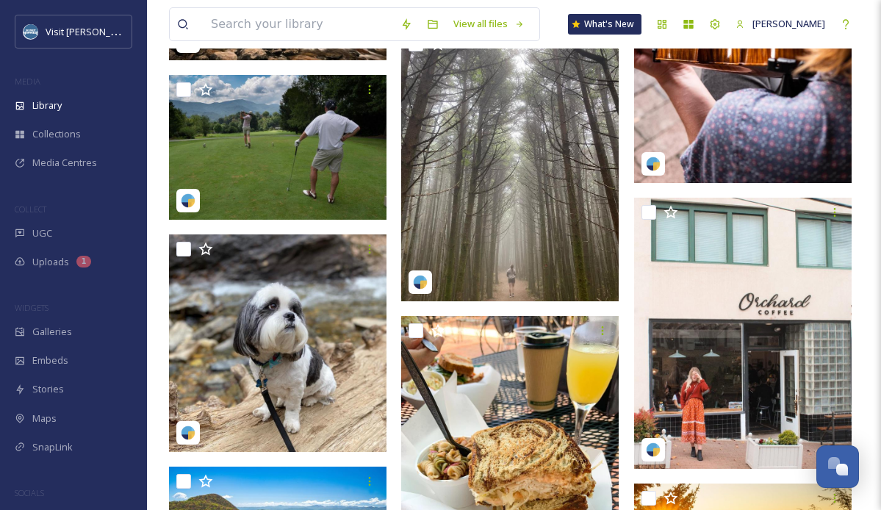
scroll to position [90652, 0]
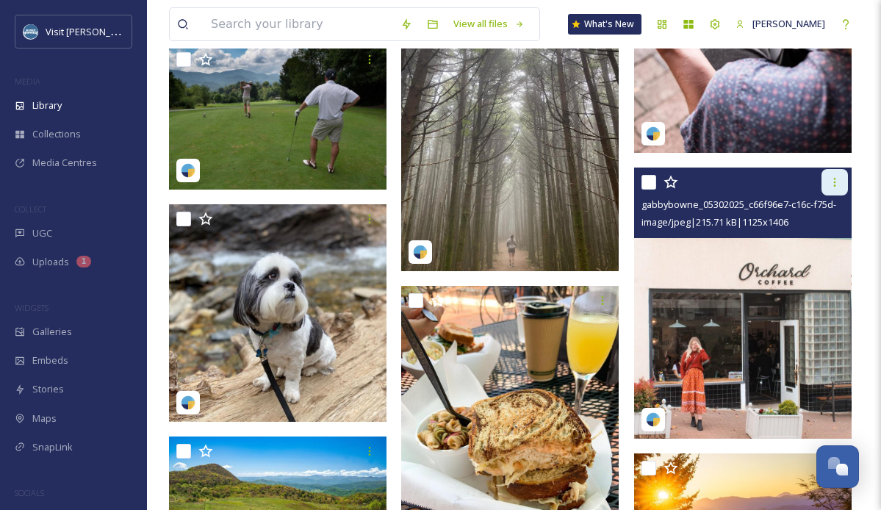
click at [832, 179] on icon at bounding box center [835, 182] width 12 height 12
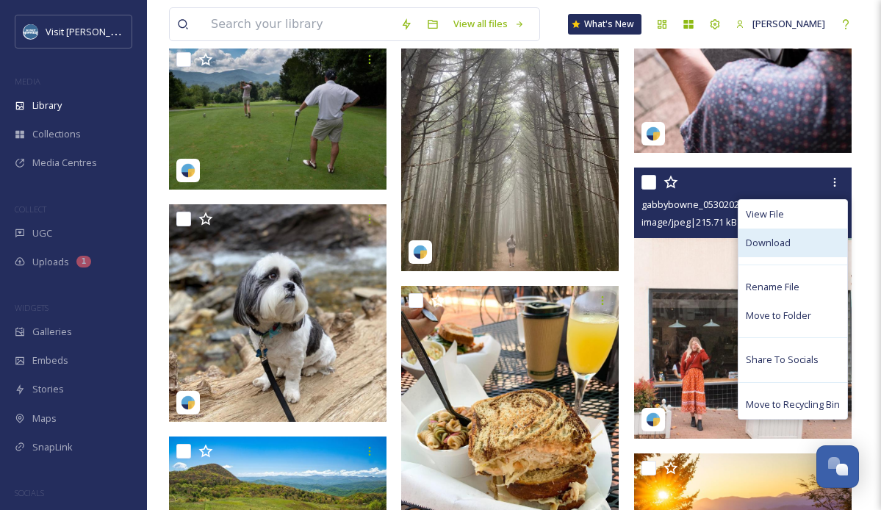
click at [760, 247] on span "Download" at bounding box center [768, 243] width 45 height 14
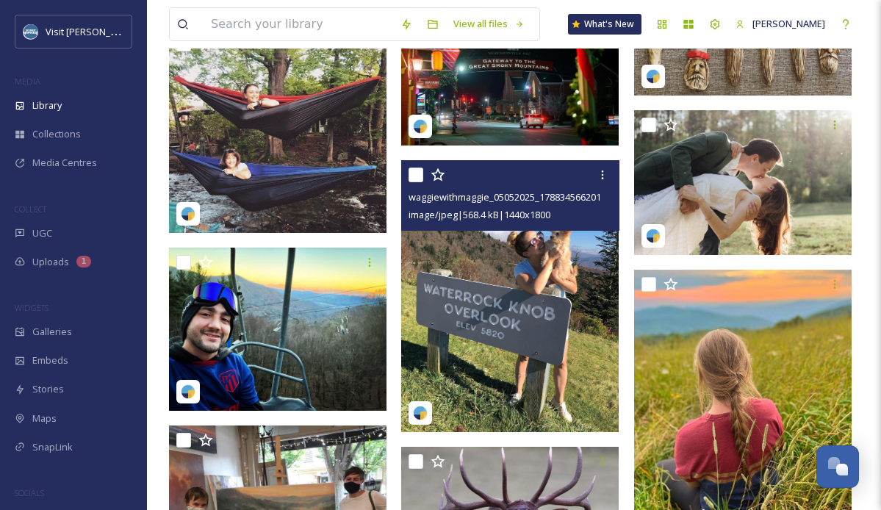
scroll to position [98614, 0]
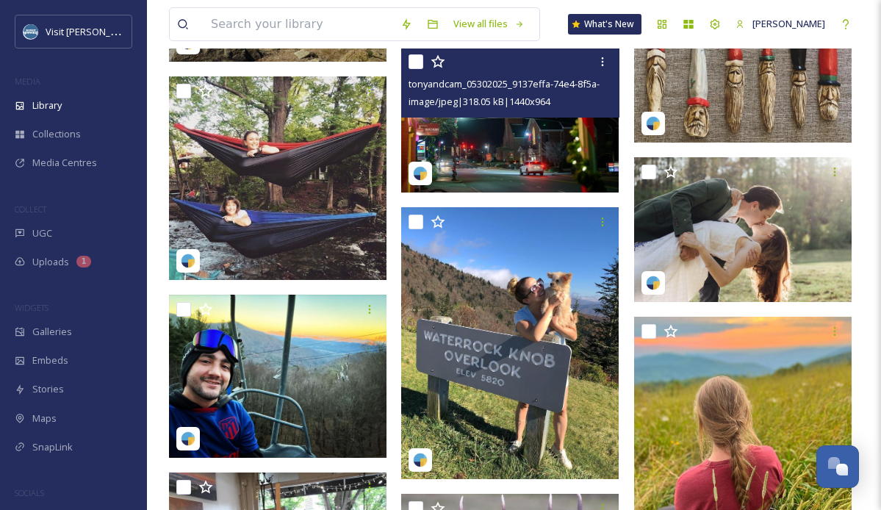
click at [506, 131] on img at bounding box center [509, 119] width 217 height 145
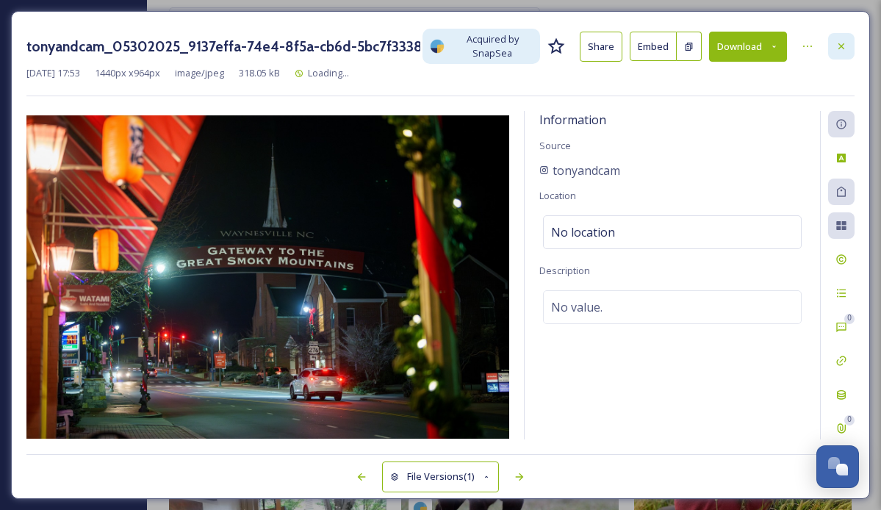
click at [845, 49] on icon at bounding box center [841, 46] width 12 height 12
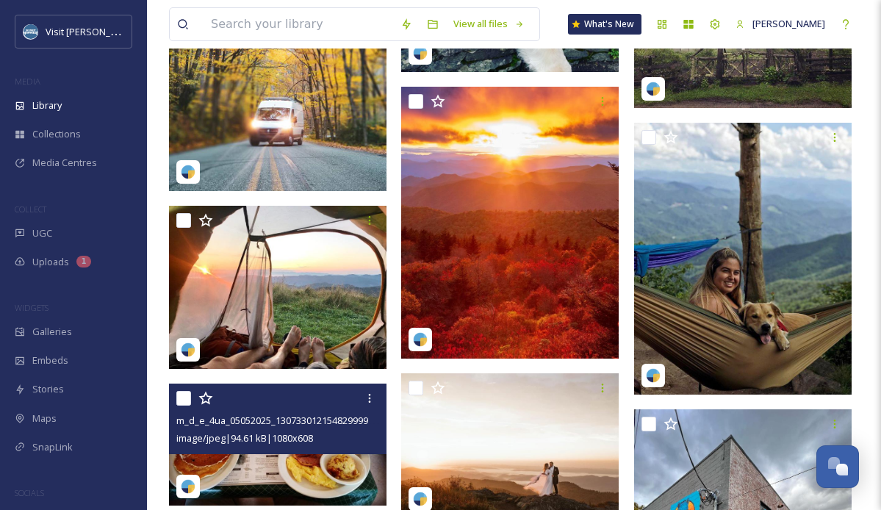
scroll to position [113209, 0]
